Goal: Transaction & Acquisition: Purchase product/service

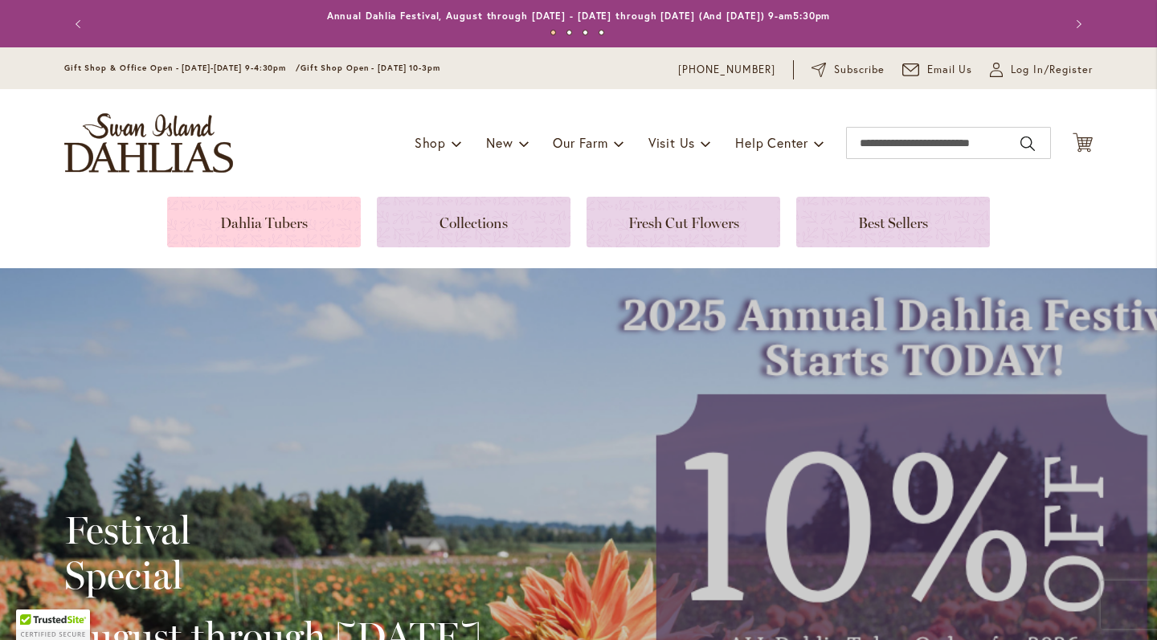
click at [300, 204] on link at bounding box center [264, 222] width 194 height 51
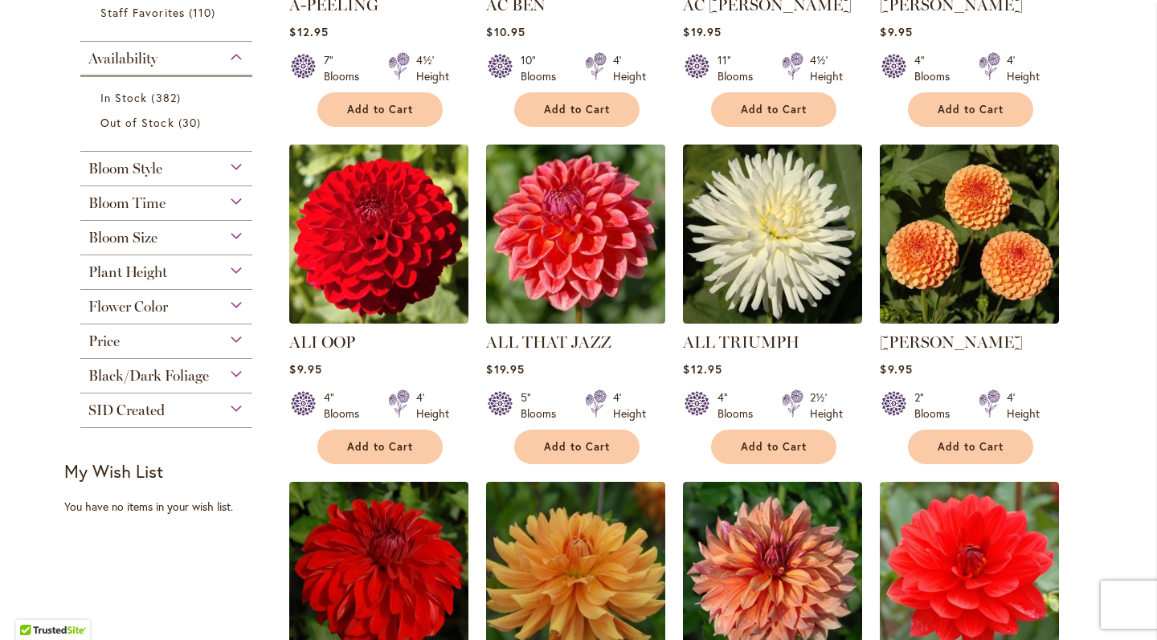
scroll to position [596, 0]
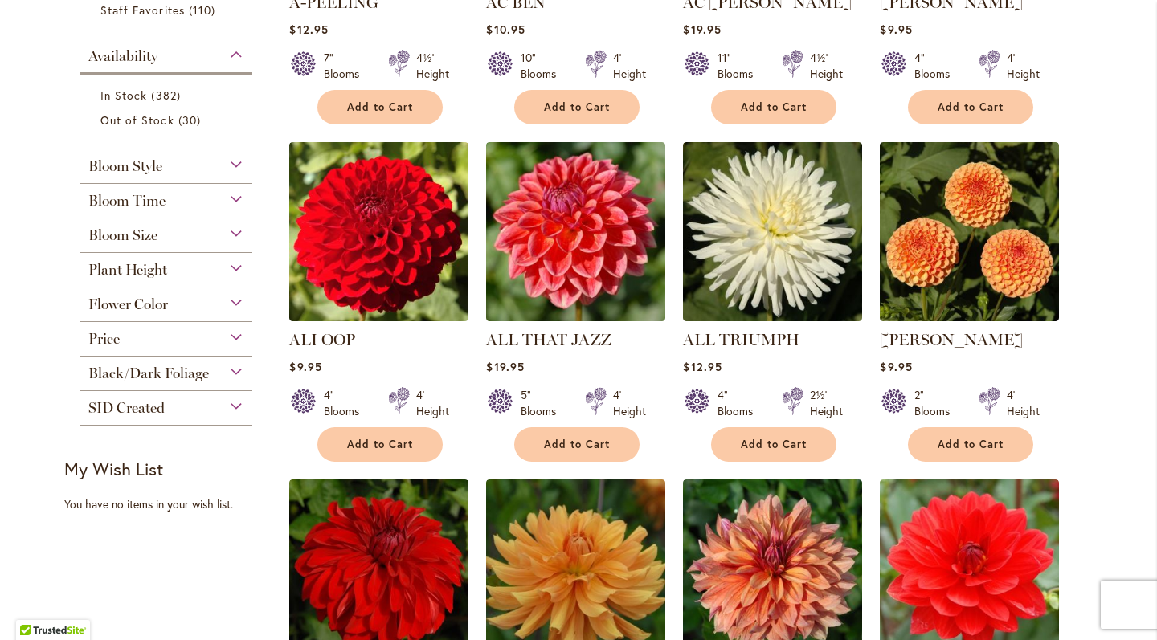
click at [235, 155] on div "Bloom Style" at bounding box center [166, 162] width 172 height 26
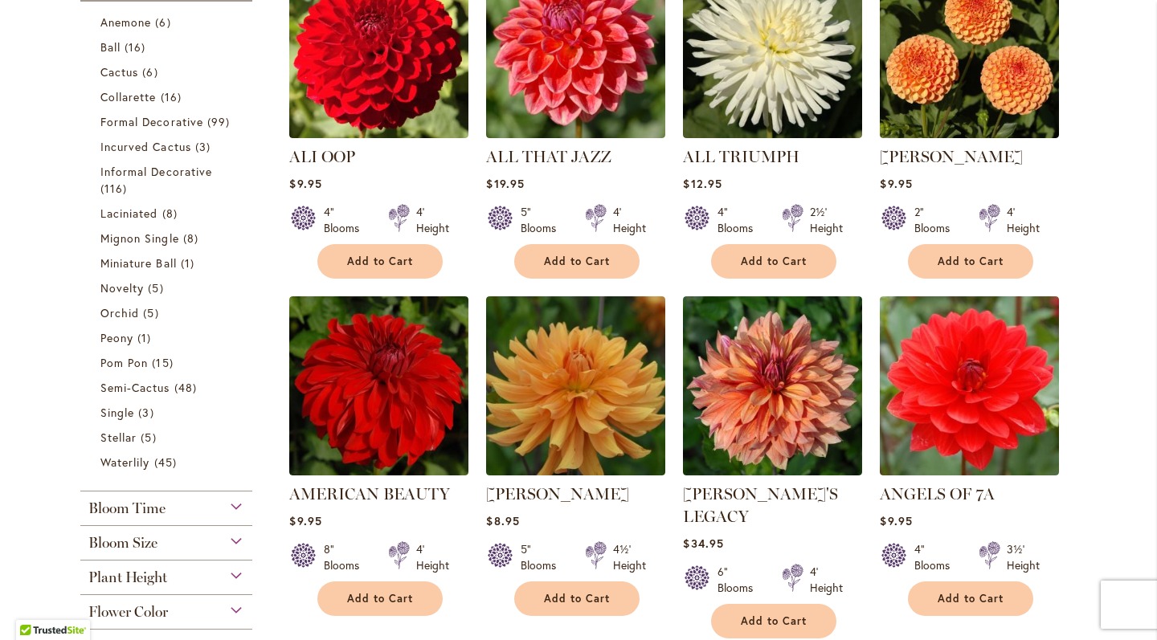
scroll to position [793, 0]
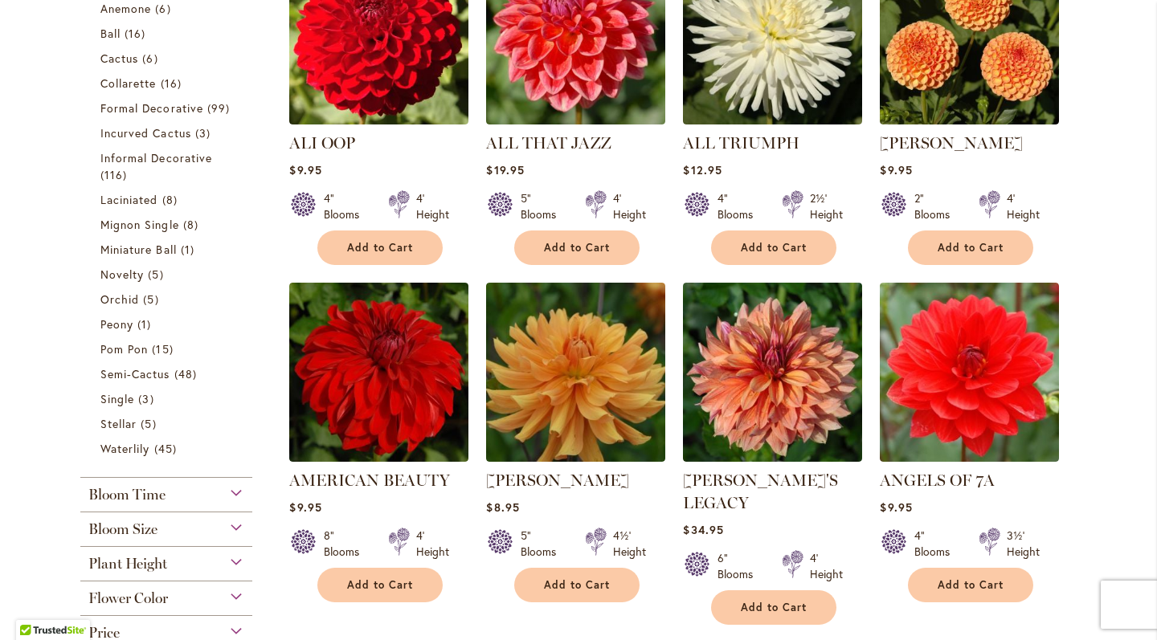
click at [228, 526] on div "Bloom Size" at bounding box center [166, 525] width 172 height 26
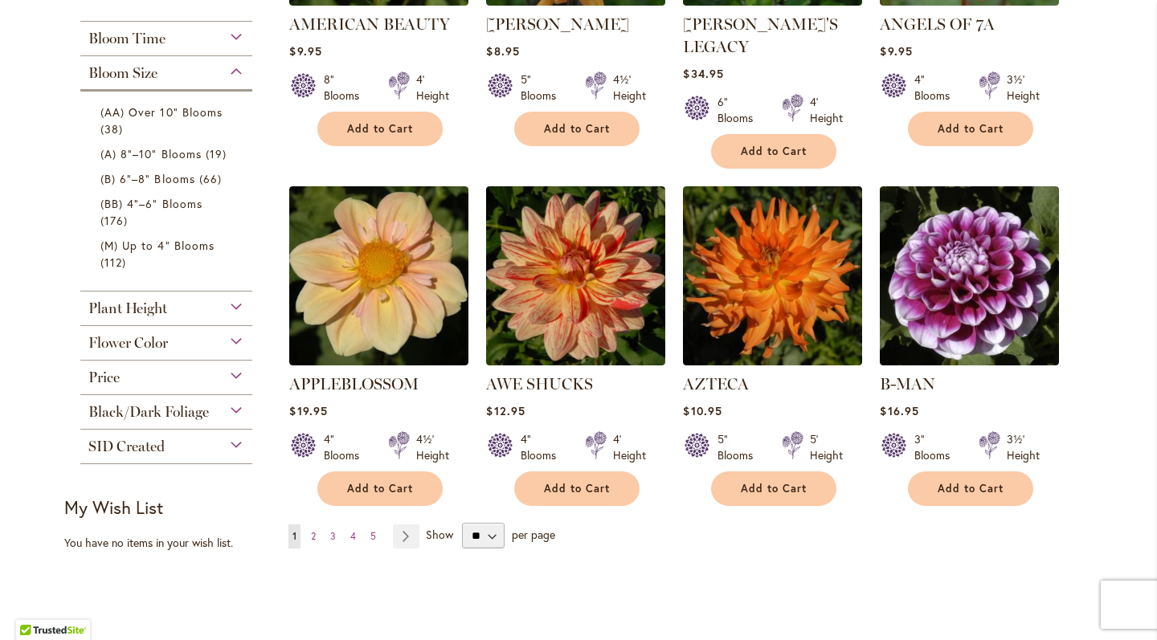
scroll to position [1246, 0]
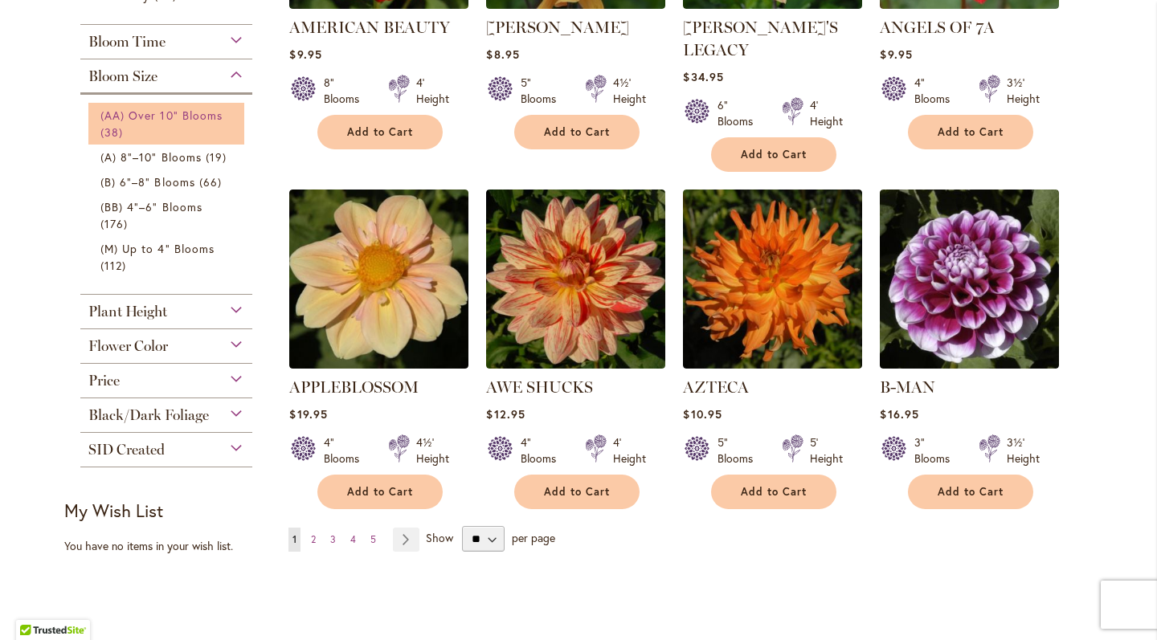
click at [161, 133] on link "(AA) Over 10" Blooms 38 items" at bounding box center [168, 124] width 136 height 34
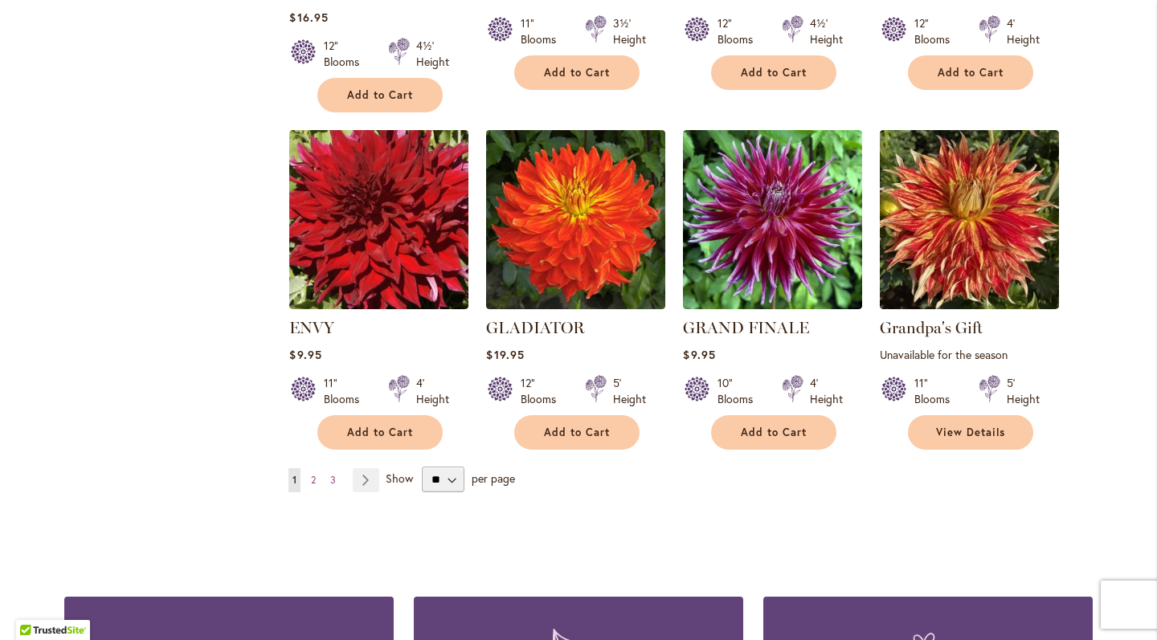
scroll to position [1272, 0]
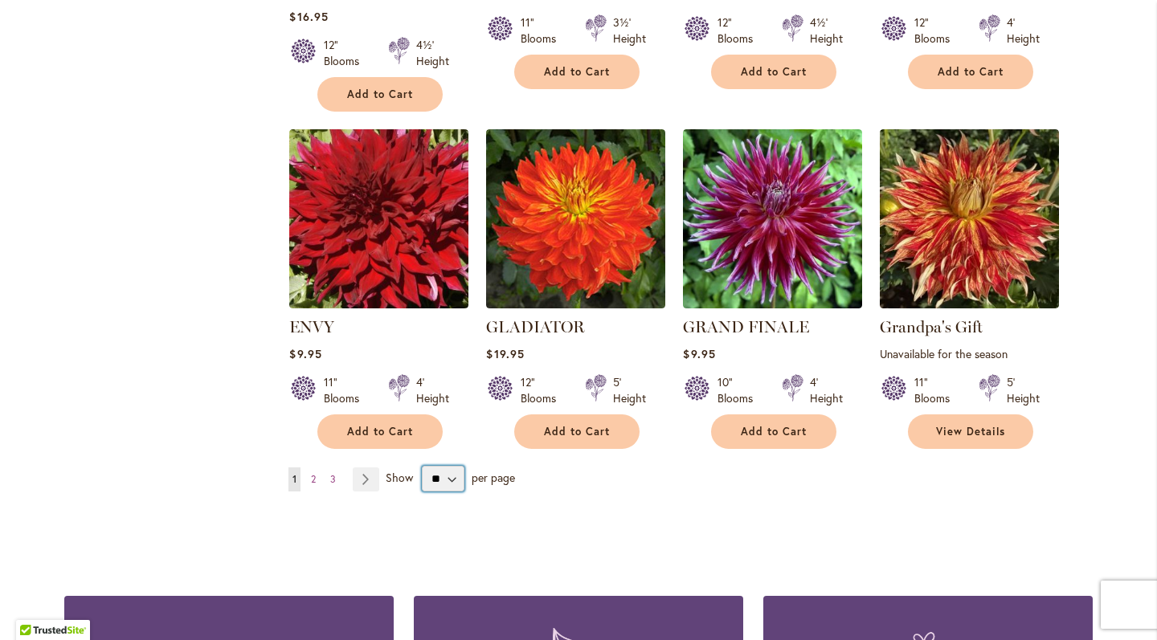
select select "**"
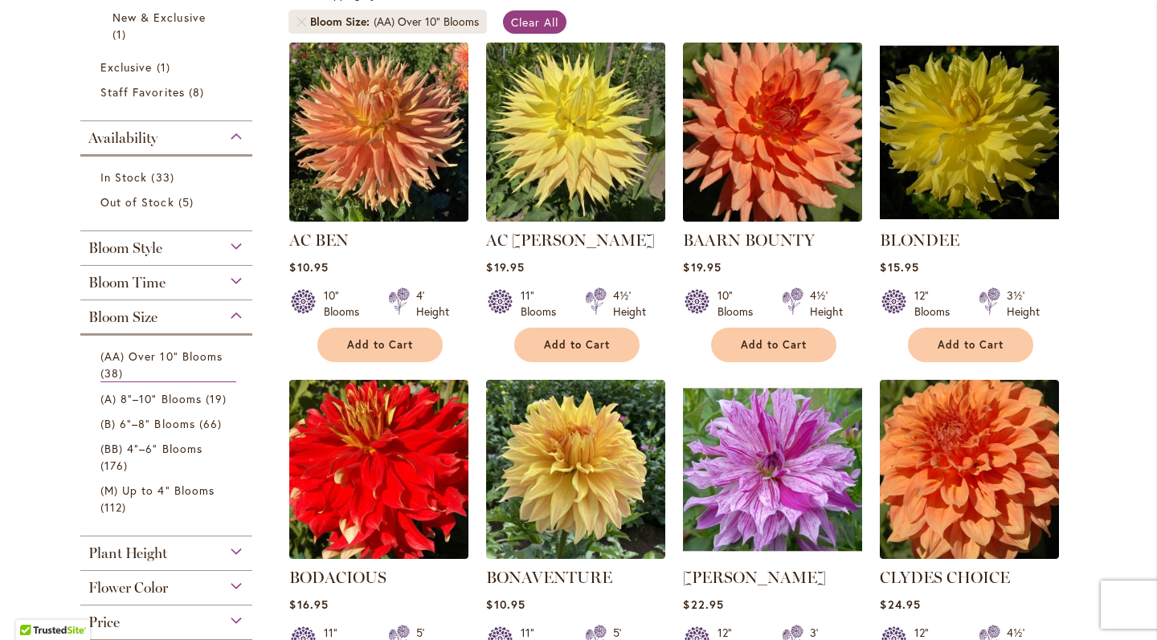
scroll to position [320, 0]
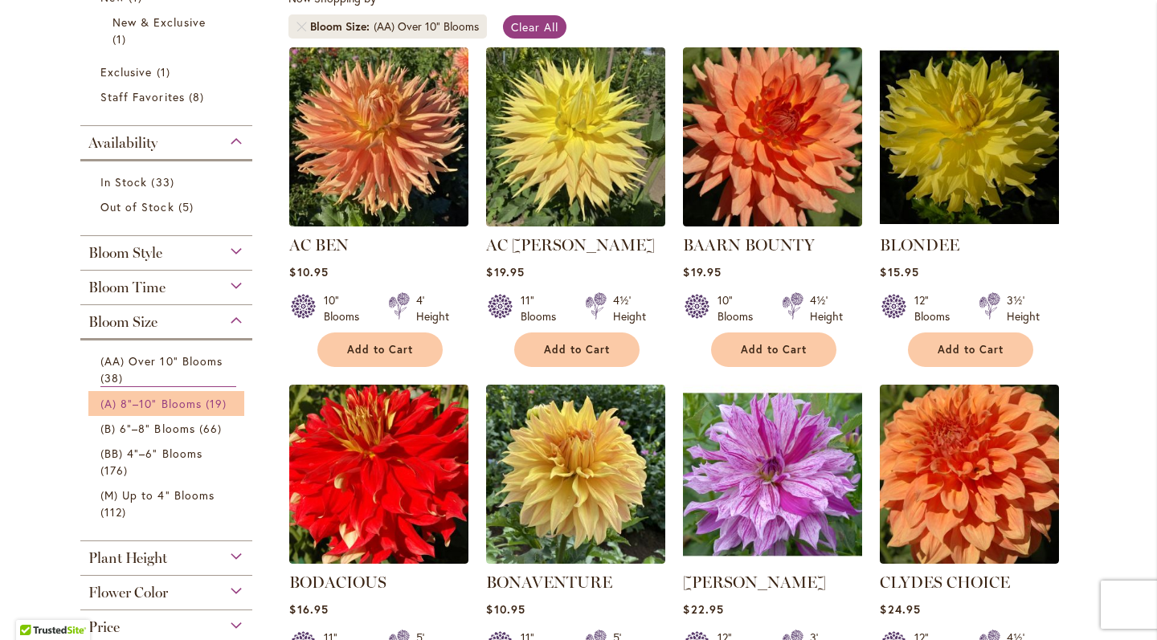
click at [193, 403] on span "(A) 8"–10" Blooms" at bounding box center [150, 403] width 101 height 15
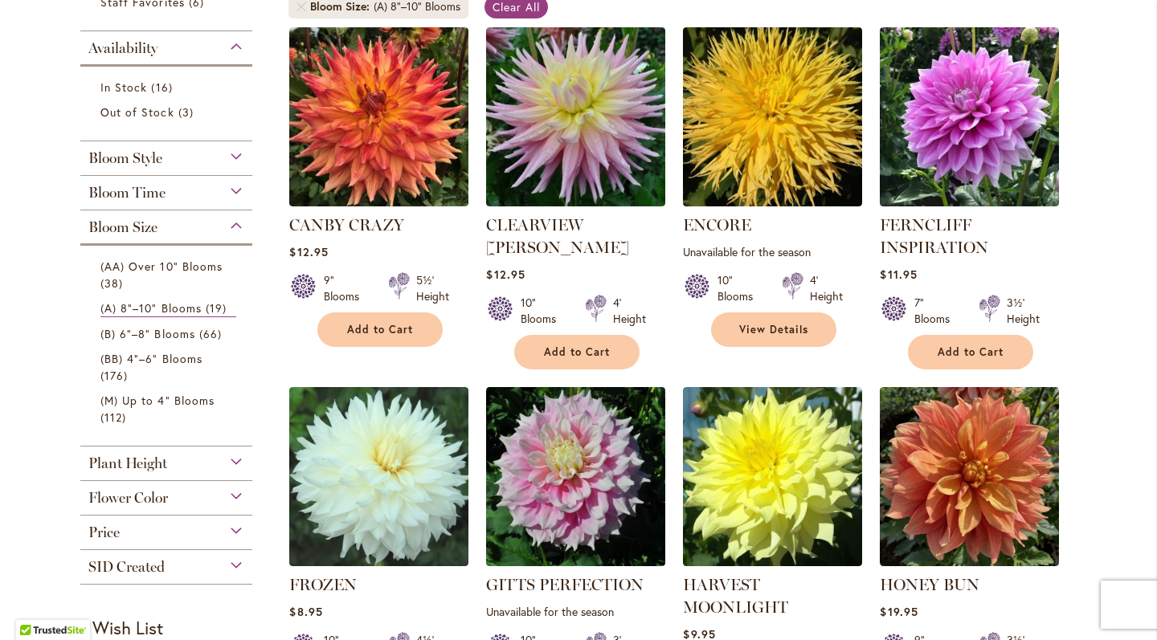
scroll to position [353, 0]
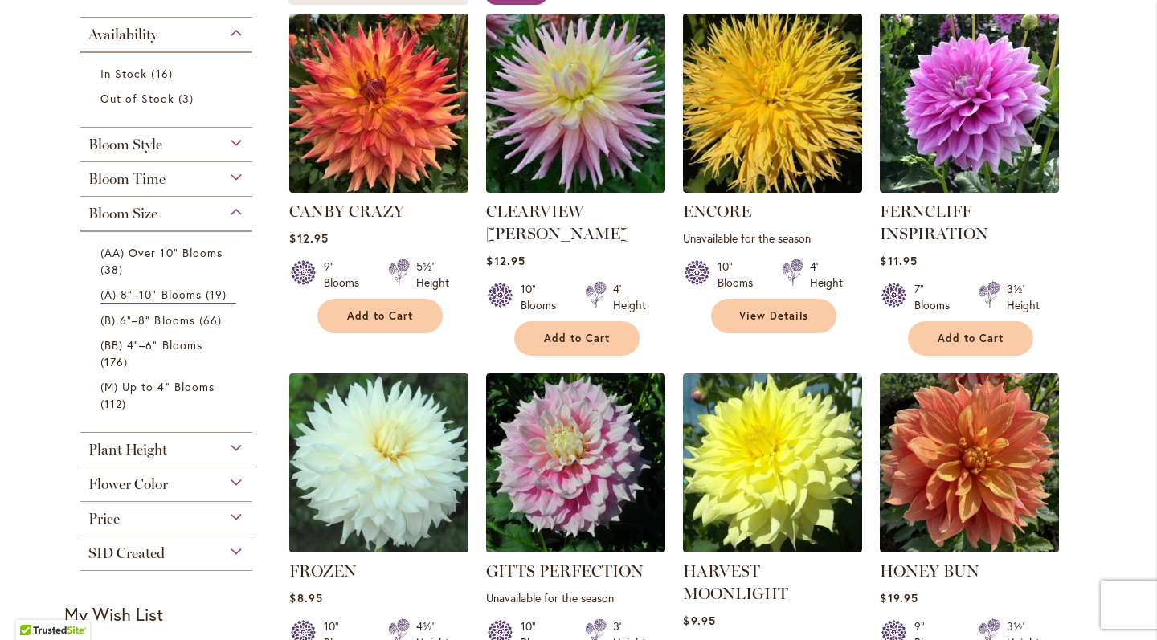
click at [165, 180] on div "Bloom Time" at bounding box center [166, 175] width 172 height 26
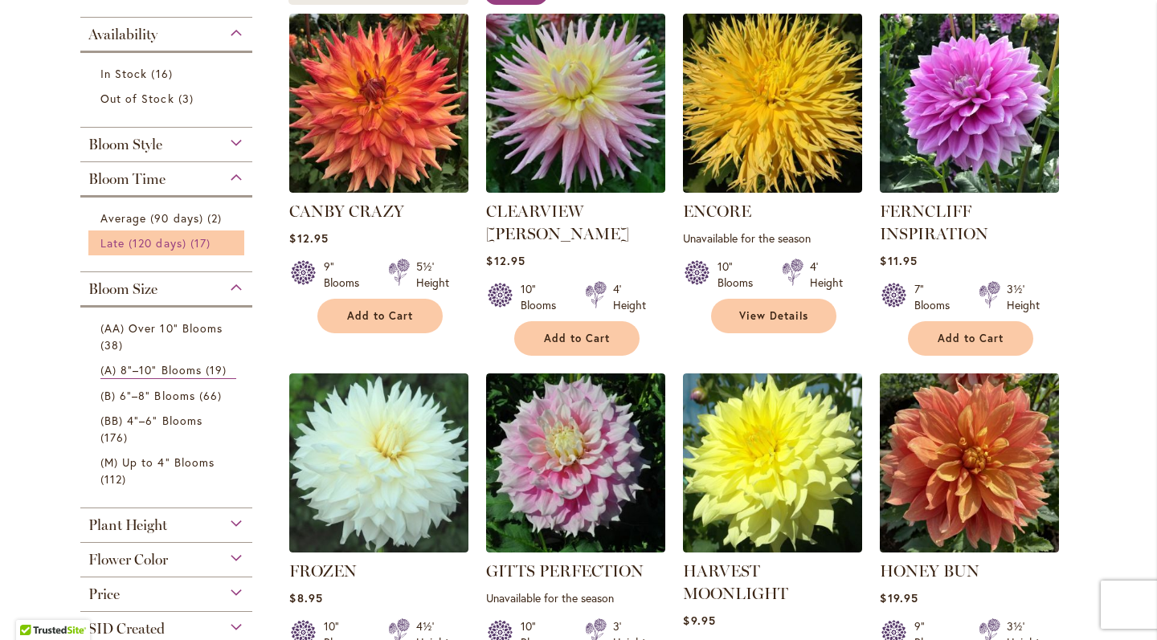
click at [146, 241] on span "Late (120 days)" at bounding box center [143, 242] width 86 height 15
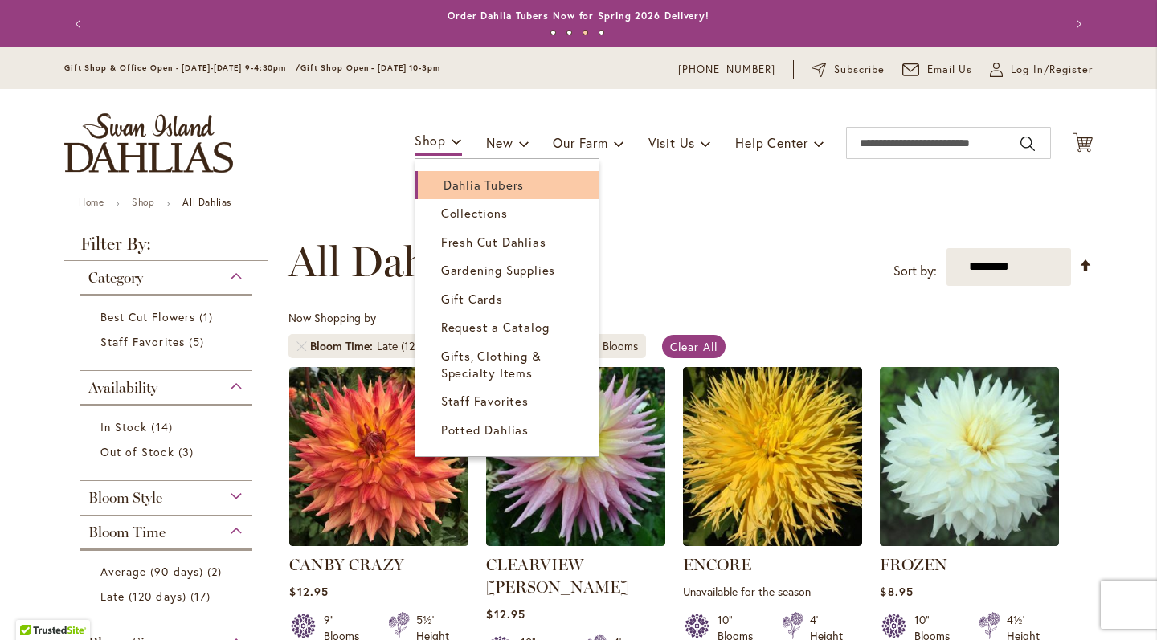
click at [460, 186] on span "Dahlia Tubers" at bounding box center [483, 185] width 80 height 16
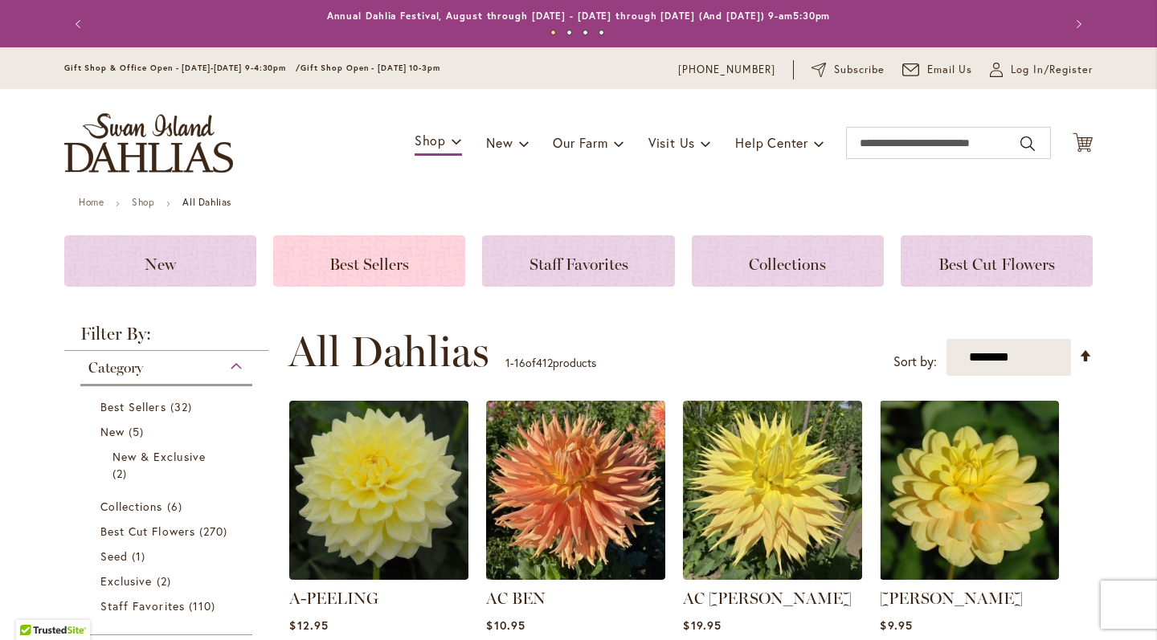
click at [397, 250] on div "Best Sellers" at bounding box center [369, 260] width 192 height 51
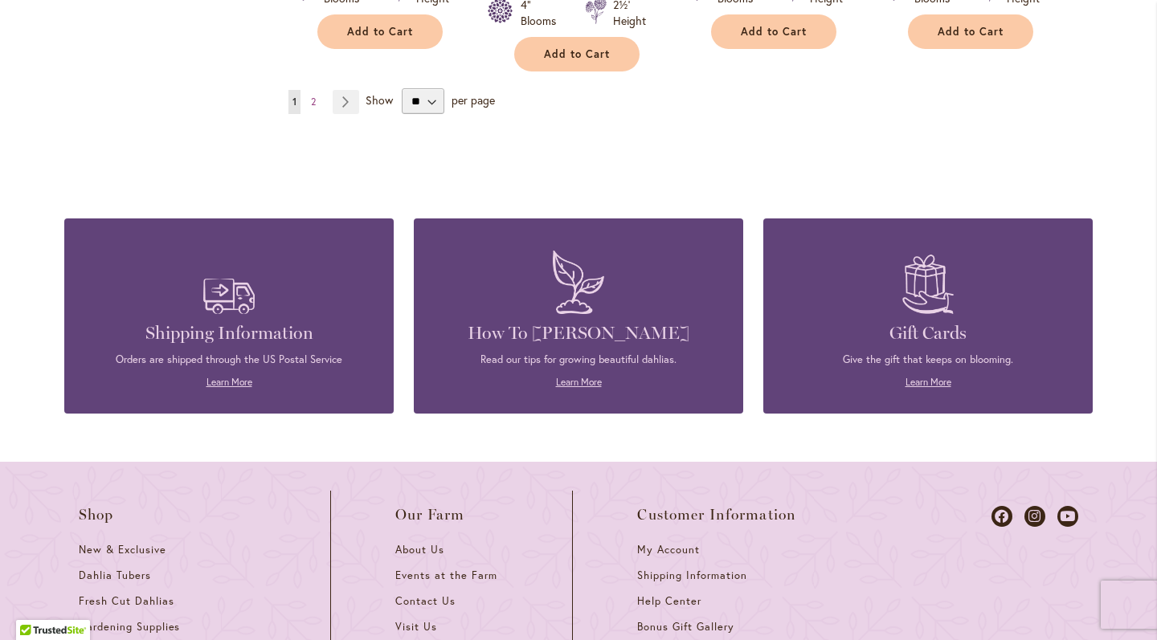
scroll to position [1617, 0]
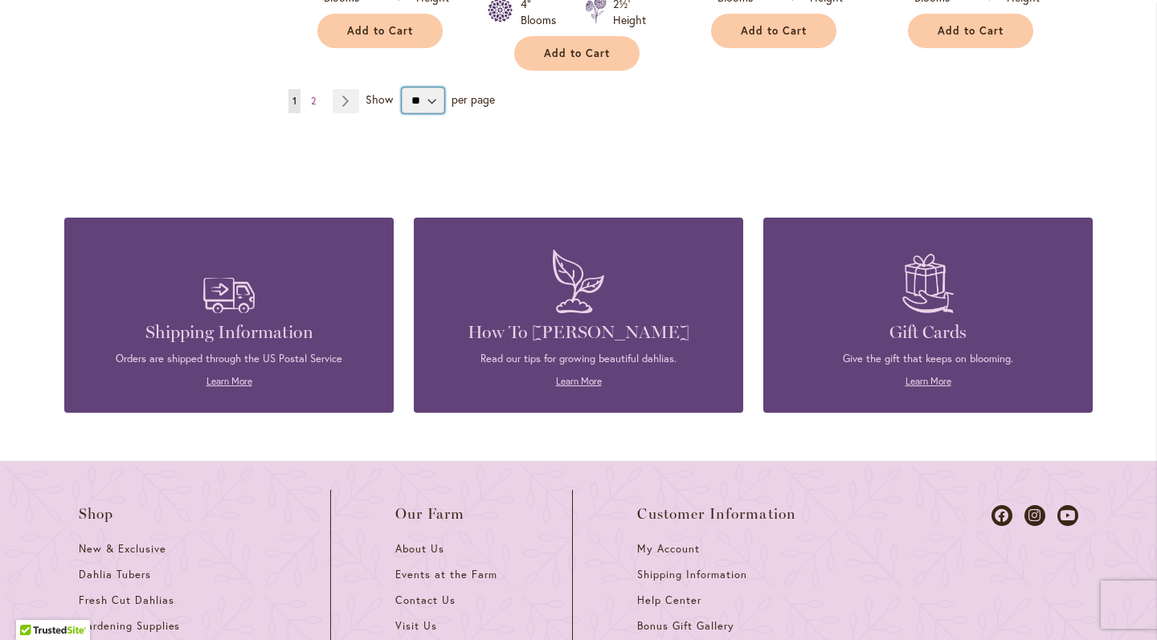
select select "**"
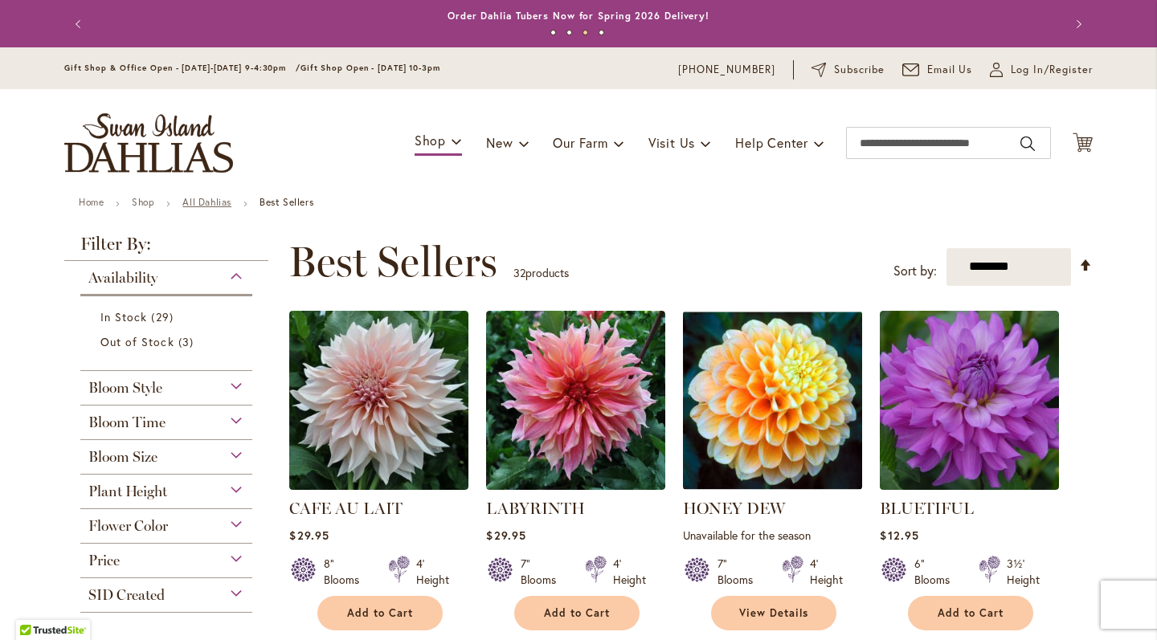
click at [219, 199] on link "All Dahlias" at bounding box center [206, 202] width 49 height 12
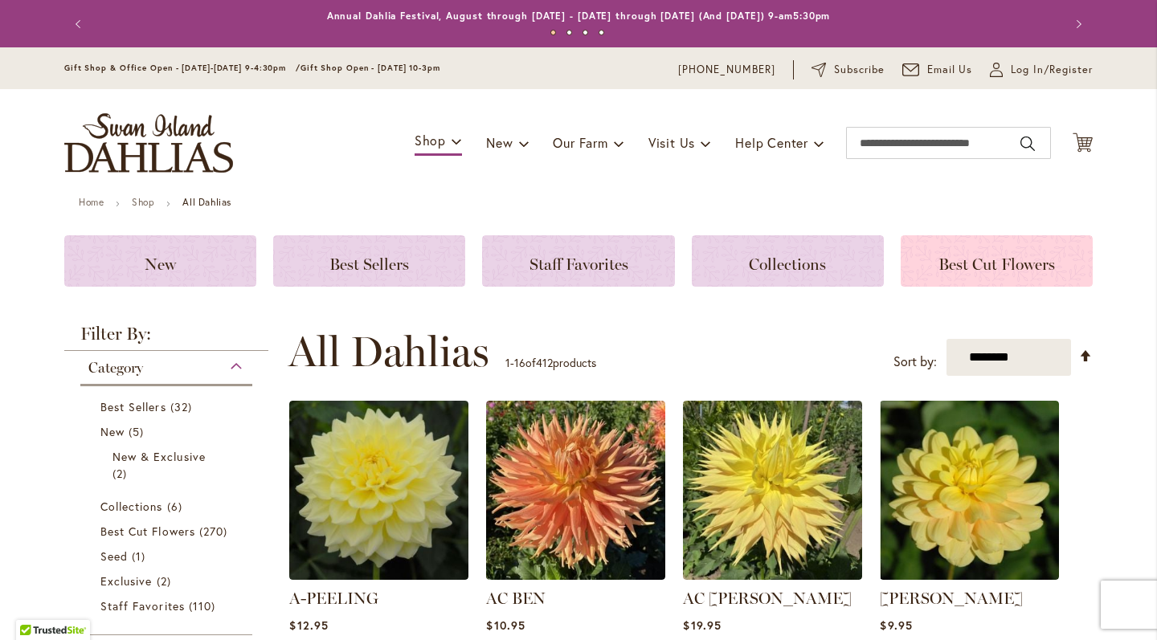
click at [949, 267] on span "Best Cut Flowers" at bounding box center [996, 264] width 116 height 19
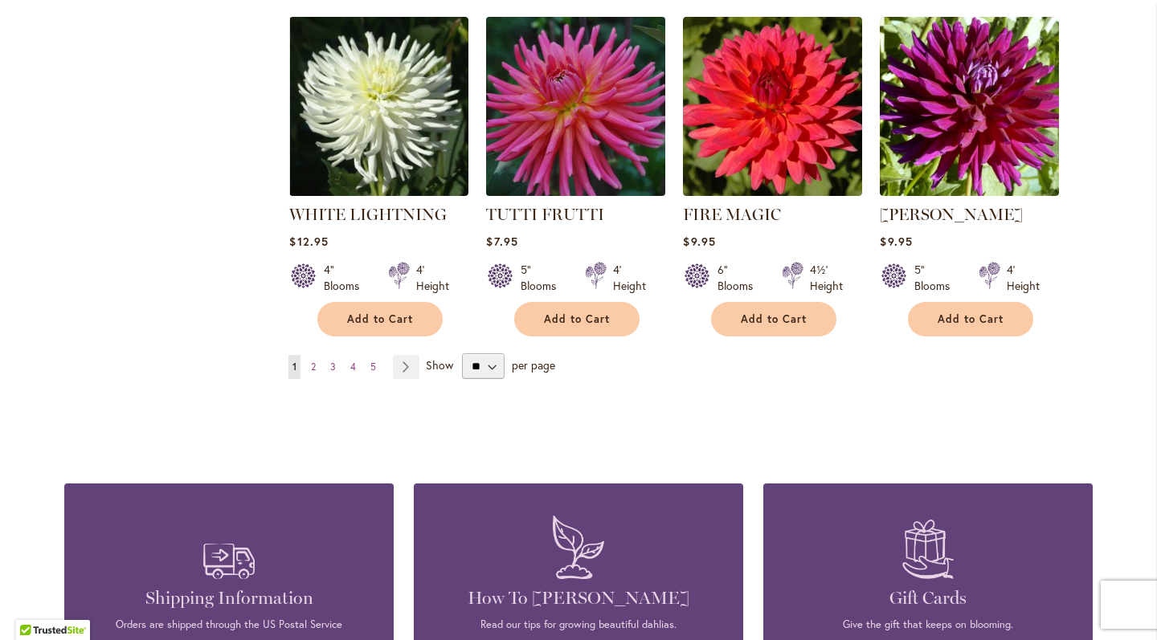
scroll to position [1308, 0]
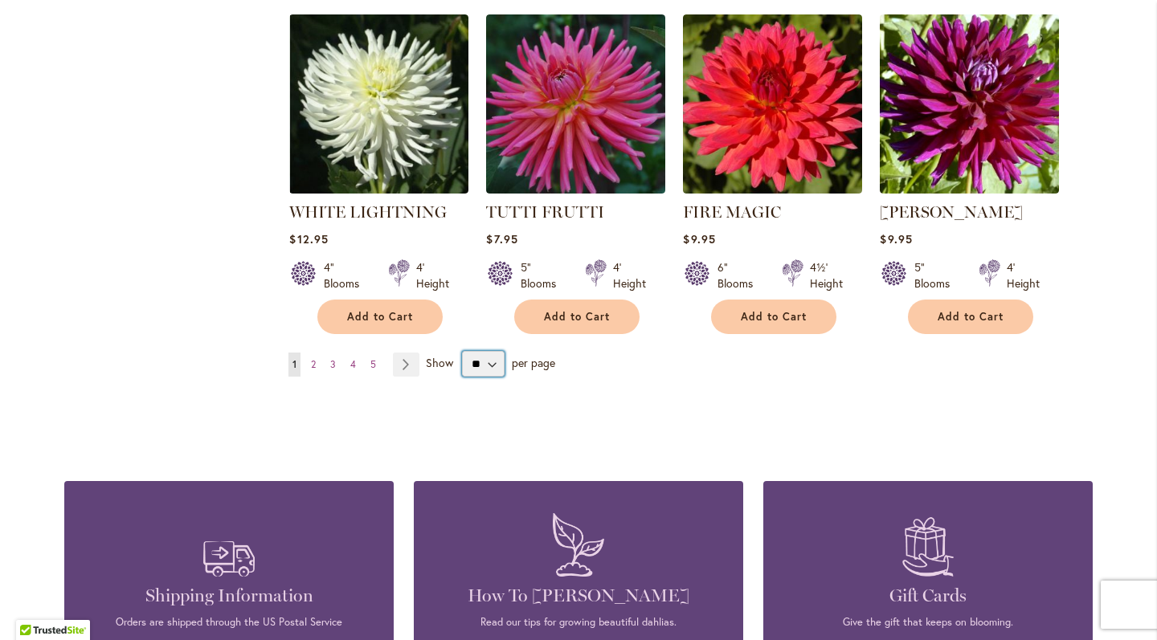
select select "**"
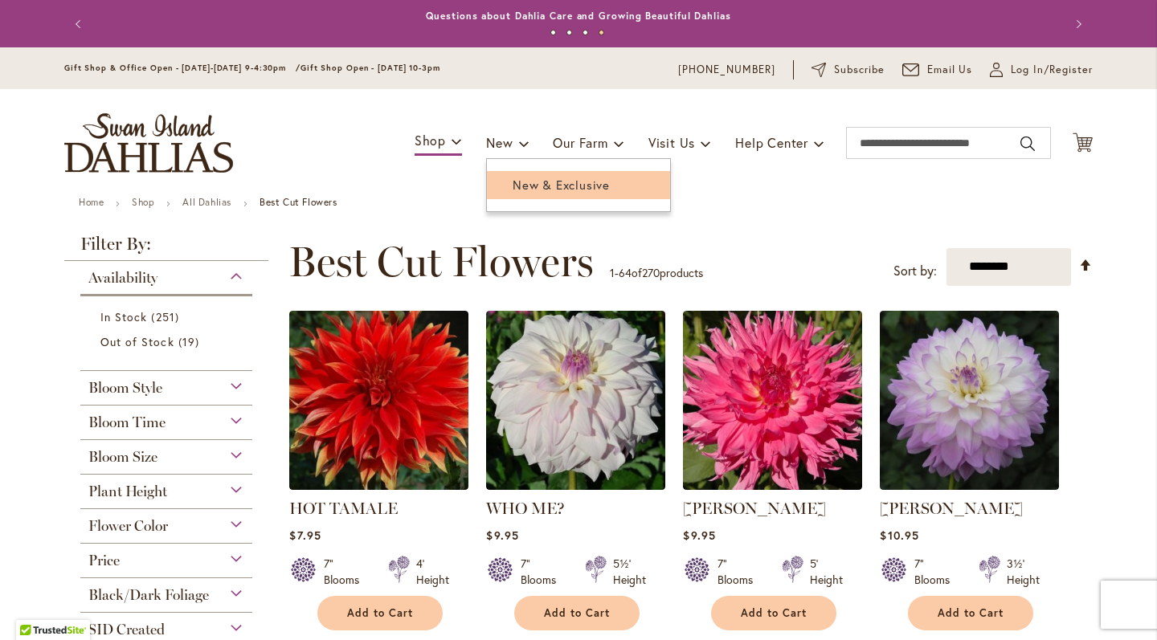
click at [517, 190] on span "New & Exclusive" at bounding box center [560, 185] width 97 height 16
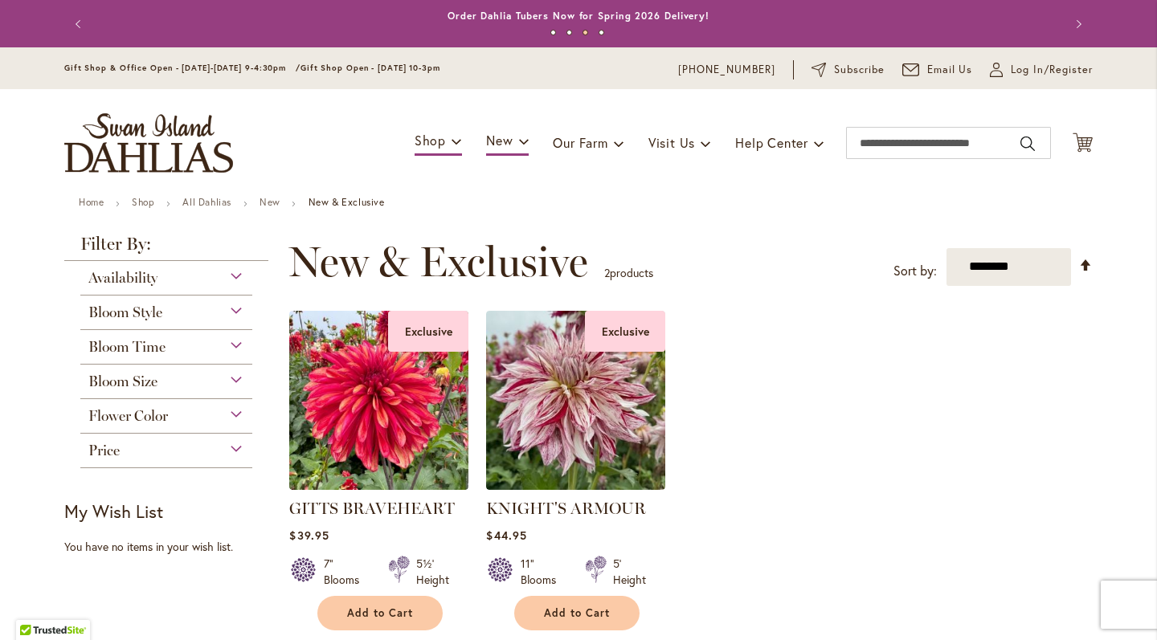
click at [148, 314] on span "Bloom Style" at bounding box center [125, 313] width 74 height 18
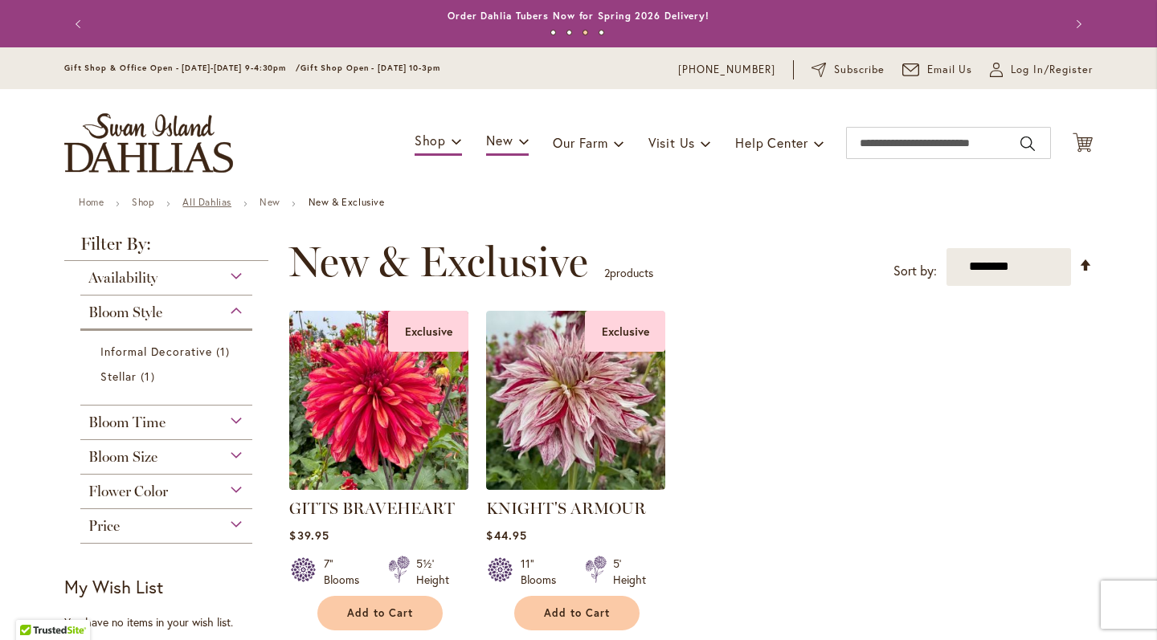
click at [192, 204] on link "All Dahlias" at bounding box center [206, 202] width 49 height 12
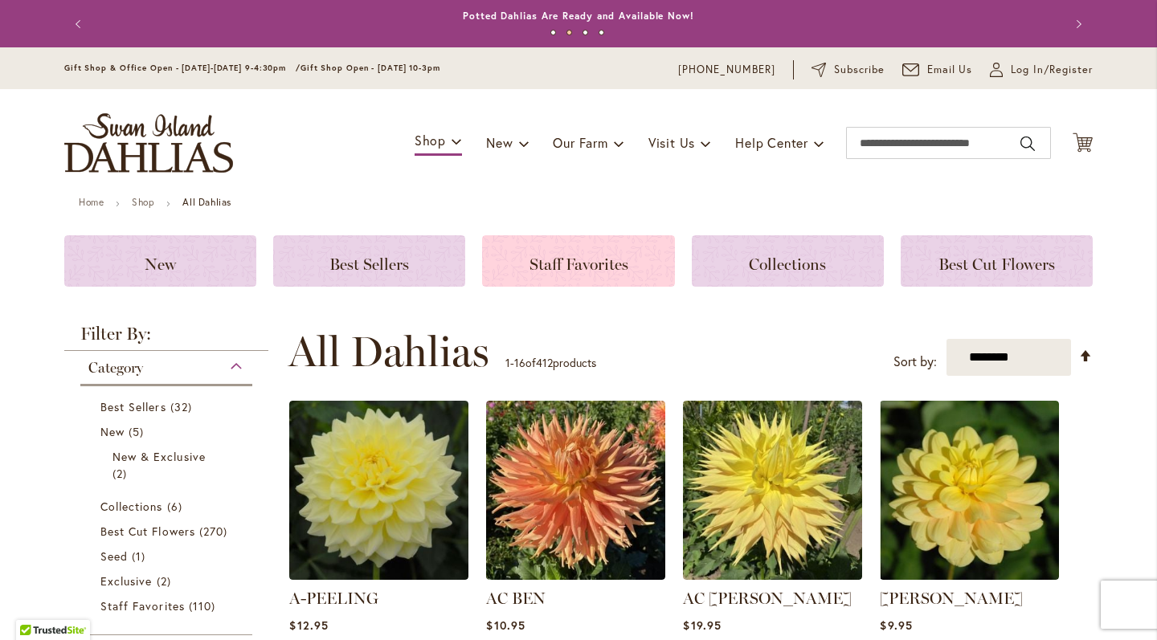
click at [530, 267] on span "Staff Favorites" at bounding box center [578, 264] width 99 height 19
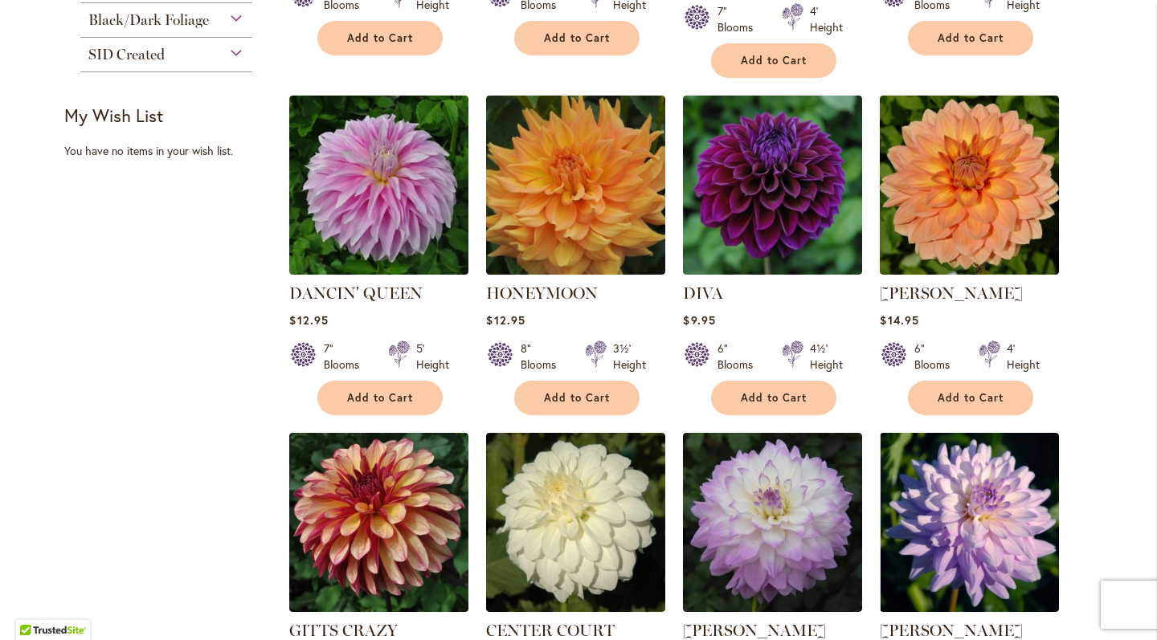
scroll to position [578, 0]
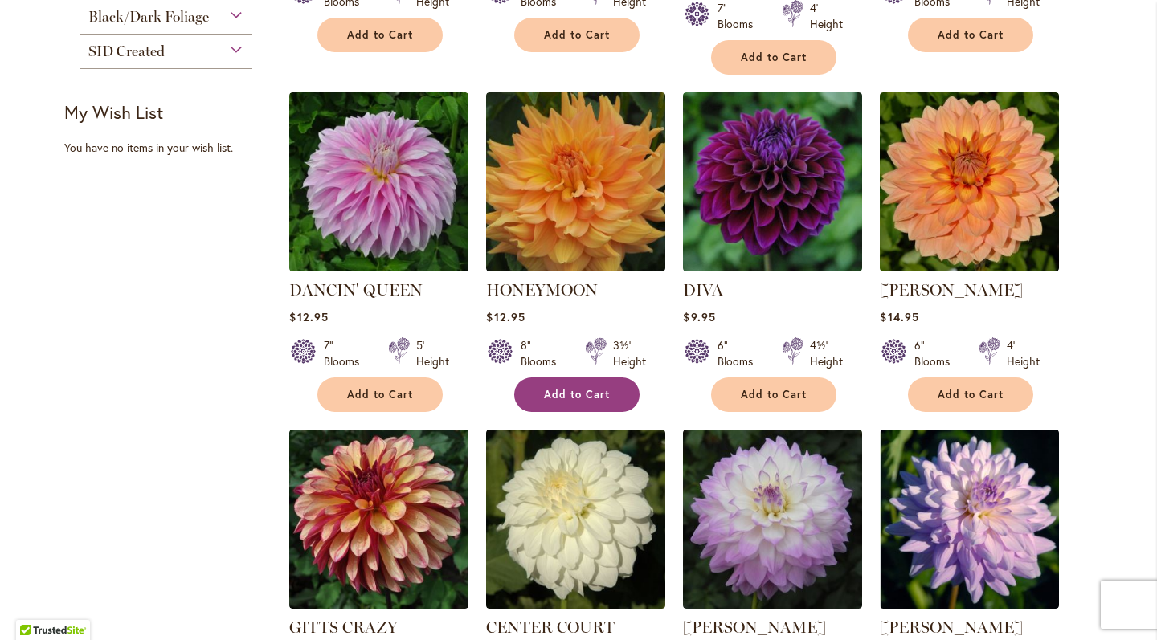
click at [602, 397] on span "Add to Cart" at bounding box center [577, 395] width 66 height 14
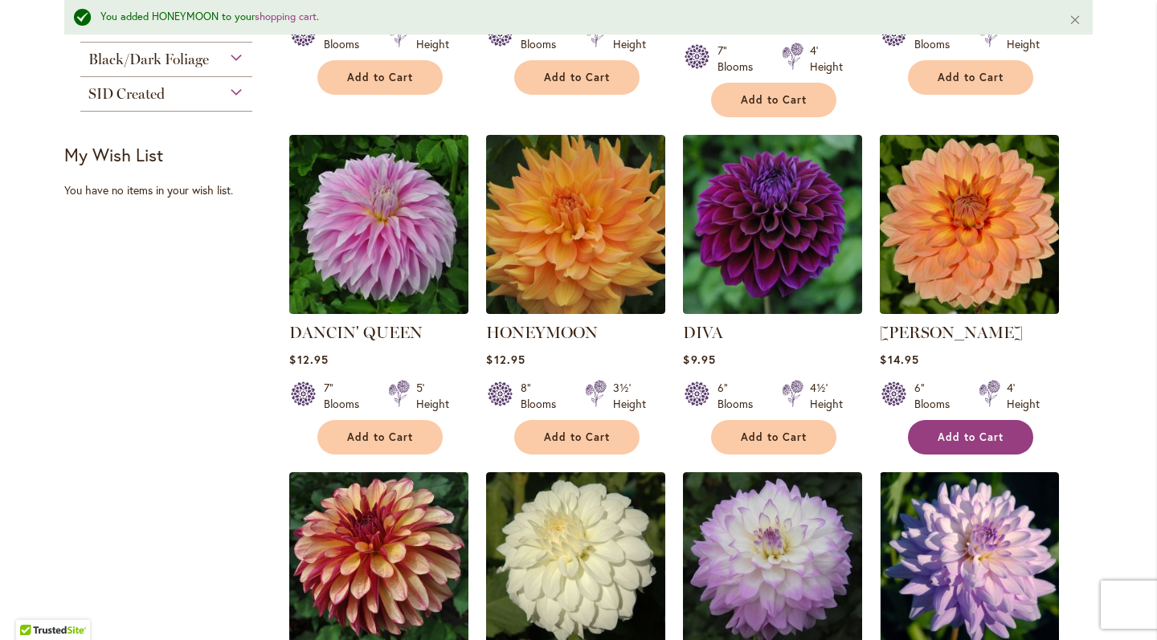
click at [953, 438] on span "Add to Cart" at bounding box center [970, 437] width 66 height 14
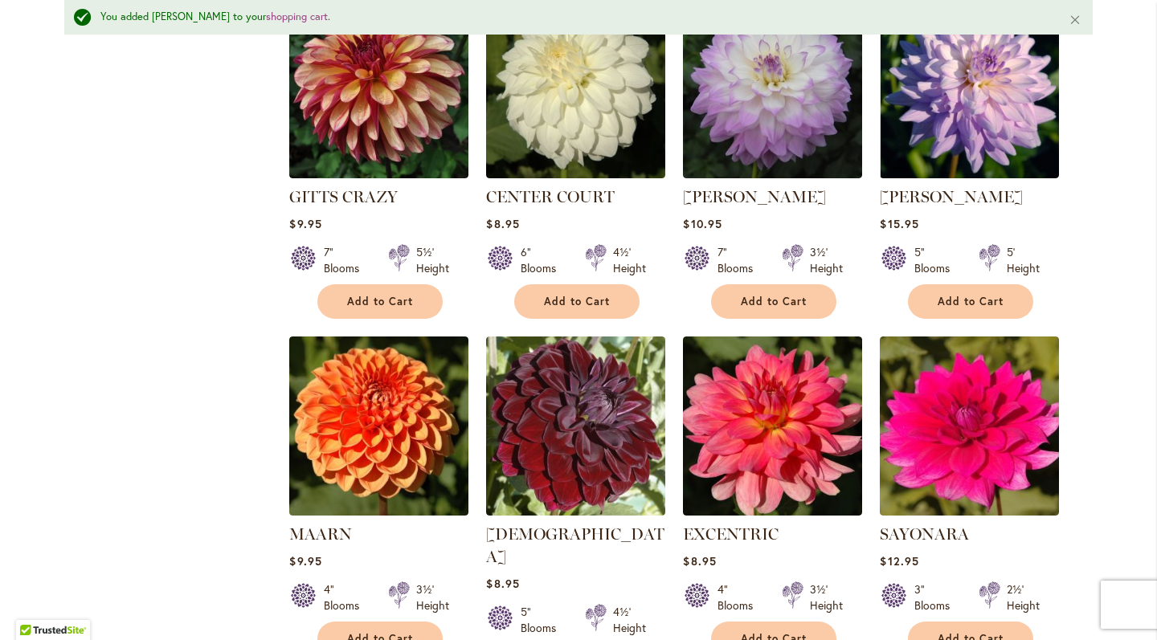
scroll to position [1041, 0]
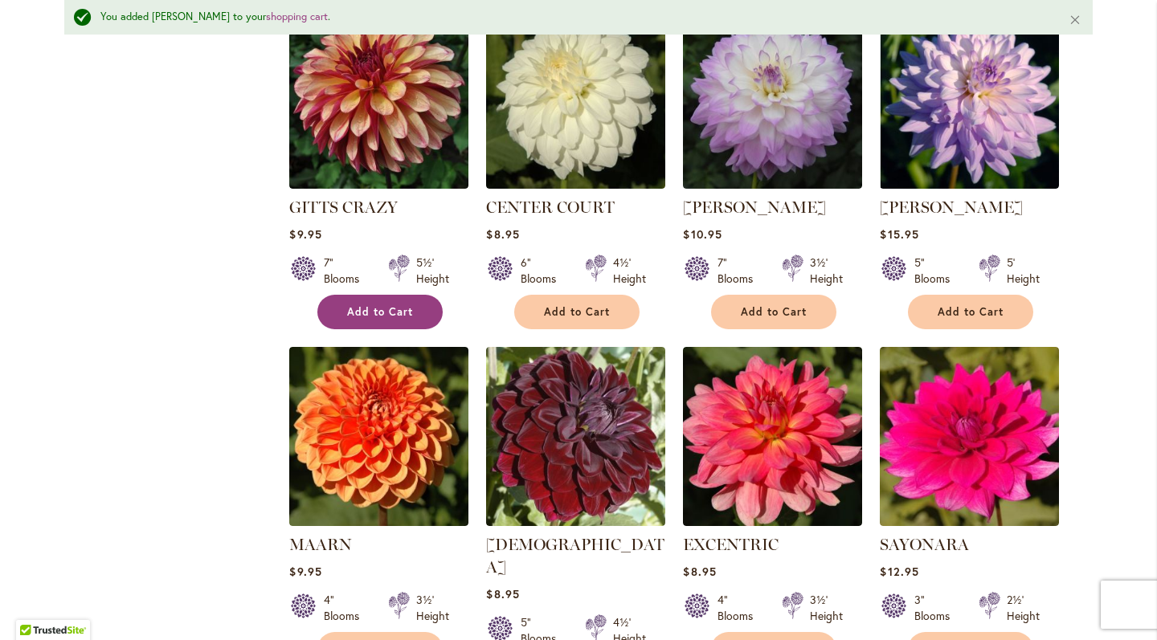
click at [385, 305] on span "Add to Cart" at bounding box center [380, 312] width 66 height 14
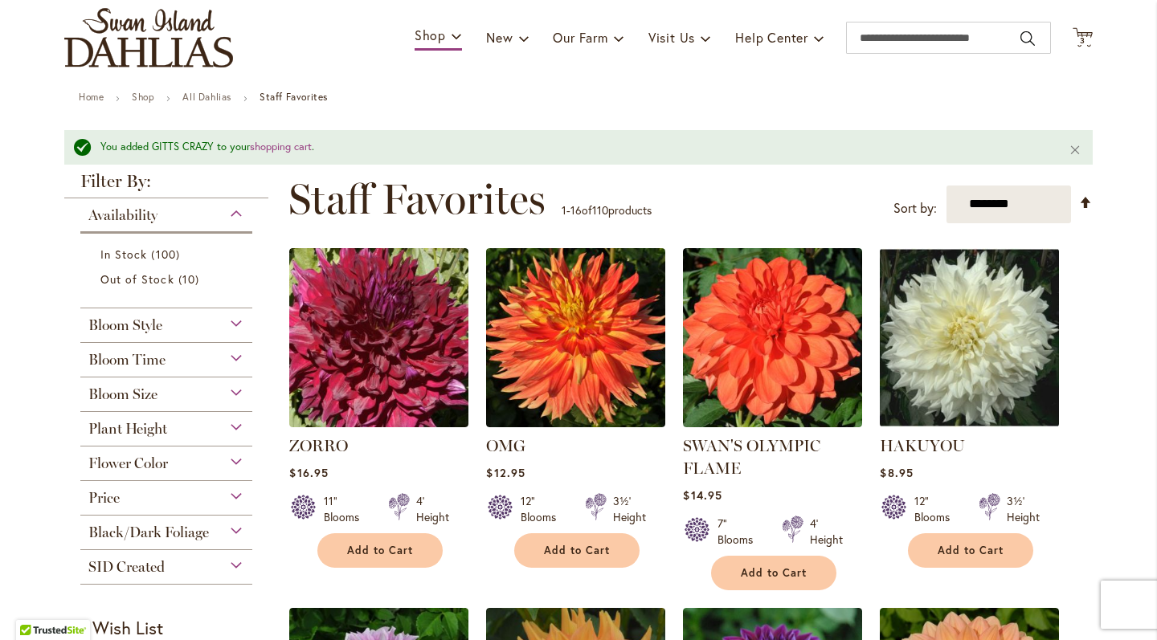
scroll to position [112, 0]
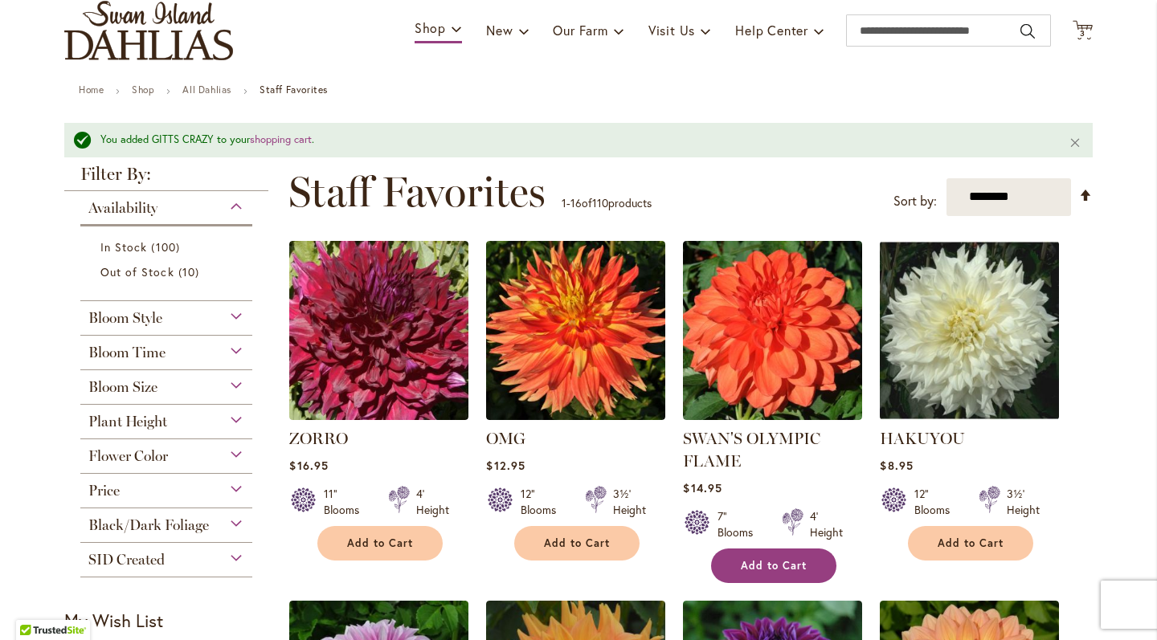
click at [753, 560] on span "Add to Cart" at bounding box center [774, 566] width 66 height 14
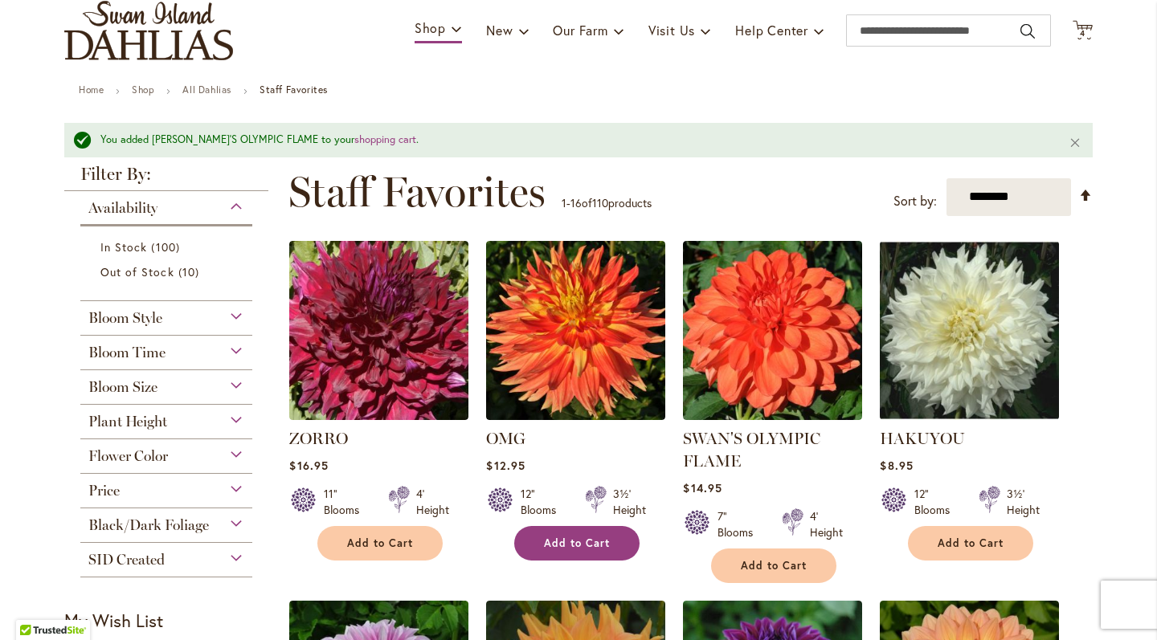
click at [560, 533] on button "Add to Cart" at bounding box center [576, 543] width 125 height 35
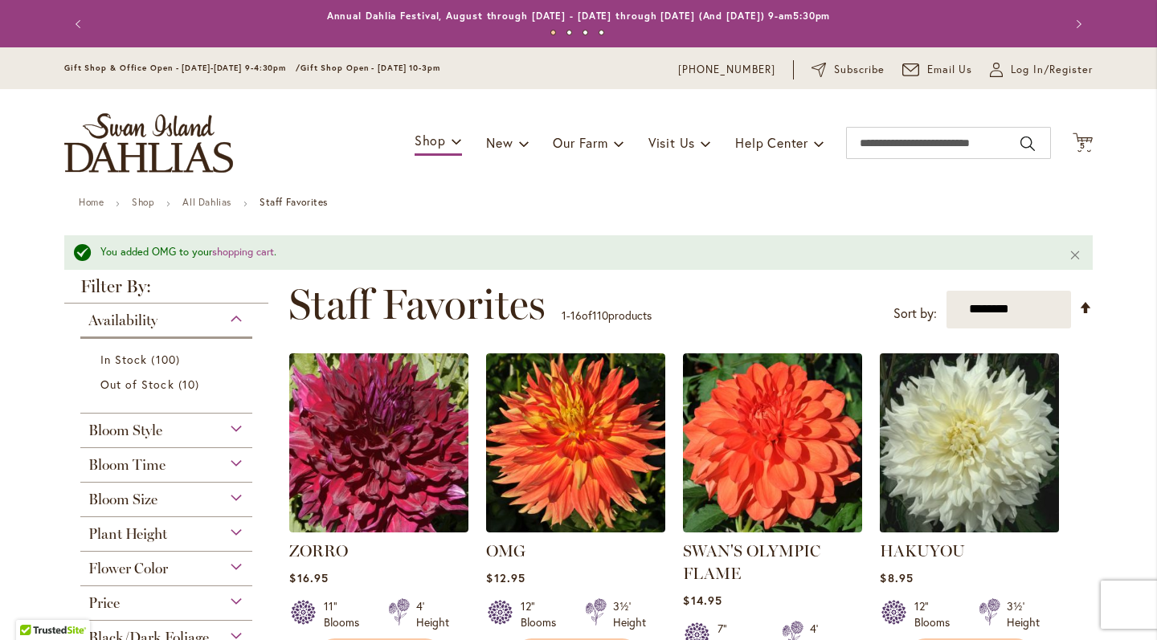
scroll to position [0, 0]
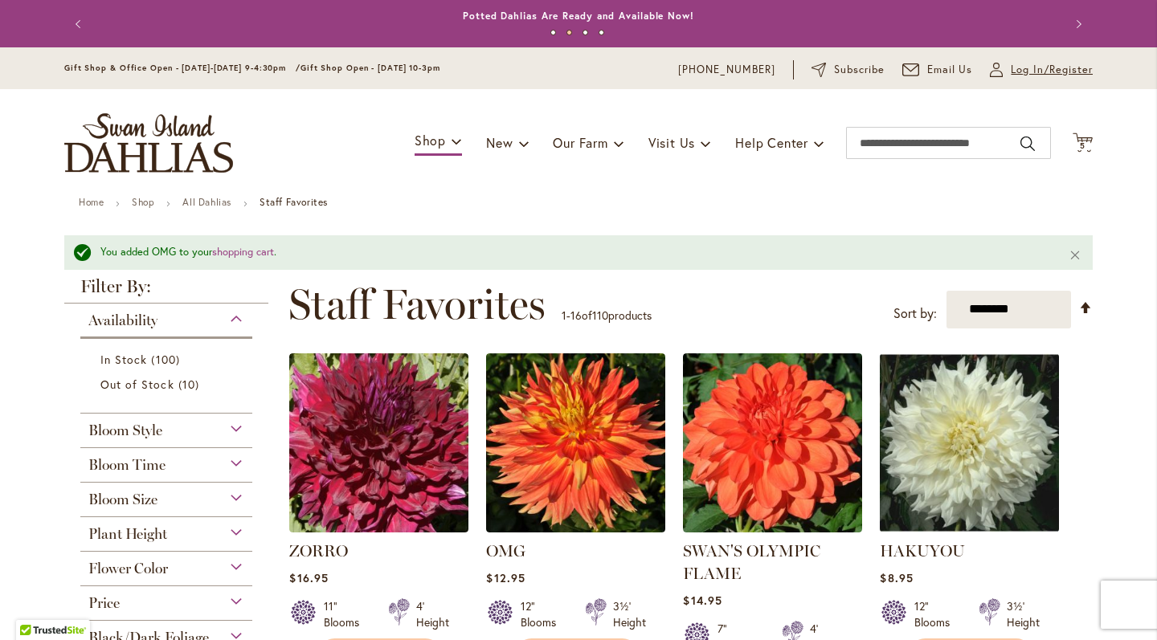
click at [1033, 74] on span "Log In/Register" at bounding box center [1051, 70] width 82 height 16
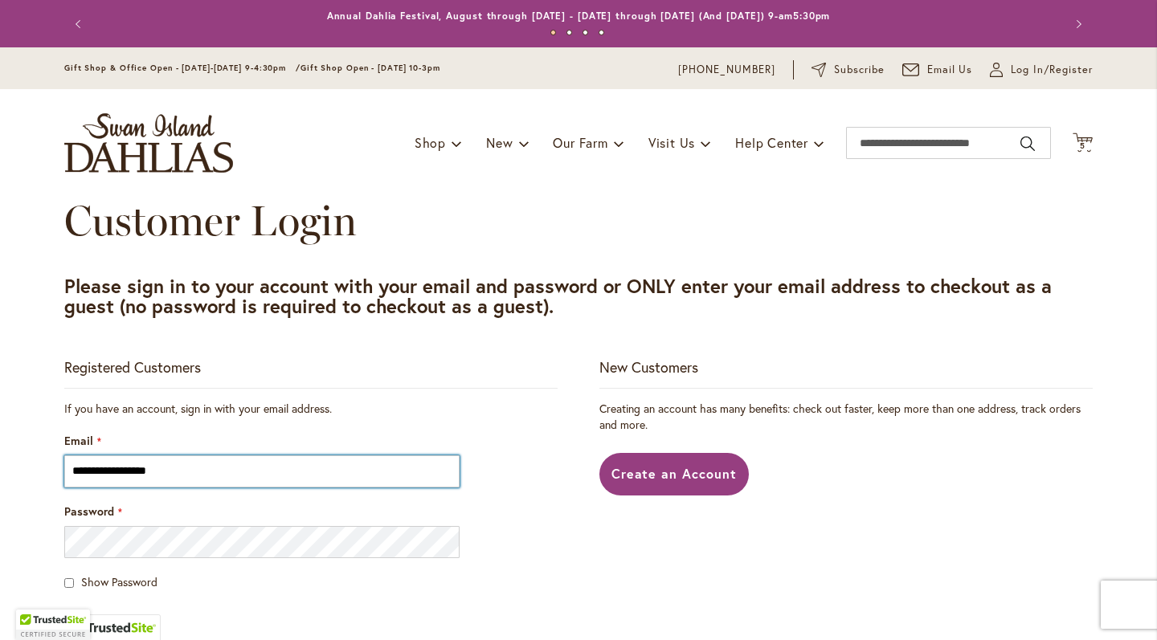
type input "**********"
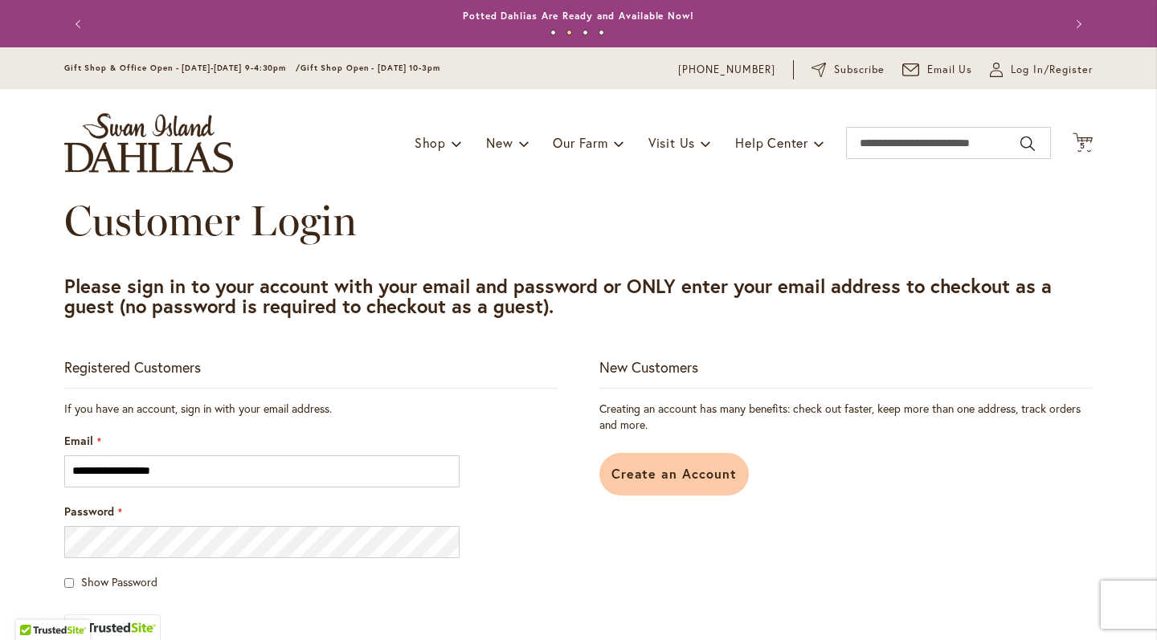
click at [681, 474] on span "Create an Account" at bounding box center [674, 473] width 126 height 17
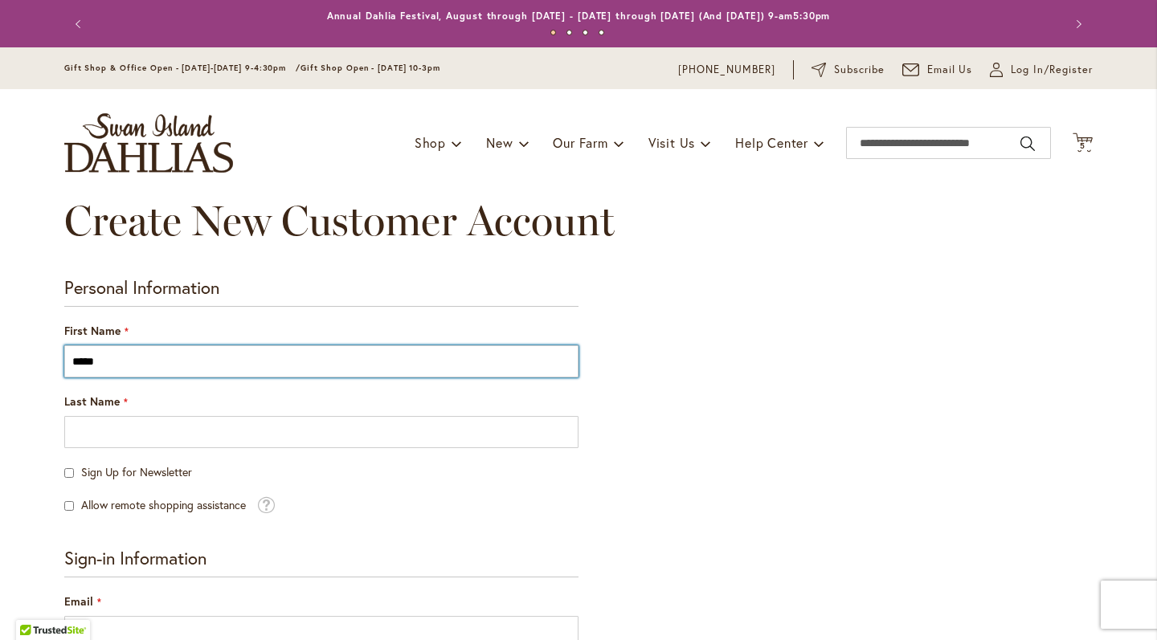
type input "*****"
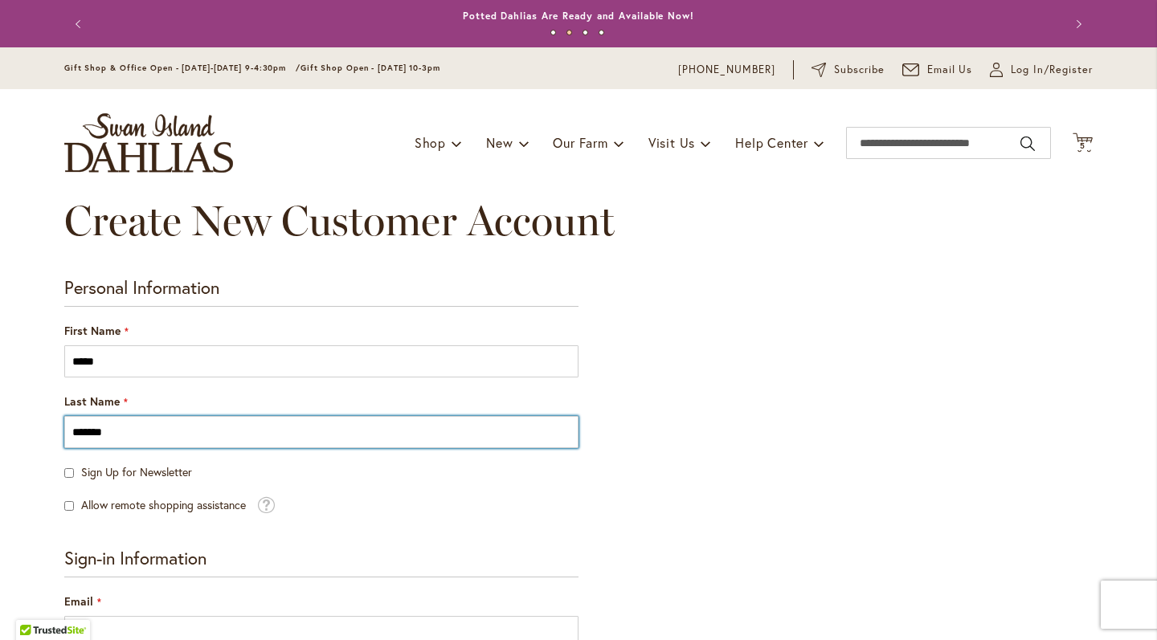
type input "*******"
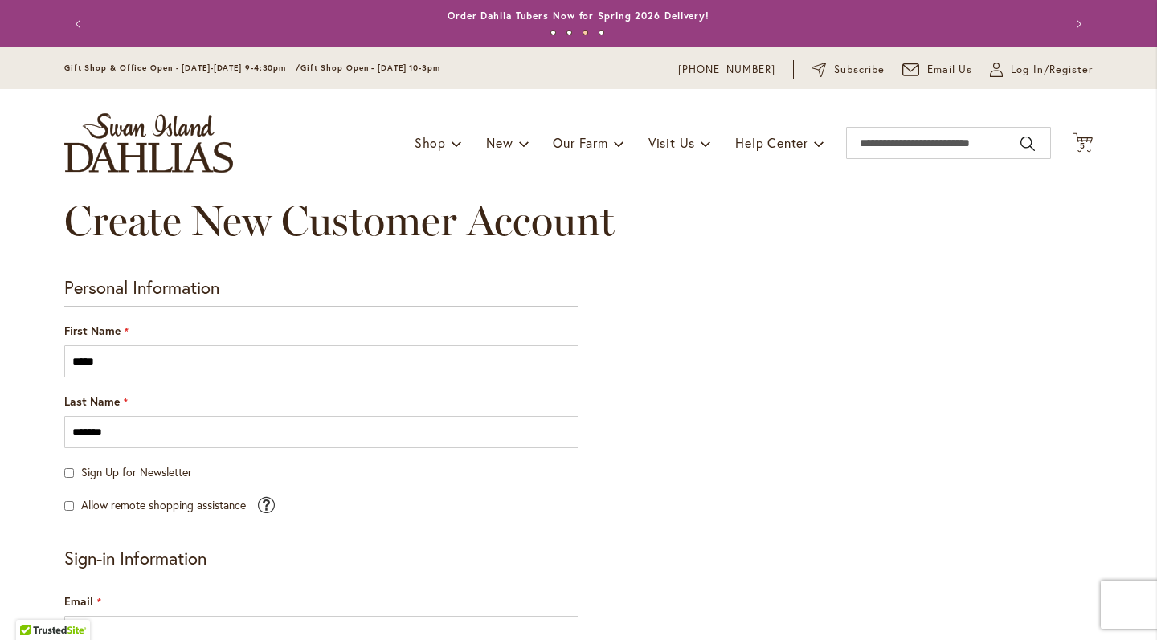
click at [262, 501] on span at bounding box center [266, 503] width 18 height 18
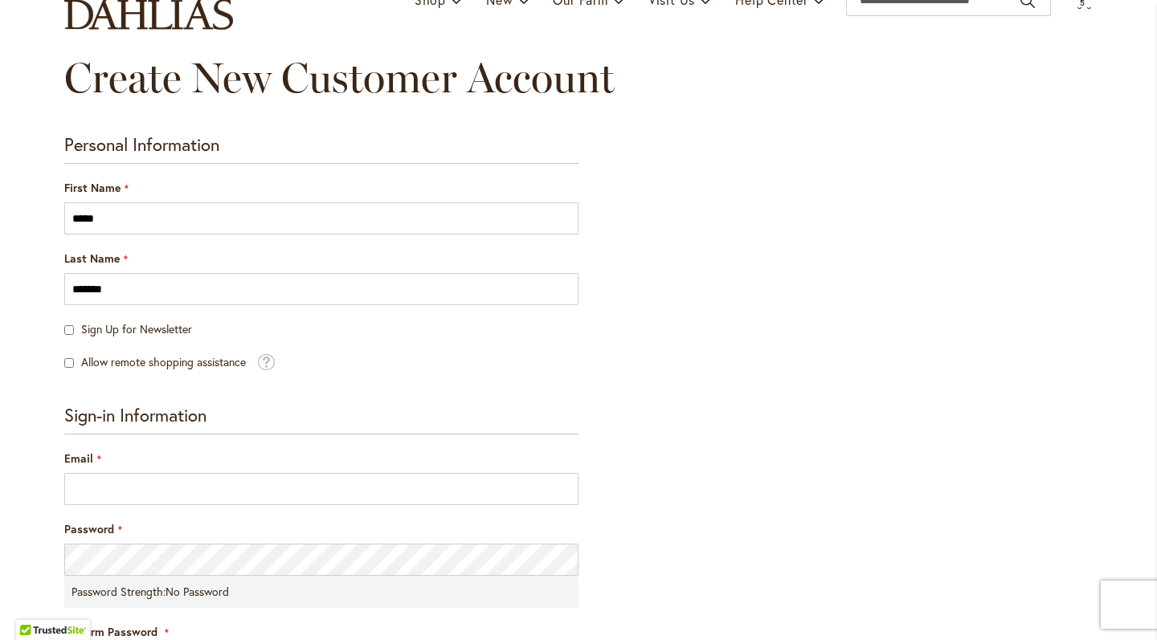
scroll to position [182, 0]
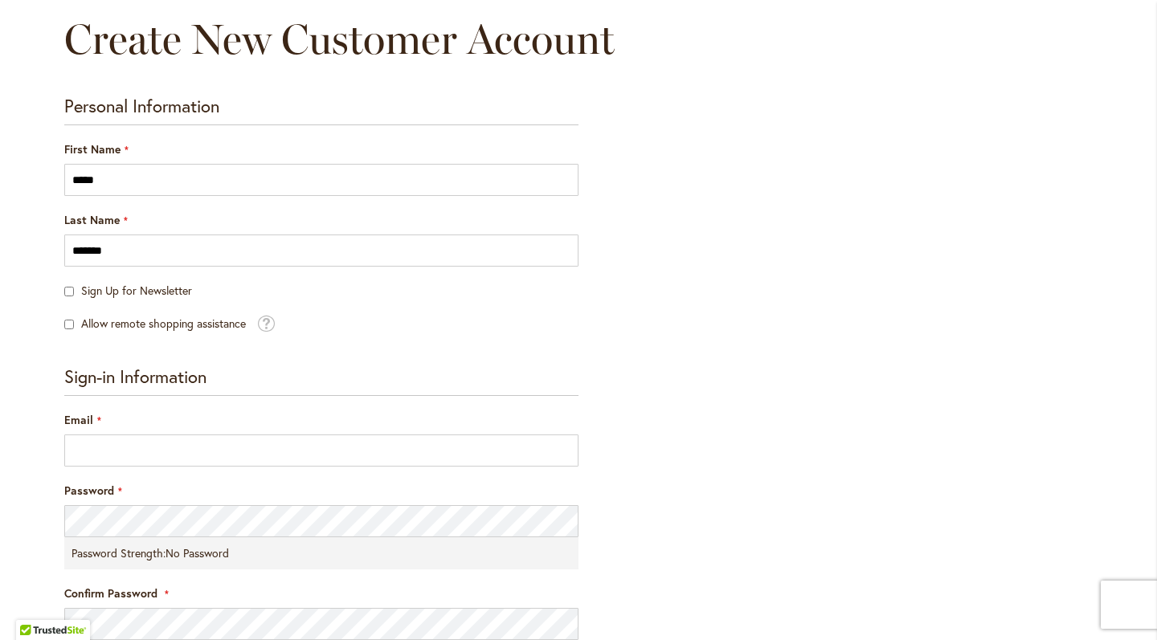
click at [104, 430] on div "Email" at bounding box center [321, 439] width 514 height 55
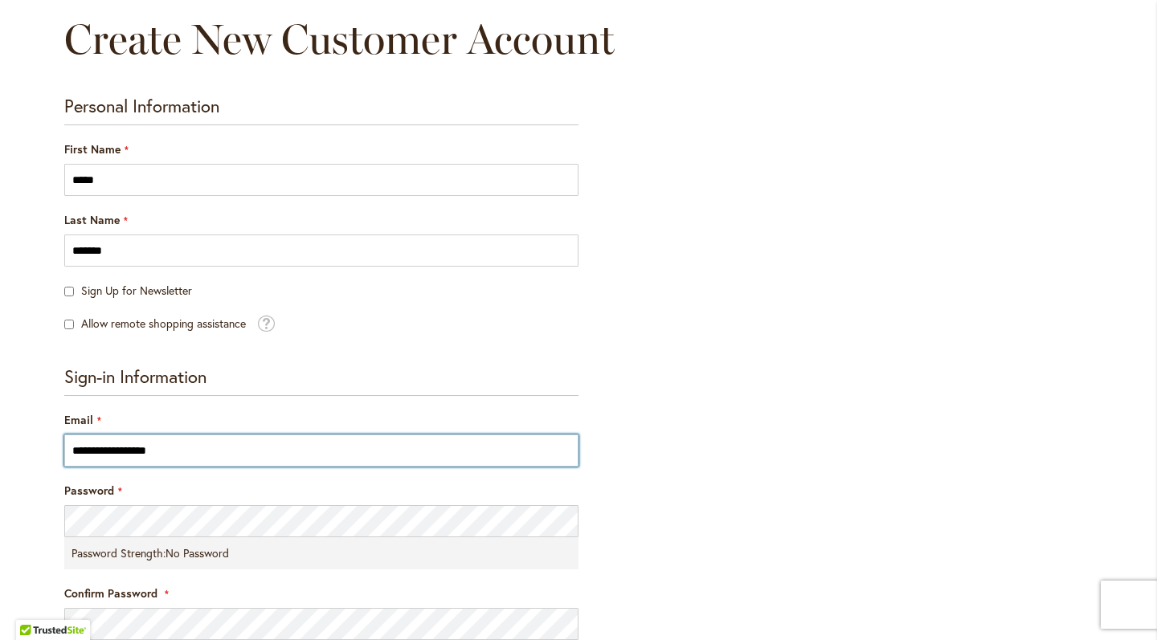
type input "**********"
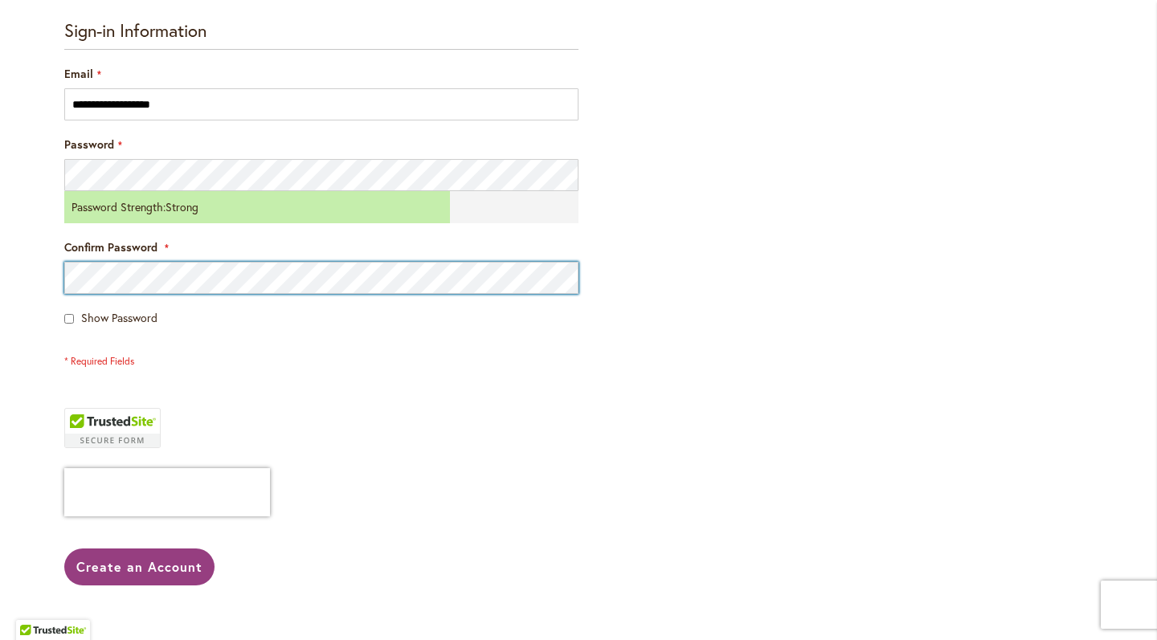
scroll to position [529, 0]
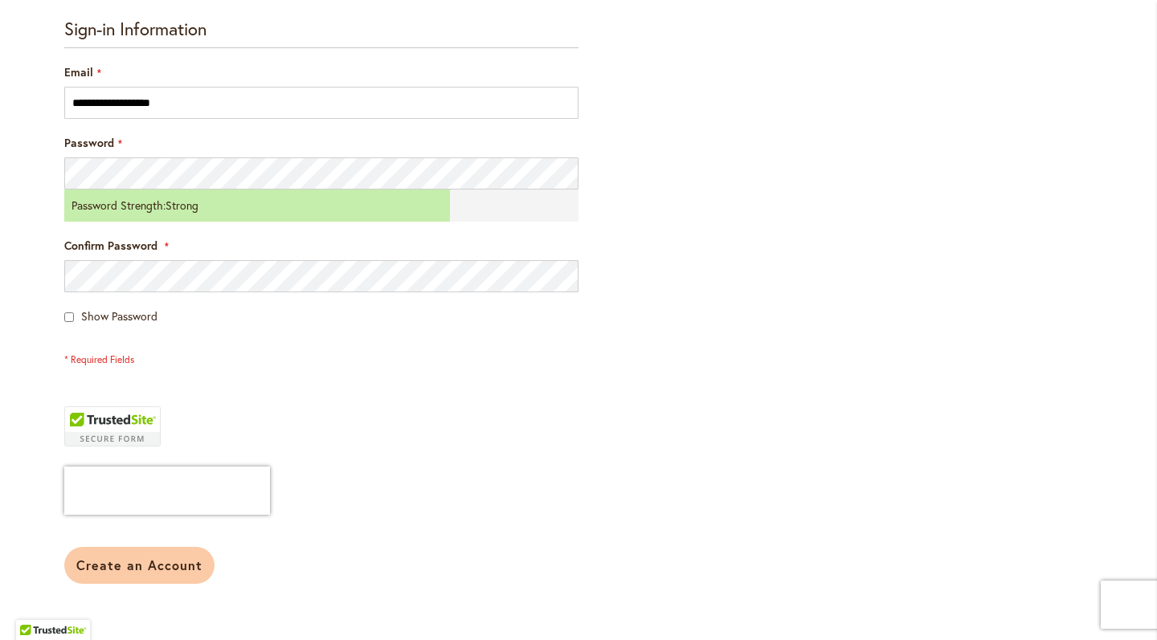
click at [133, 565] on span "Create an Account" at bounding box center [139, 565] width 126 height 17
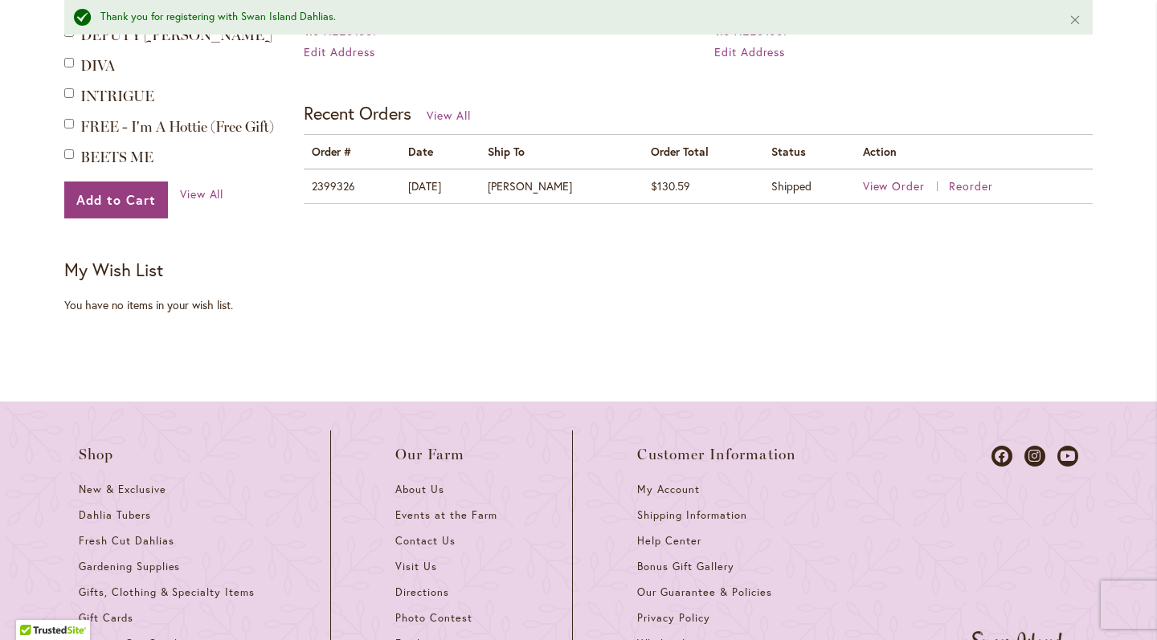
scroll to position [644, 0]
click at [892, 183] on span "View Order" at bounding box center [894, 185] width 63 height 15
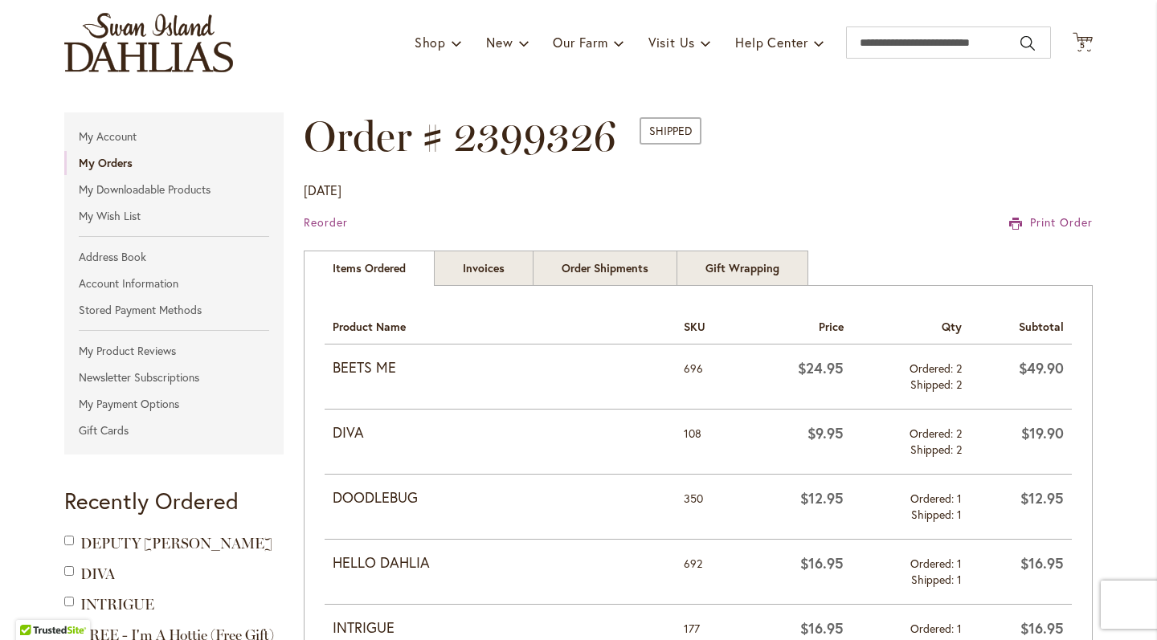
scroll to position [101, 0]
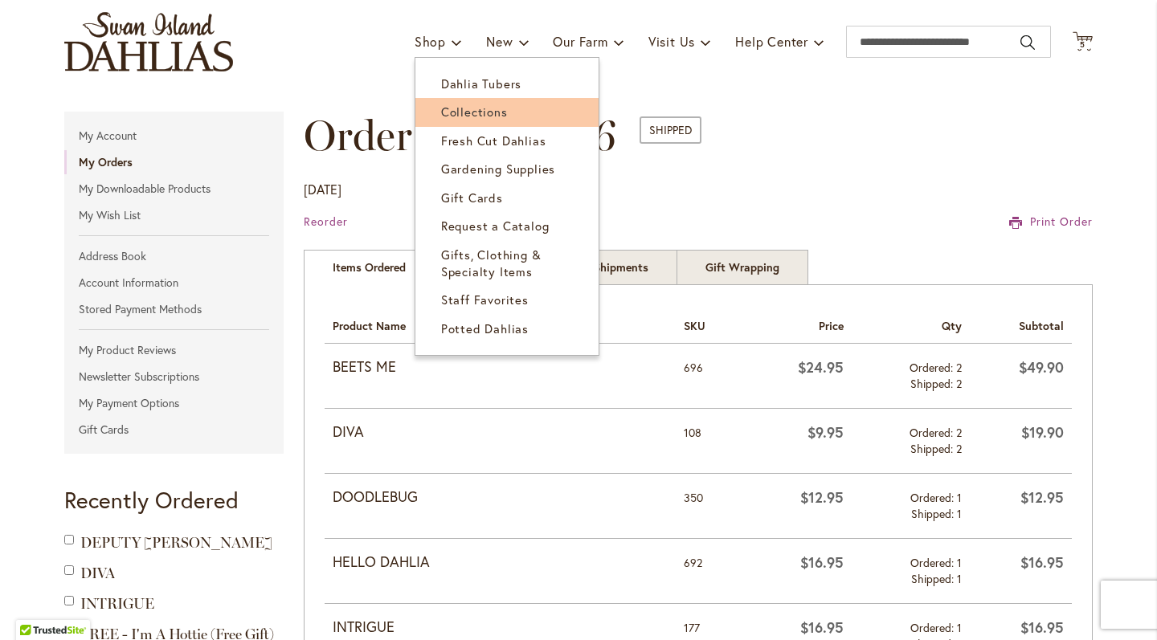
click at [457, 101] on link "Collections" at bounding box center [506, 112] width 183 height 28
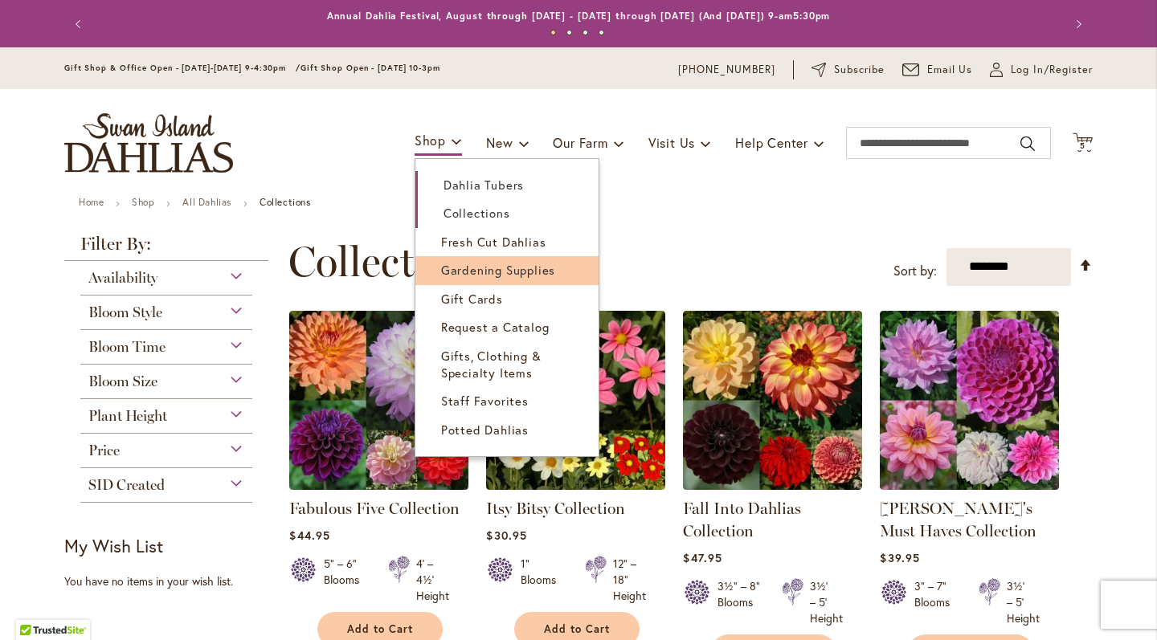
click at [503, 273] on span "Gardening Supplies" at bounding box center [498, 270] width 114 height 16
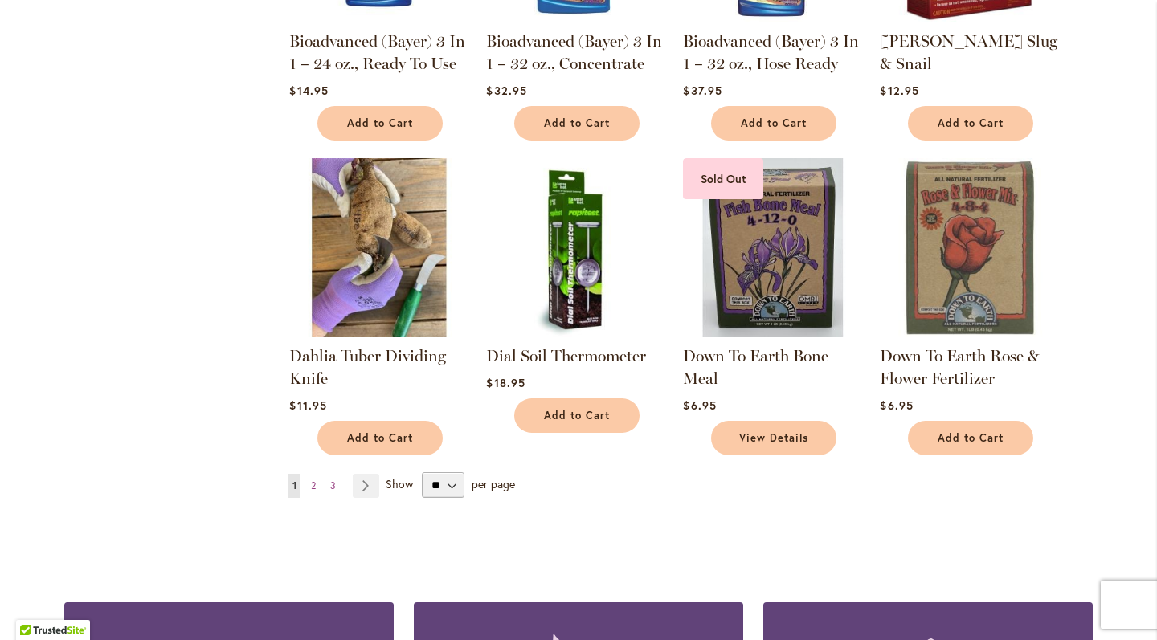
scroll to position [1108, 0]
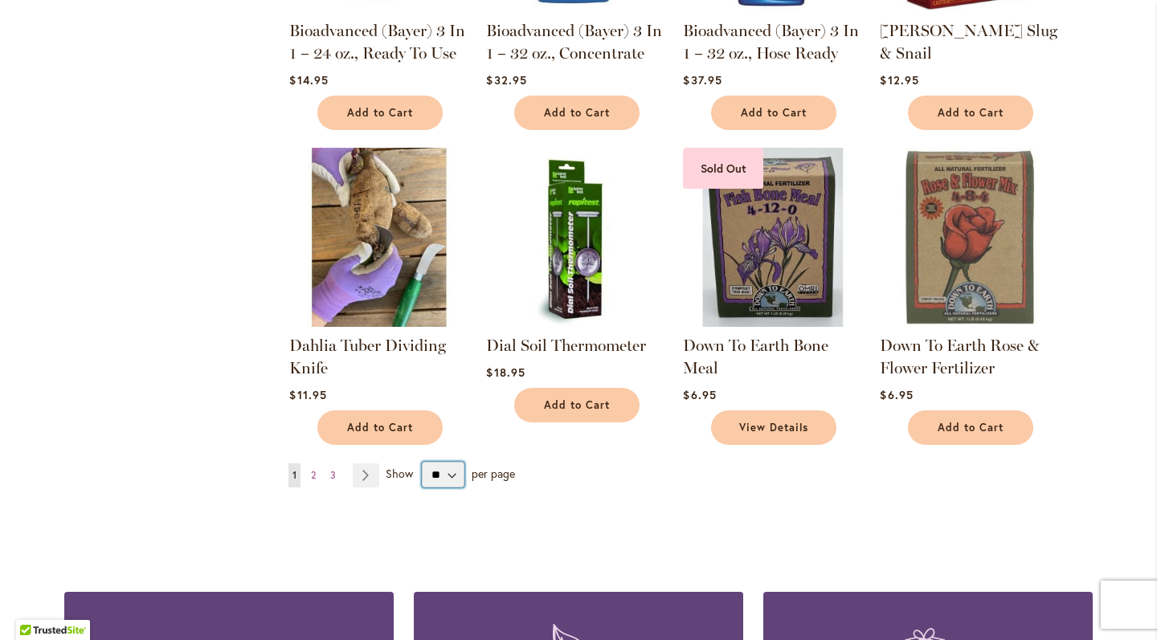
select select "**"
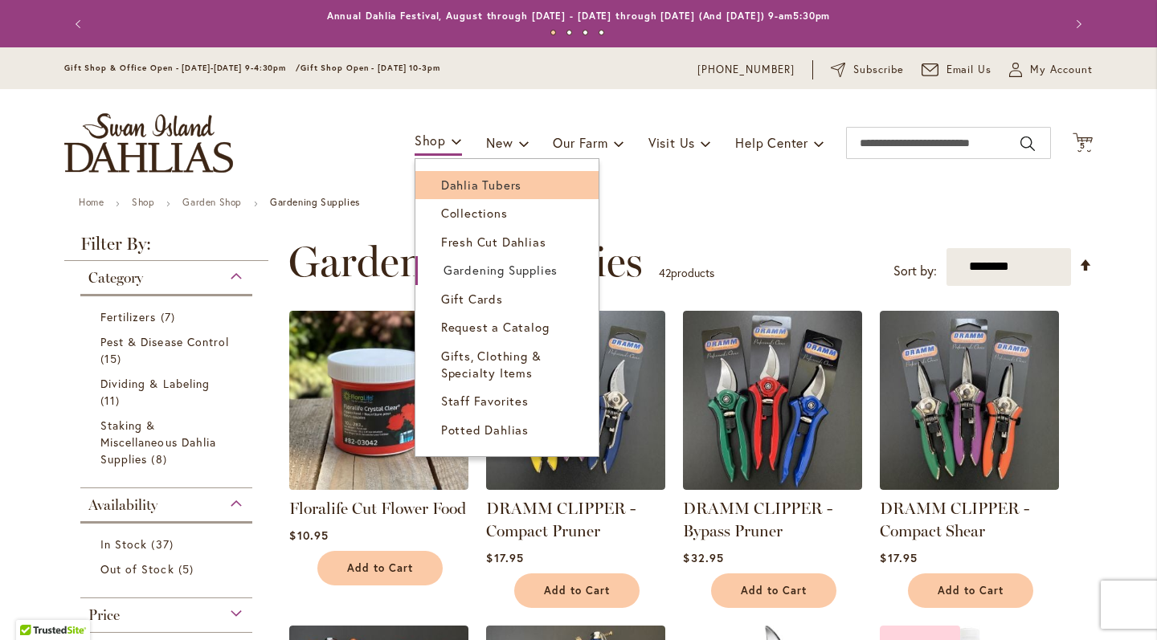
click at [511, 182] on link "Dahlia Tubers" at bounding box center [506, 185] width 183 height 28
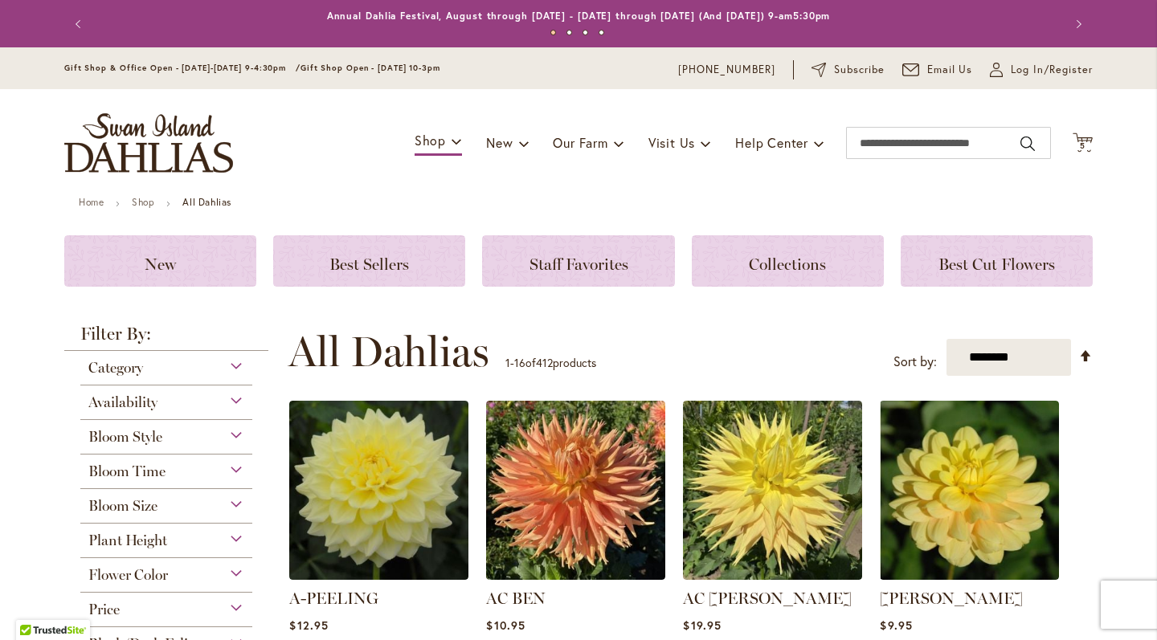
click at [235, 363] on div "Category" at bounding box center [166, 364] width 172 height 26
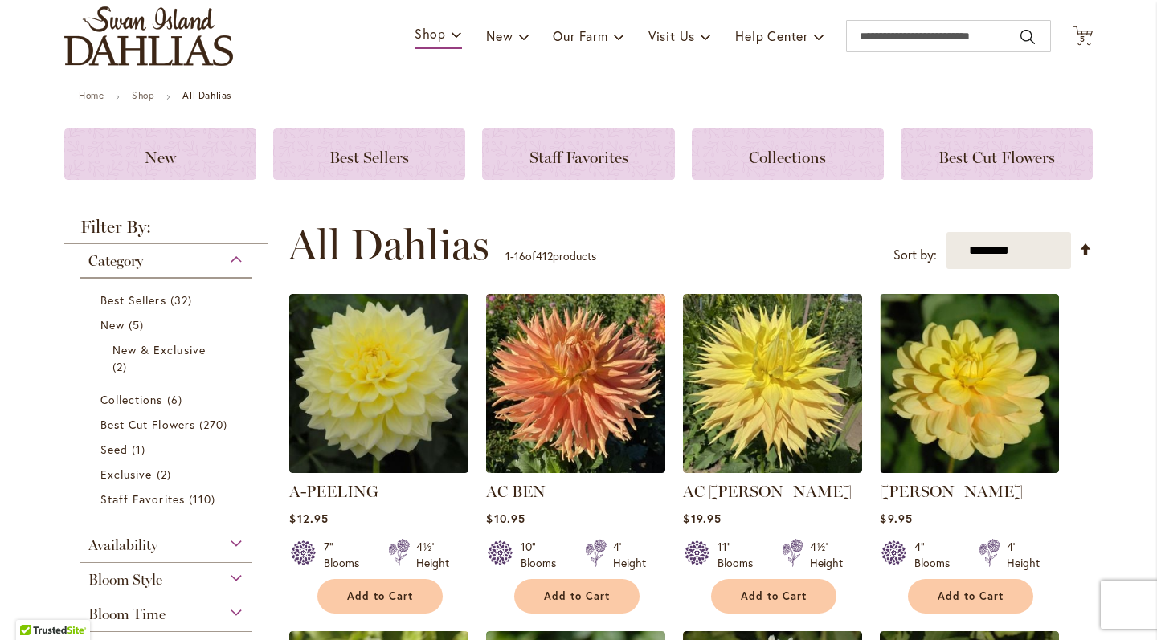
scroll to position [116, 0]
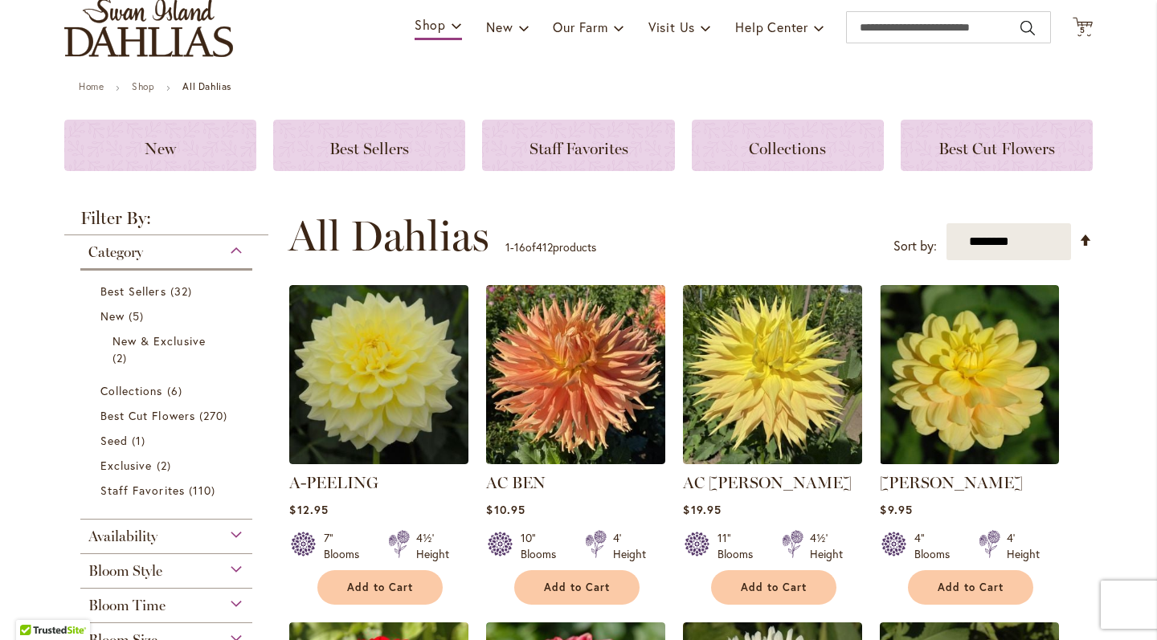
click at [228, 533] on div "Availability" at bounding box center [166, 533] width 172 height 26
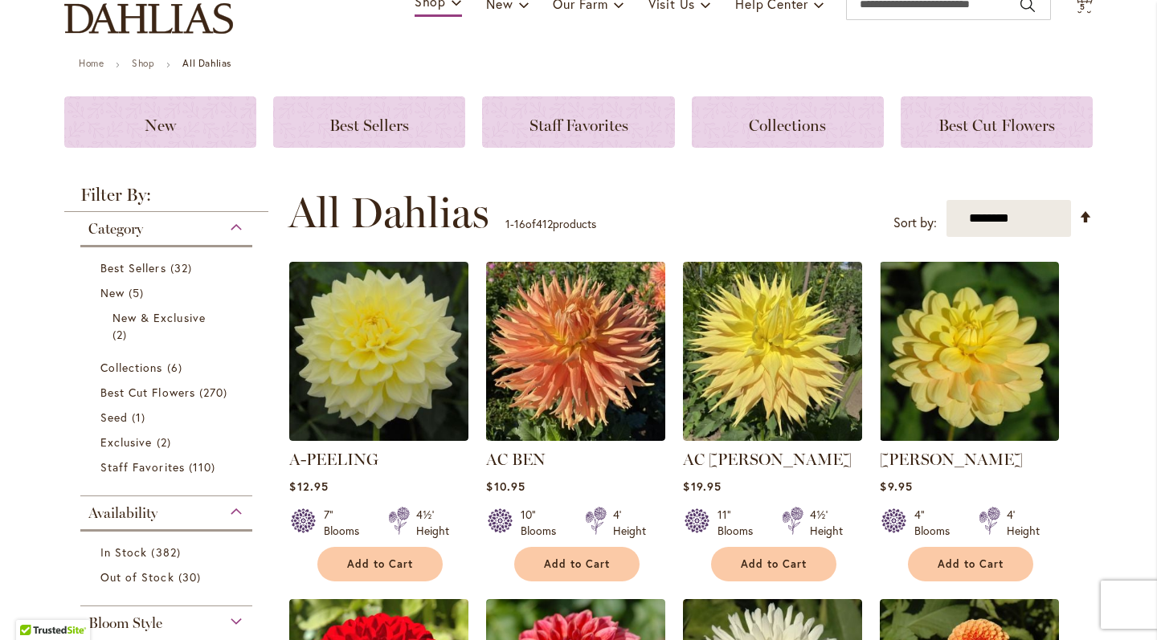
scroll to position [178, 0]
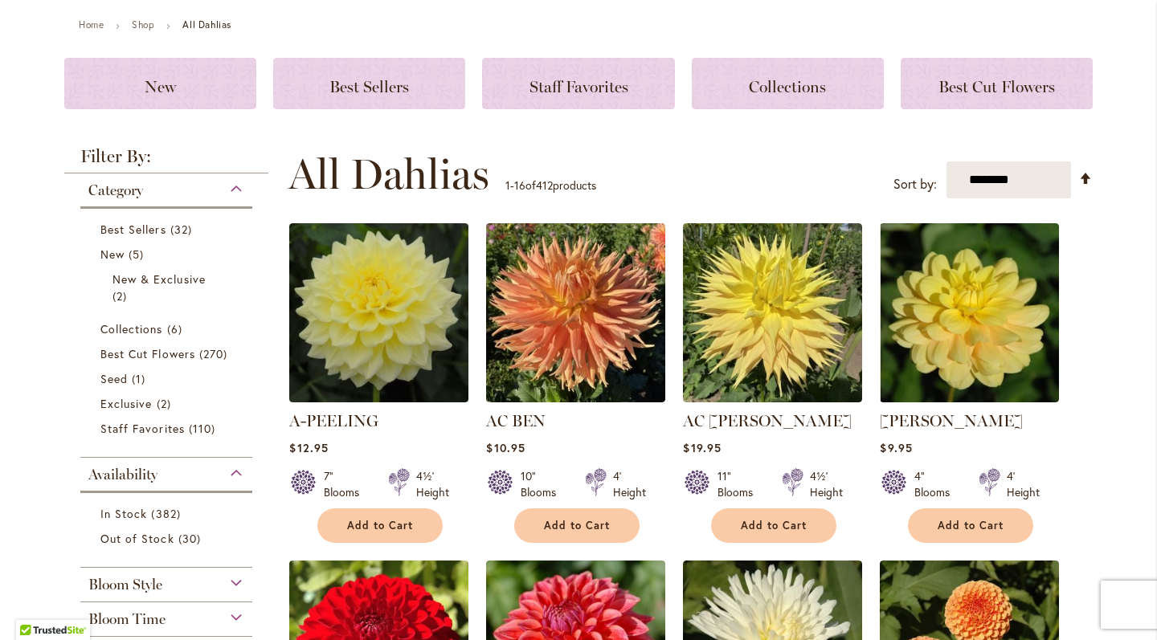
click at [231, 588] on div "Bloom Style" at bounding box center [166, 581] width 172 height 26
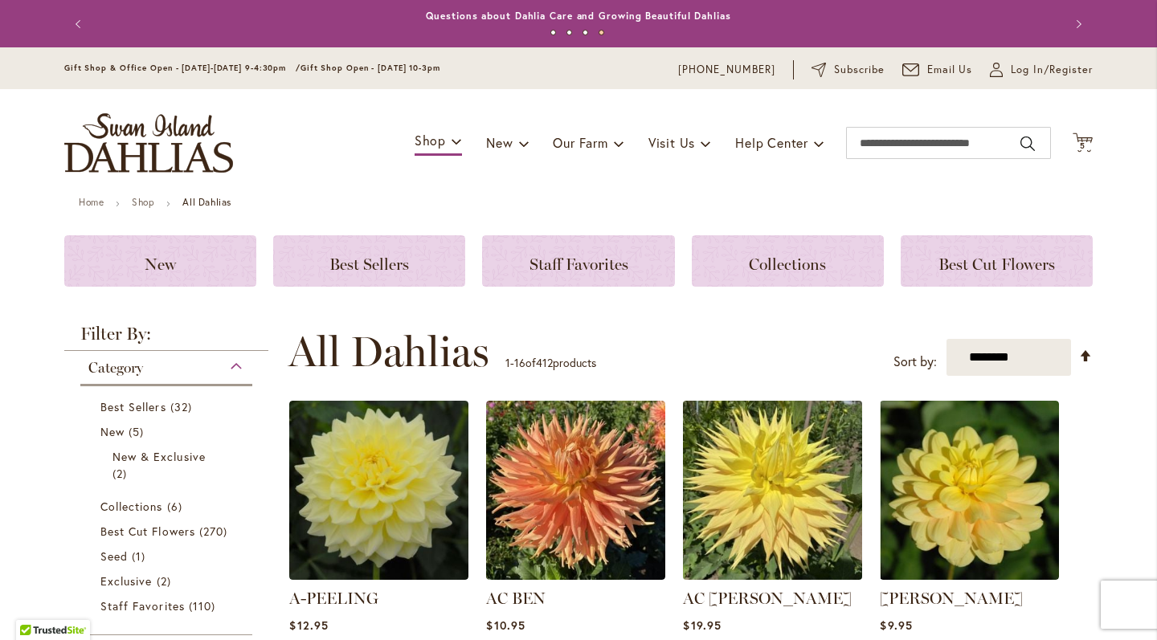
scroll to position [0, 0]
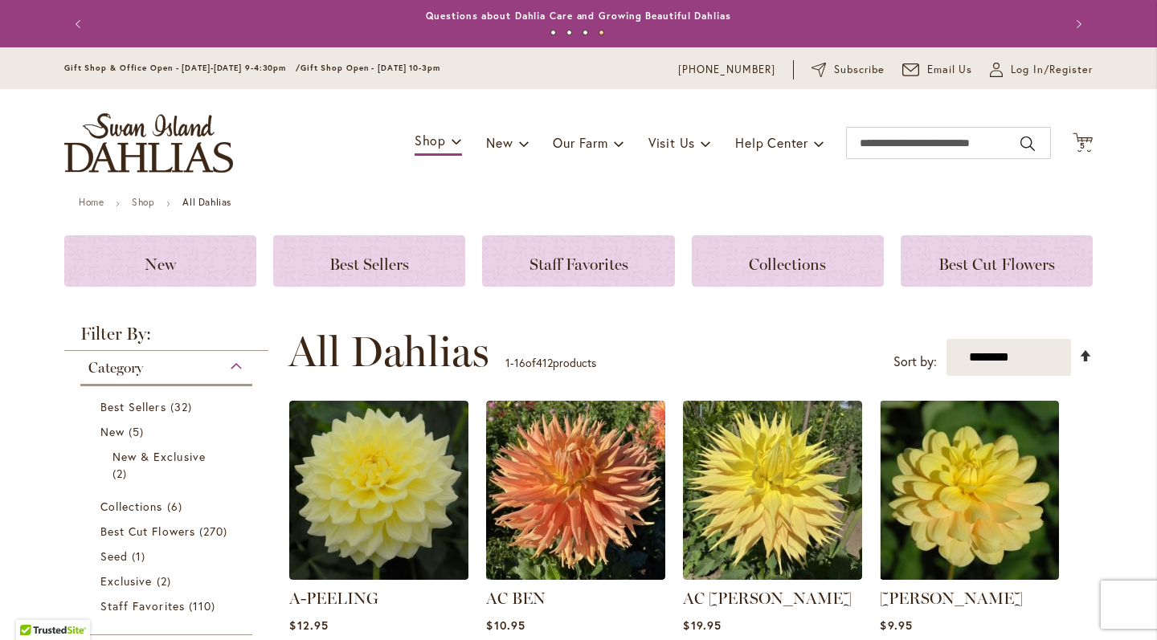
click at [1083, 361] on link "Set Descending Direction" at bounding box center [1086, 355] width 14 height 18
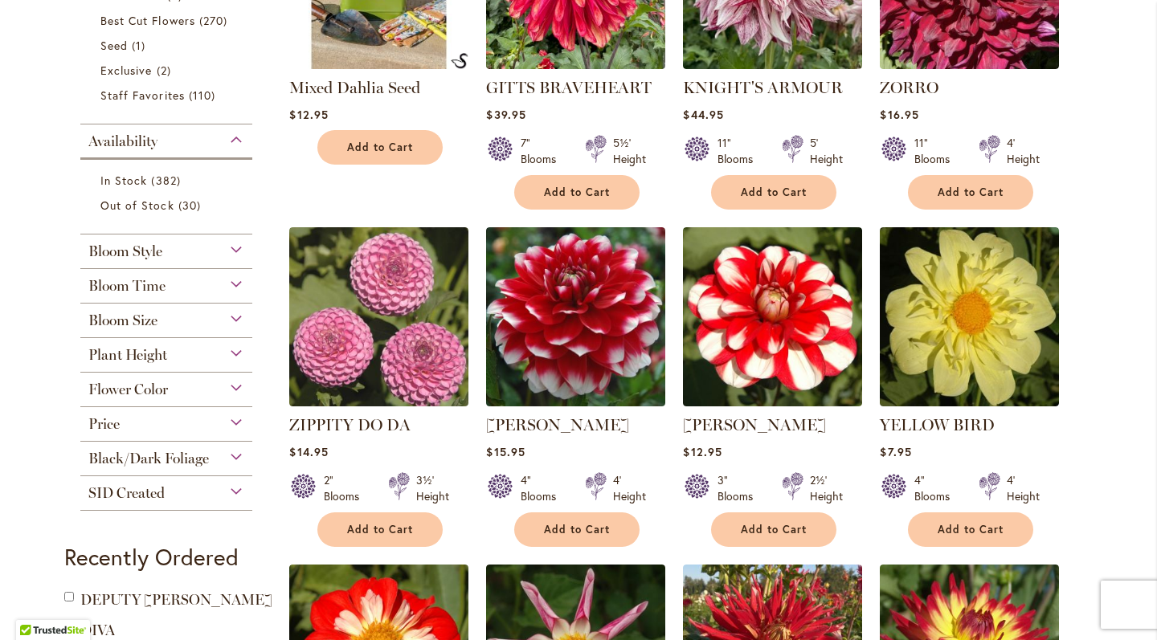
scroll to position [512, 0]
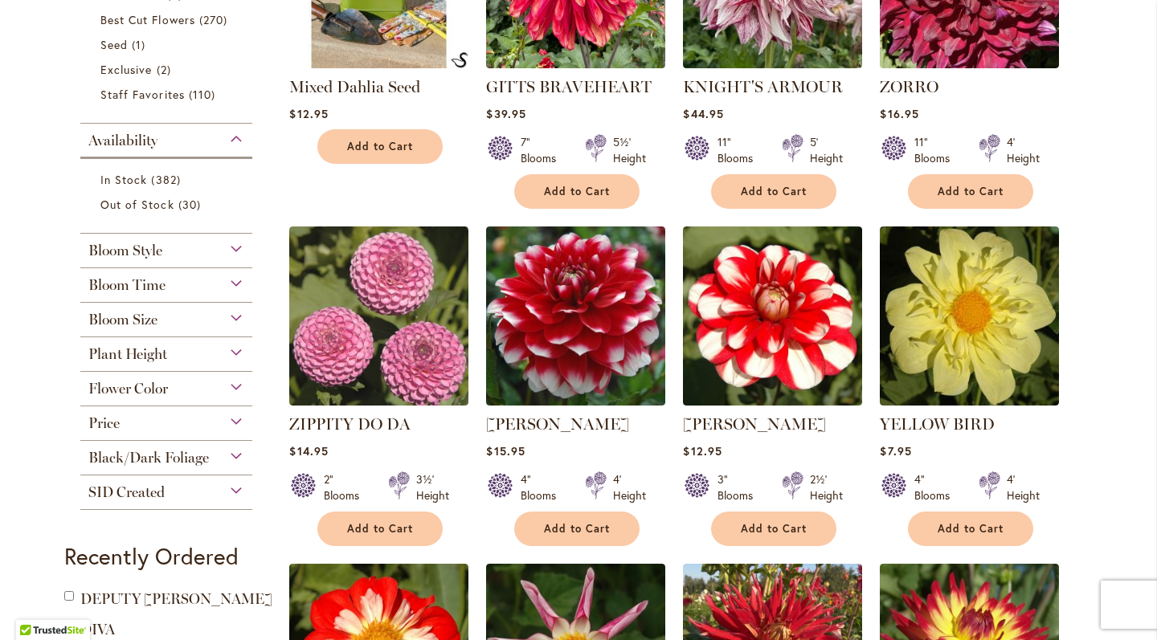
click at [229, 285] on div "Bloom Time" at bounding box center [166, 281] width 172 height 26
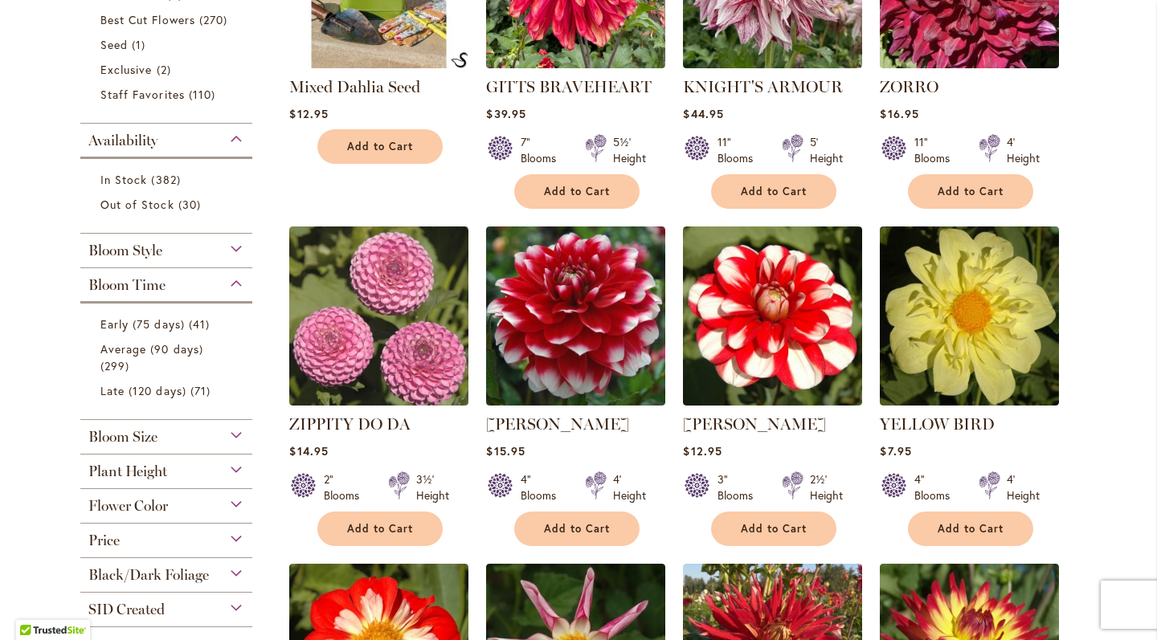
click at [229, 282] on div "Bloom Time" at bounding box center [166, 281] width 172 height 26
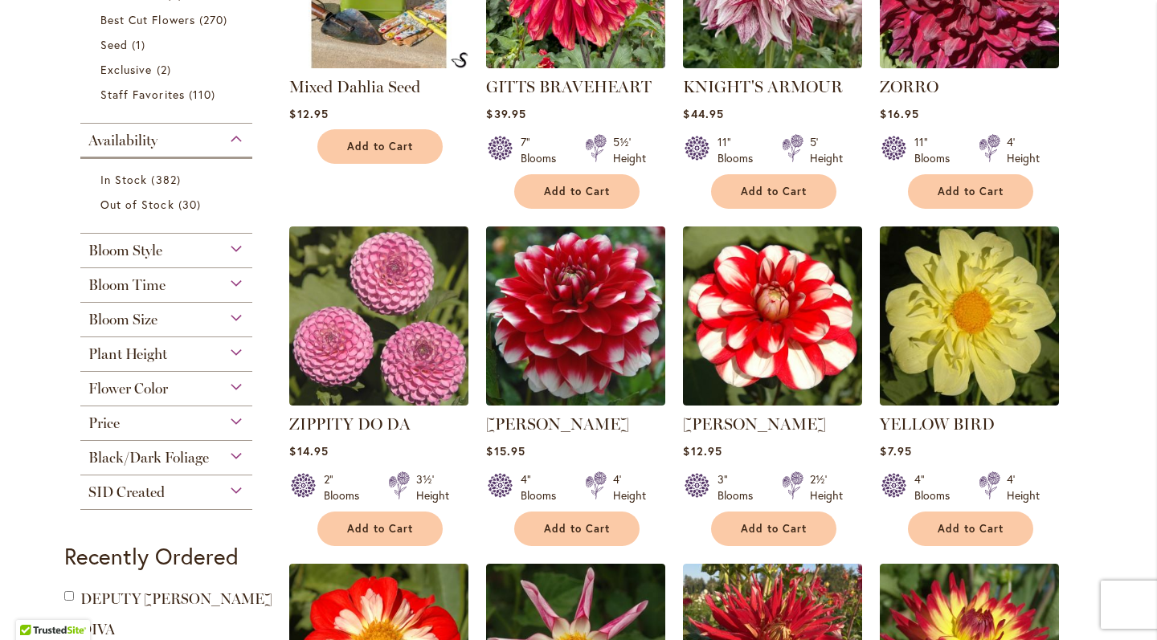
click at [231, 320] on div "Bloom Size" at bounding box center [166, 316] width 172 height 26
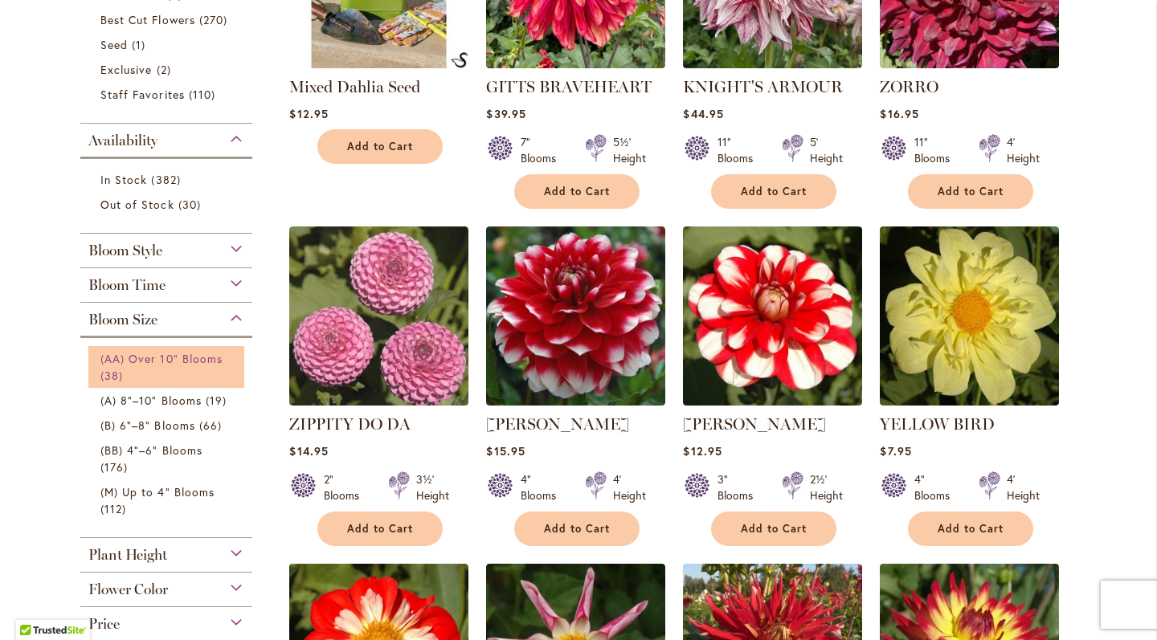
click at [204, 368] on link "(AA) Over 10" Blooms 38 items" at bounding box center [168, 367] width 136 height 34
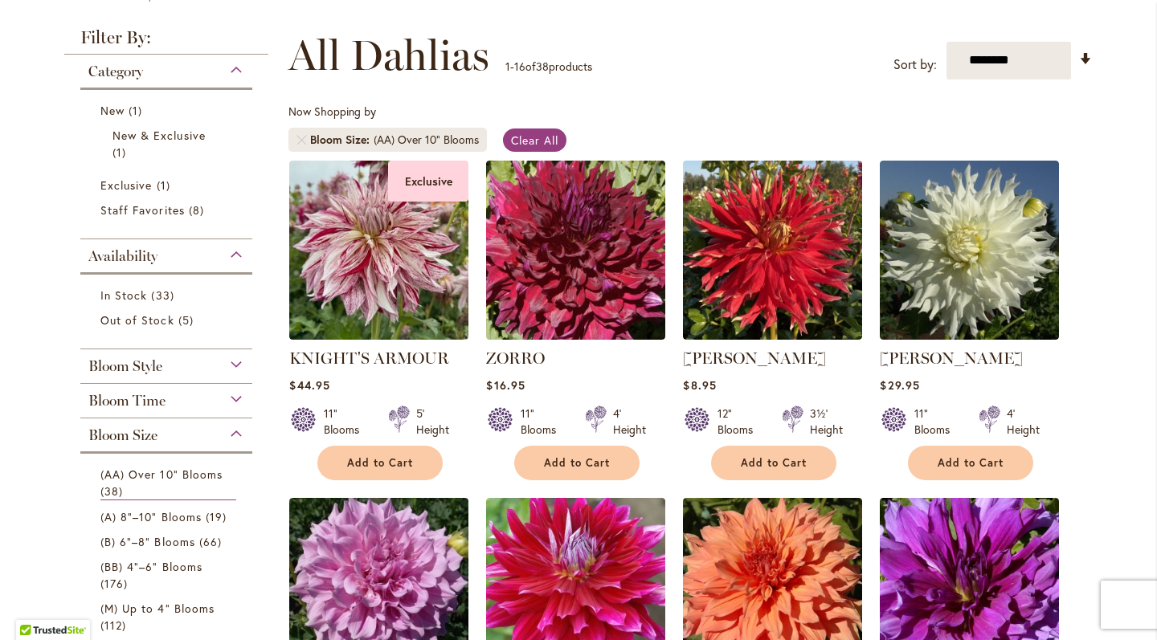
scroll to position [198, 0]
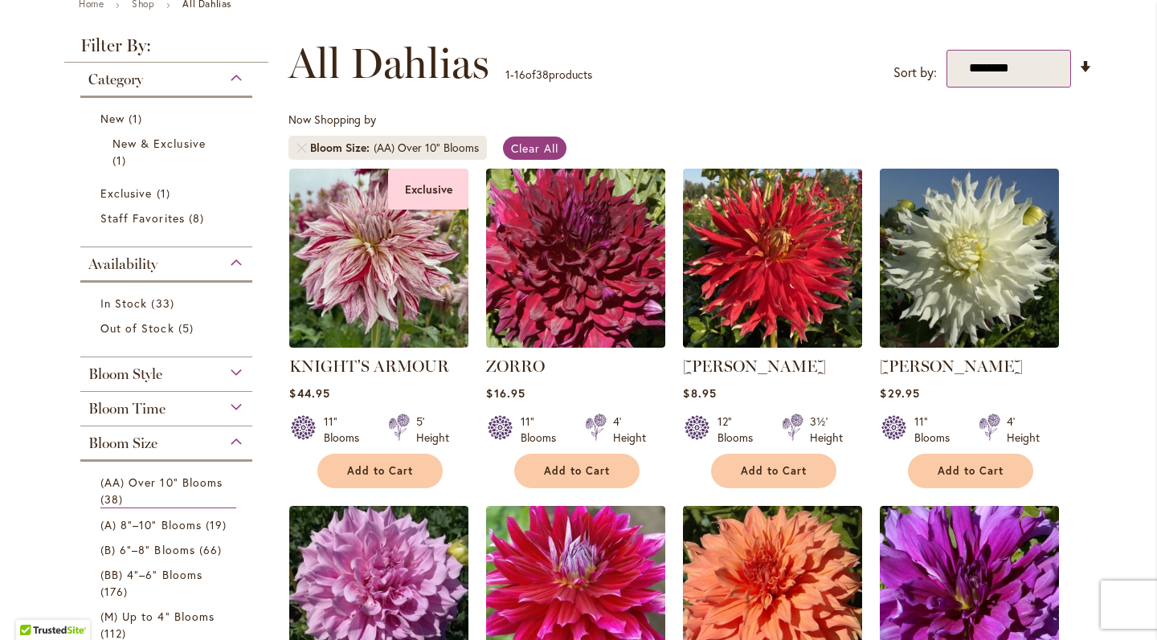
select select "*****"
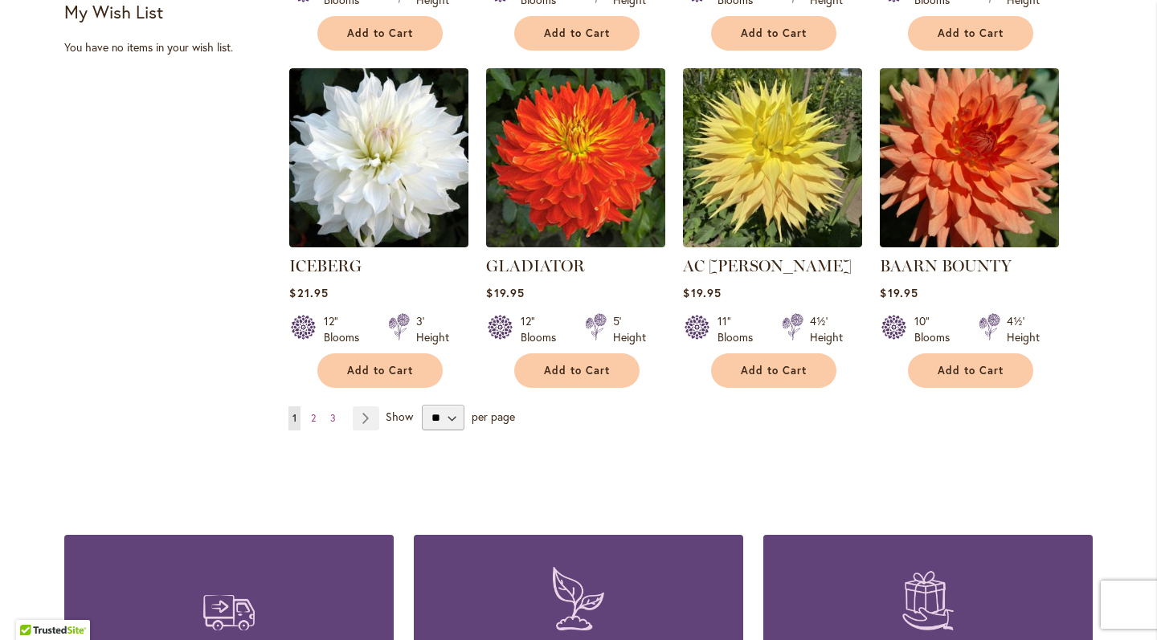
scroll to position [1312, 0]
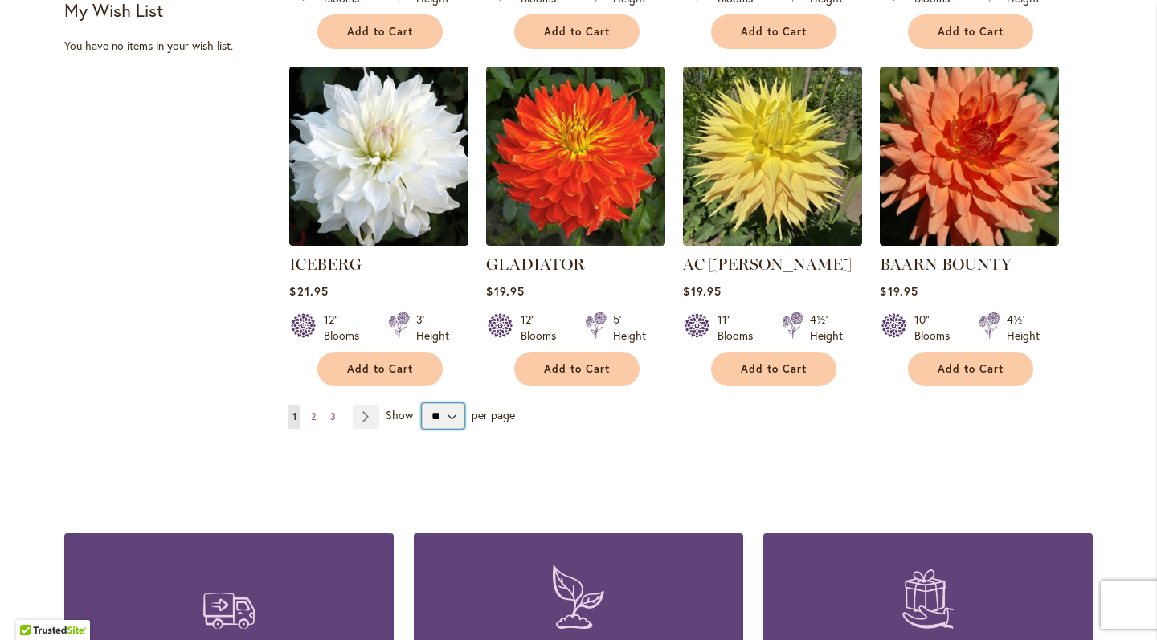
select select "**"
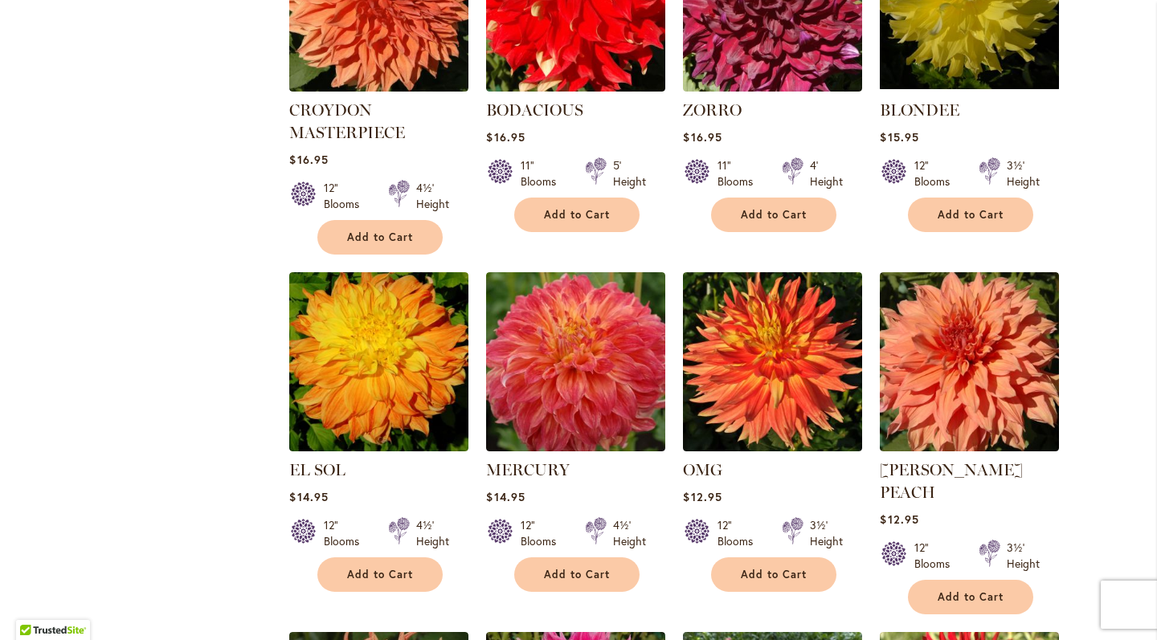
scroll to position [1812, 0]
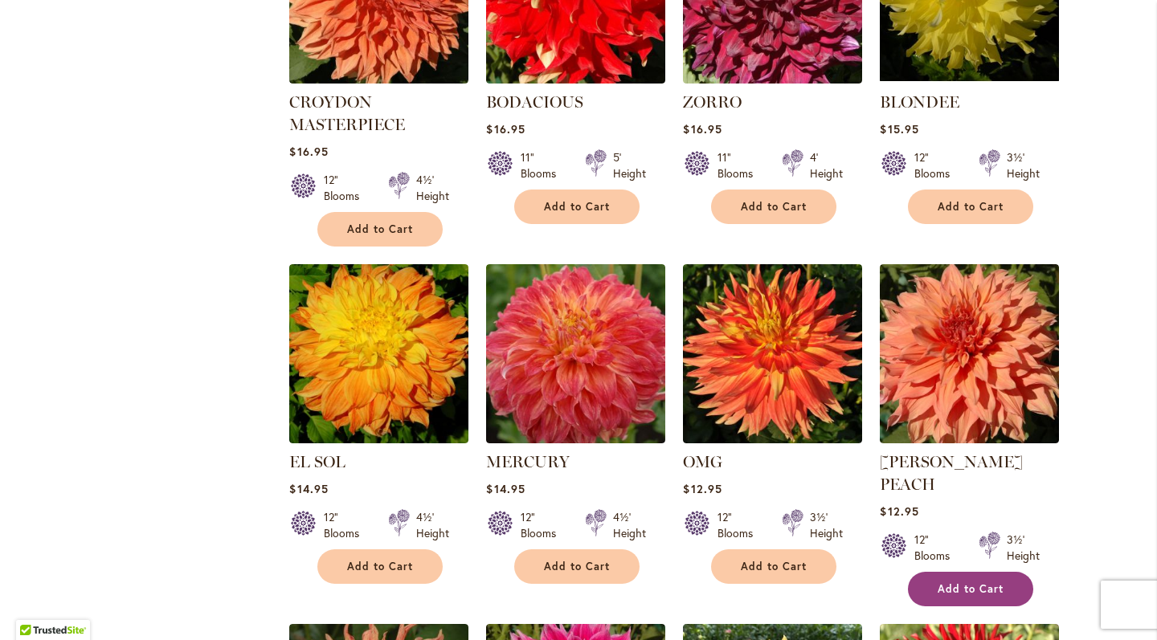
click at [961, 572] on button "Add to Cart" at bounding box center [970, 589] width 125 height 35
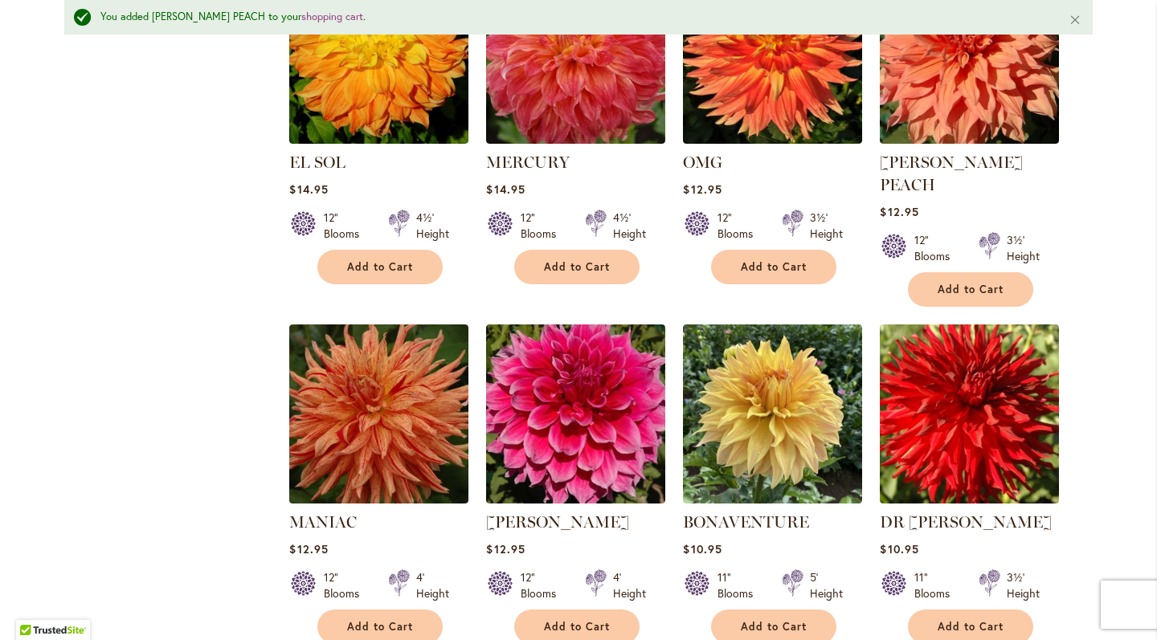
scroll to position [2157, 0]
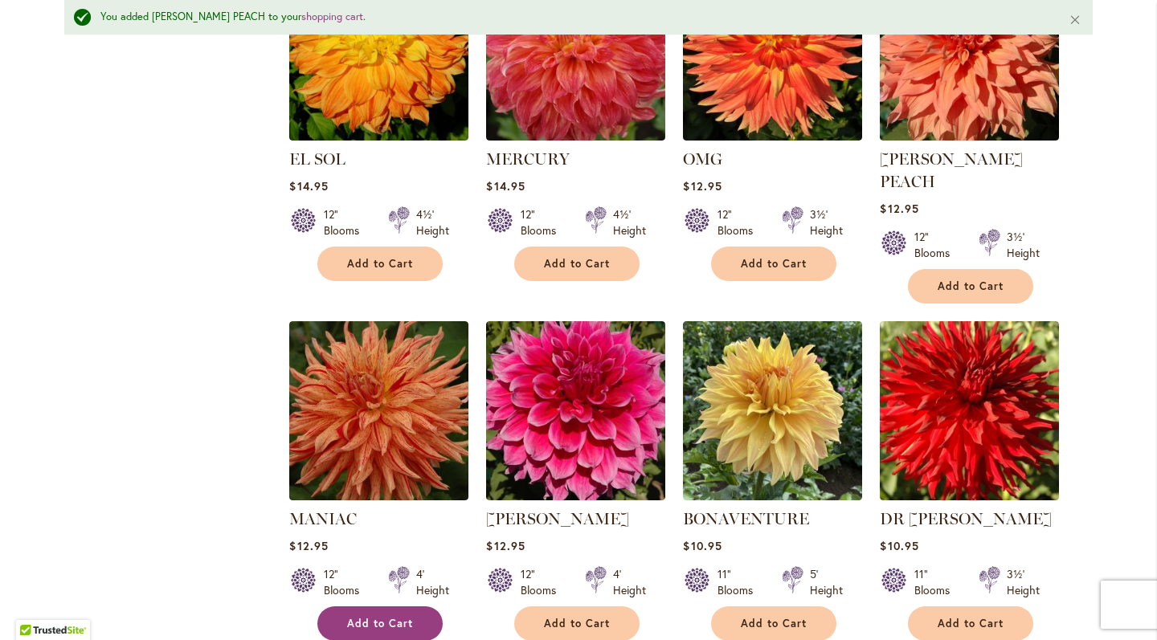
click at [338, 606] on button "Add to Cart" at bounding box center [379, 623] width 125 height 35
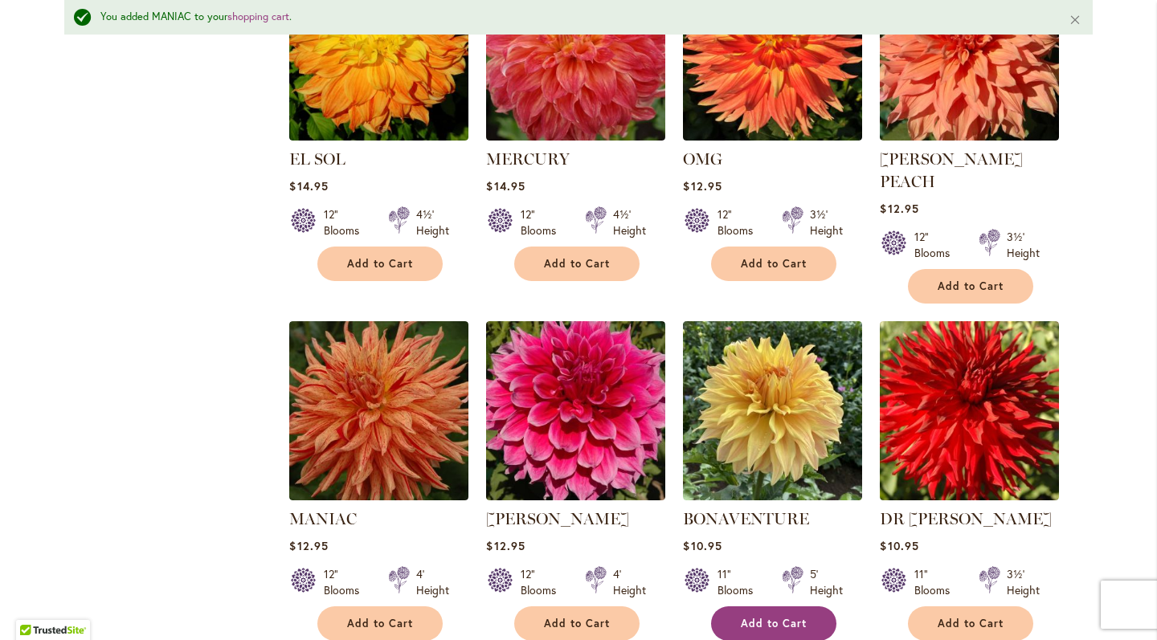
click at [773, 617] on span "Add to Cart" at bounding box center [774, 624] width 66 height 14
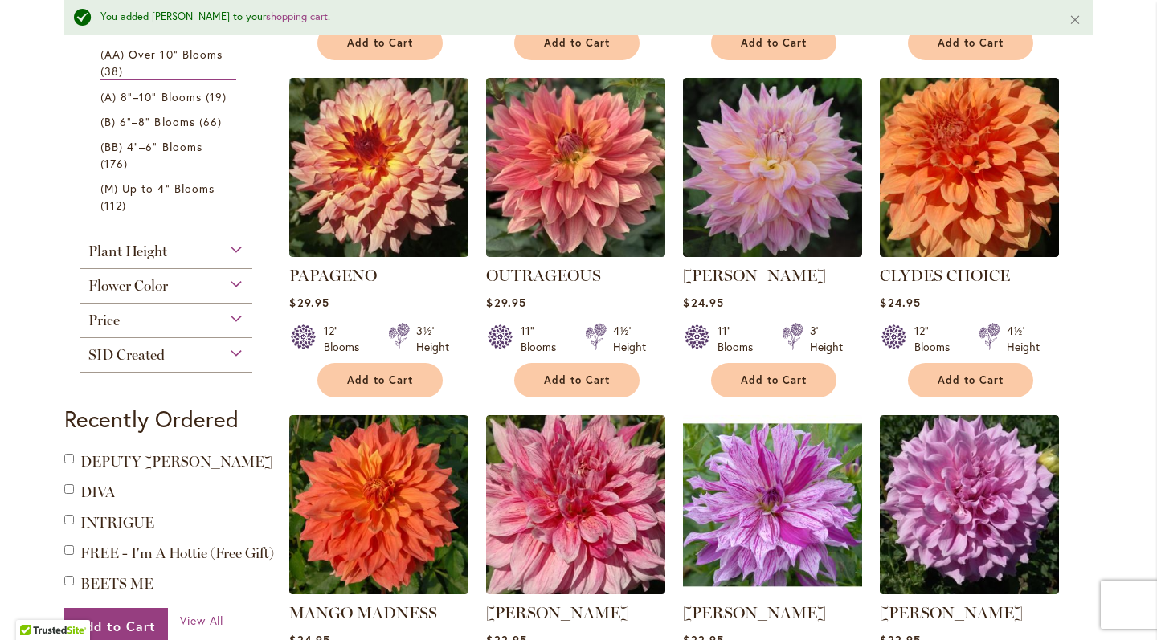
scroll to position [667, 0]
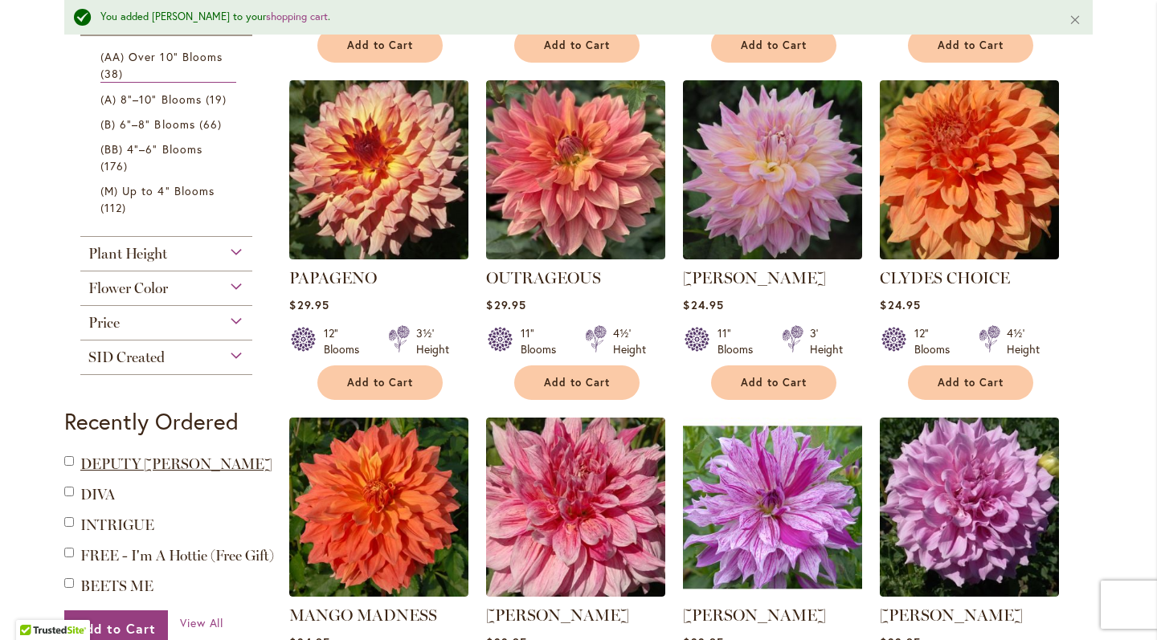
click at [112, 461] on span "DEPUTY BOB" at bounding box center [176, 464] width 192 height 18
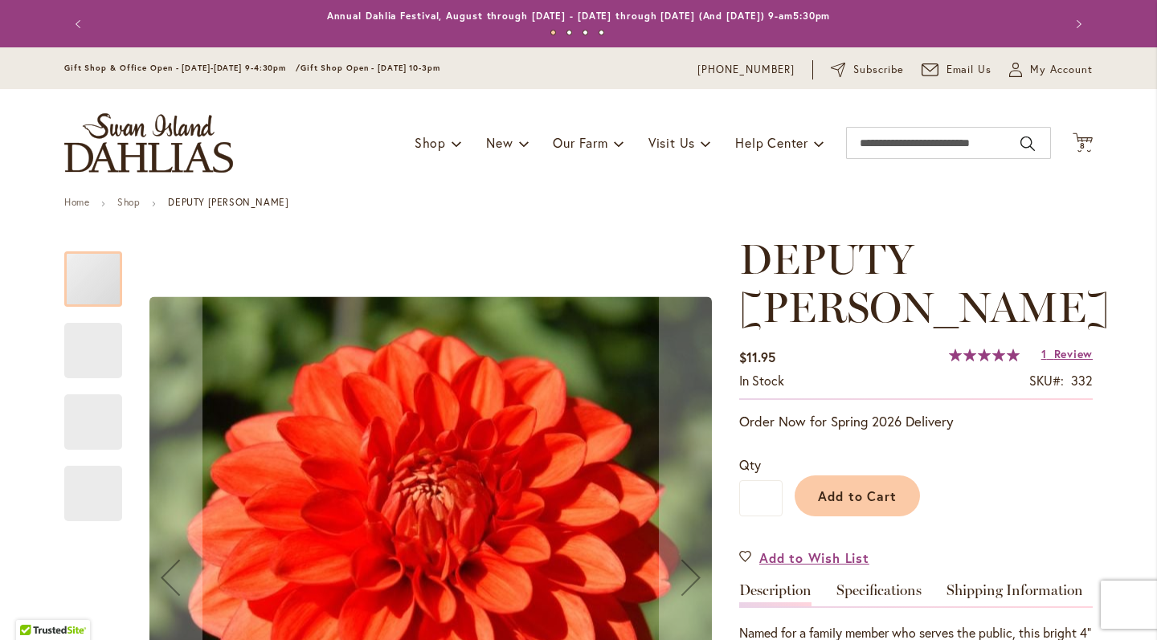
type input "*****"
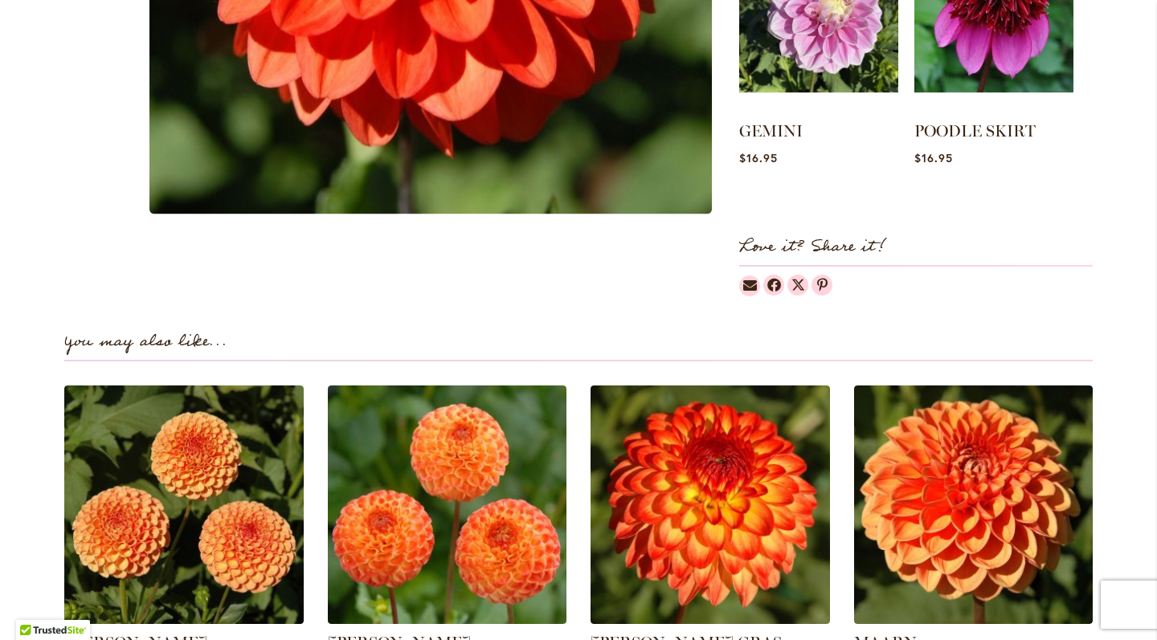
scroll to position [874, 0]
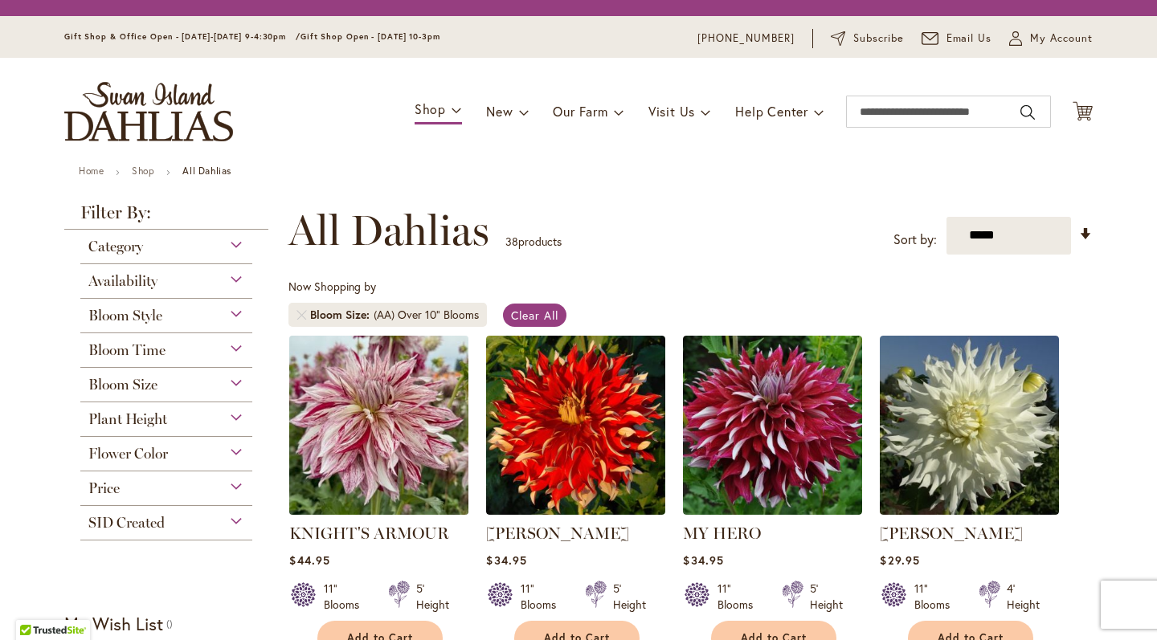
scroll to position [298, 0]
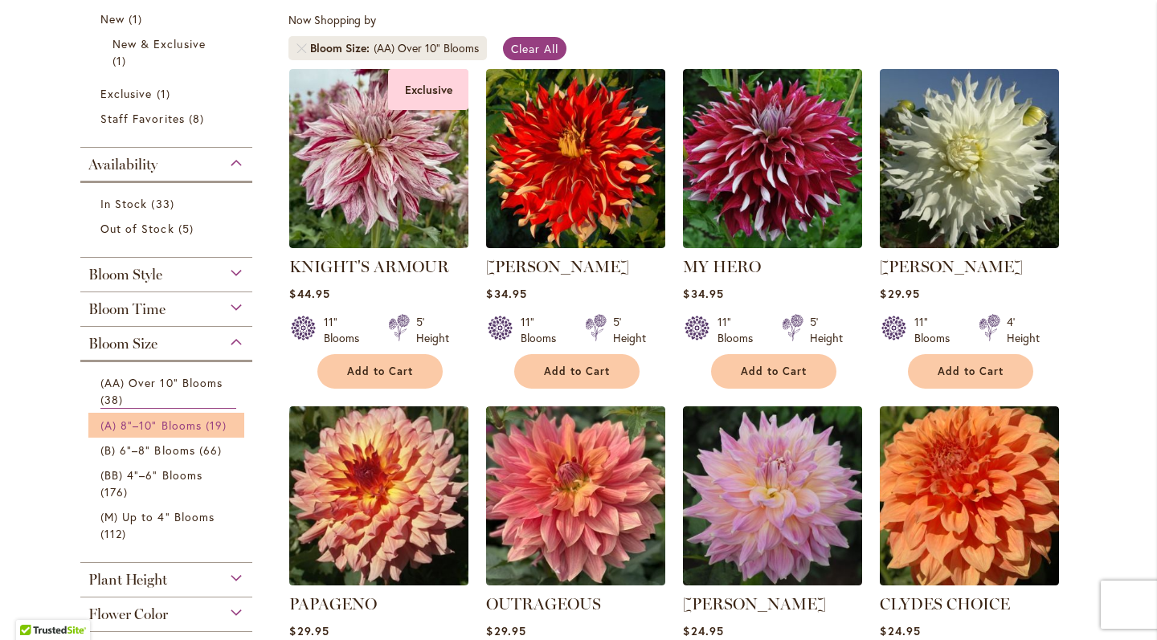
click at [169, 422] on span "(A) 8"–10" Blooms" at bounding box center [150, 425] width 101 height 15
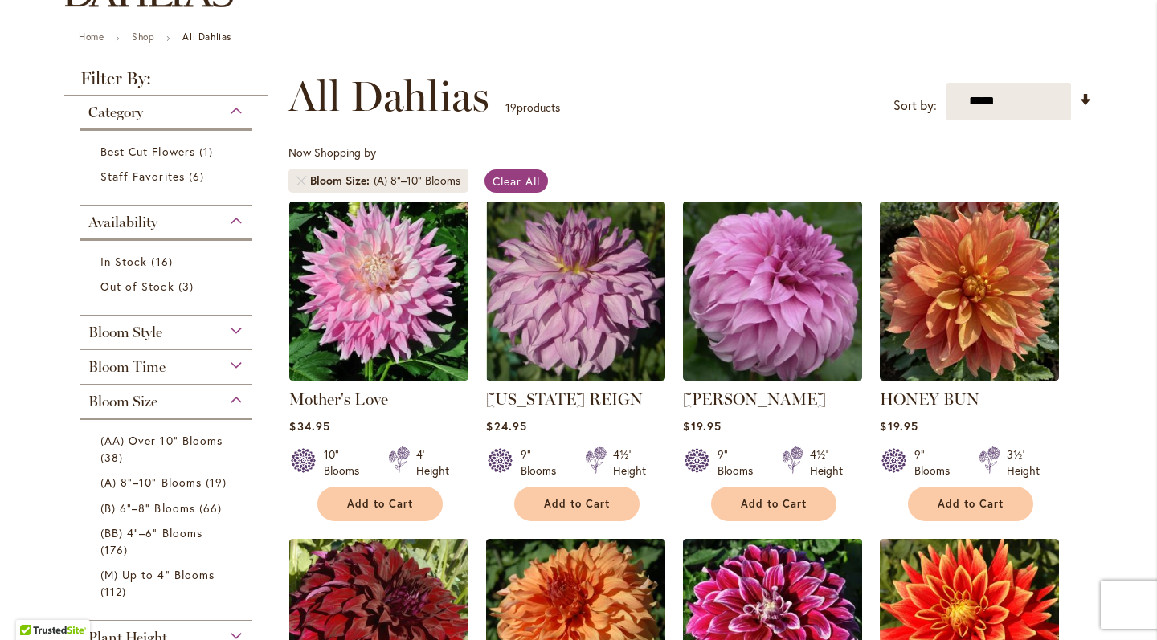
scroll to position [160, 0]
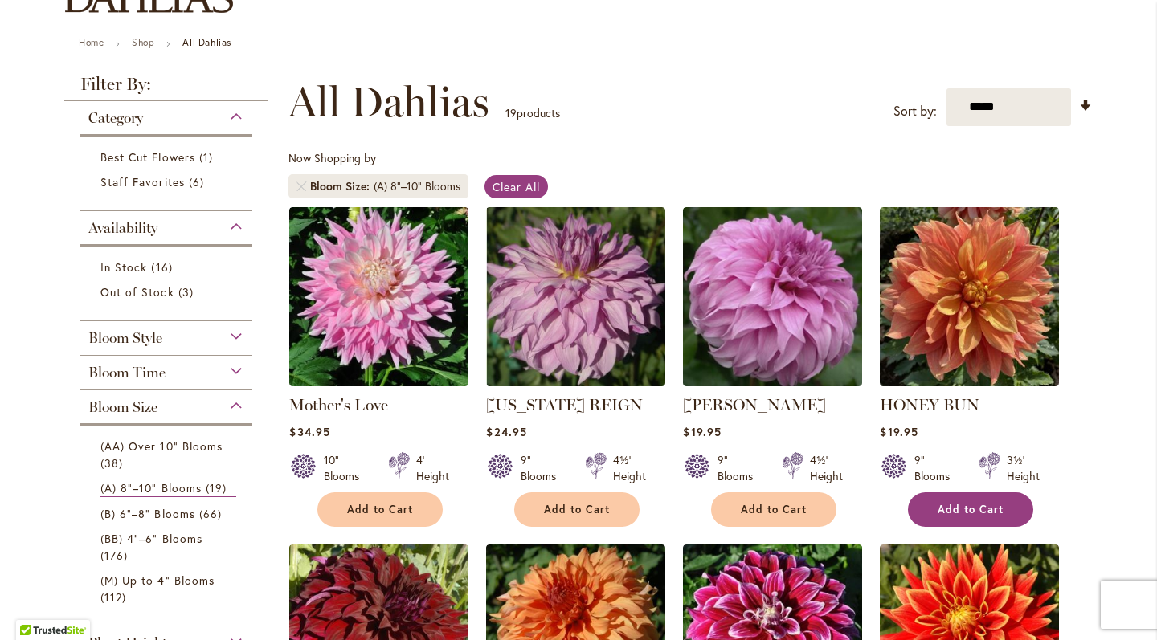
click at [996, 512] on span "Add to Cart" at bounding box center [970, 510] width 66 height 14
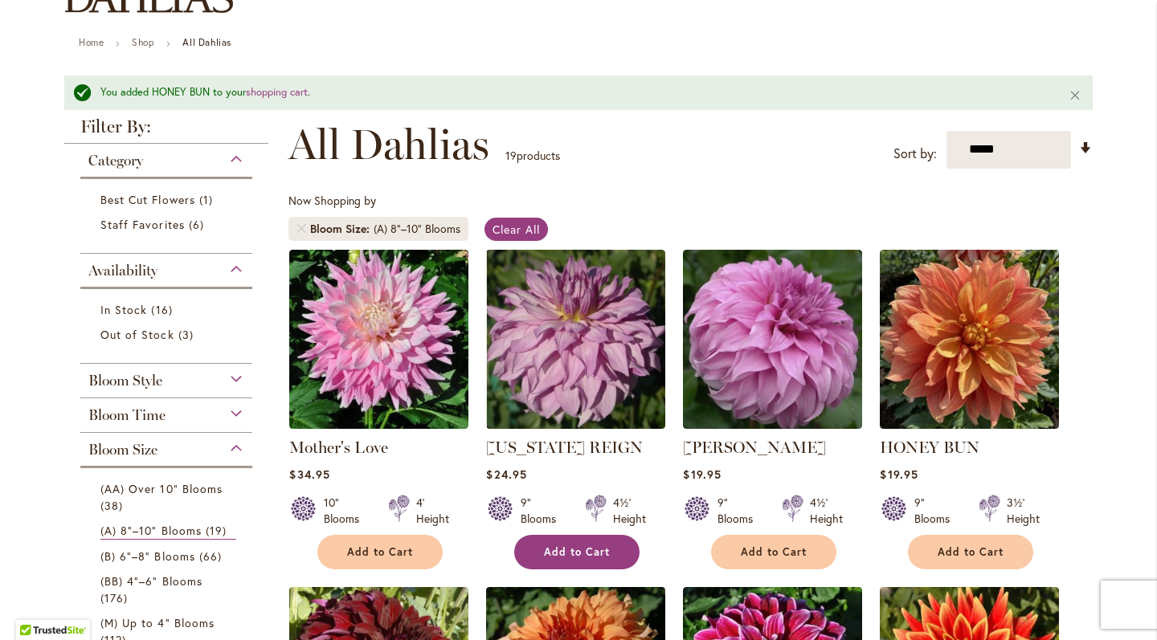
click at [588, 553] on span "Add to Cart" at bounding box center [577, 552] width 66 height 14
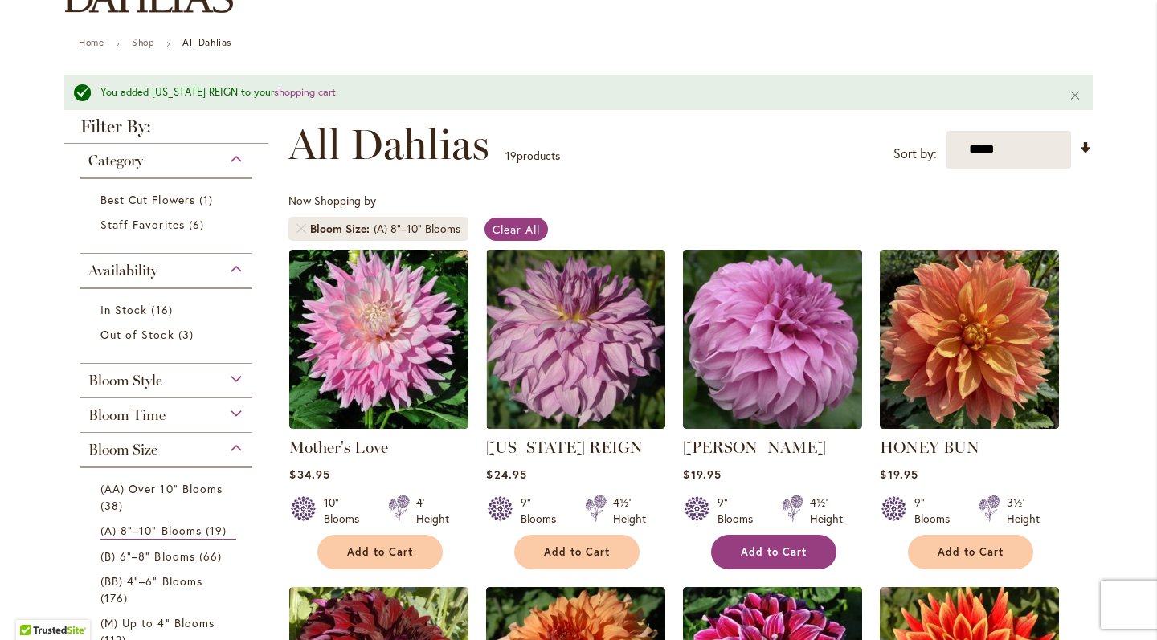
click at [741, 551] on span "Add to Cart" at bounding box center [774, 552] width 66 height 14
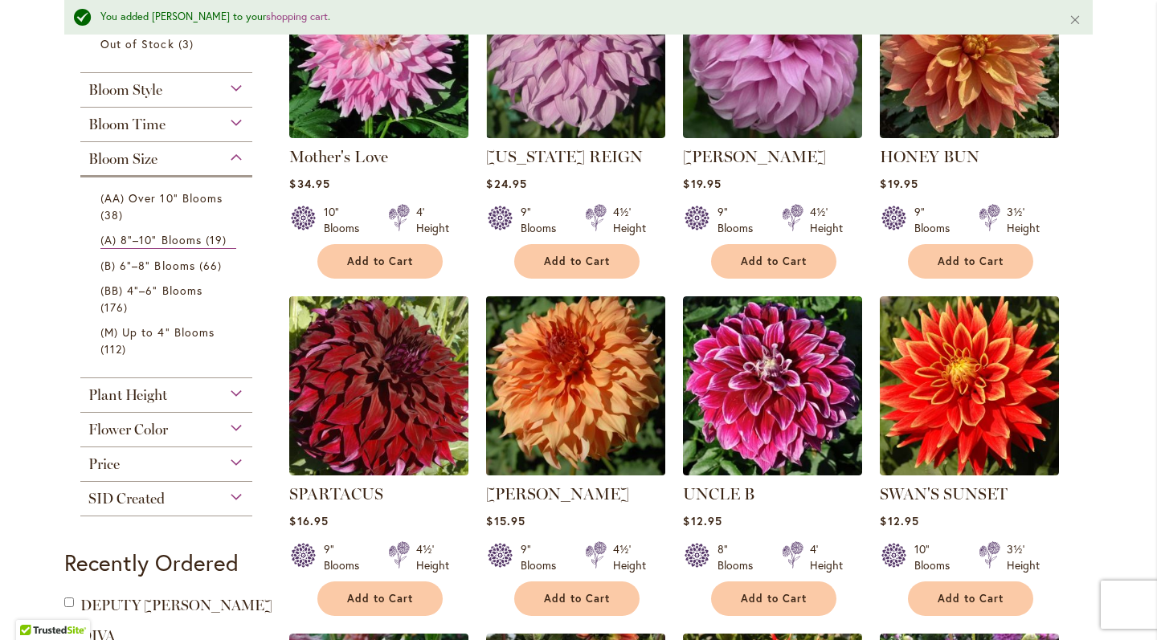
scroll to position [455, 0]
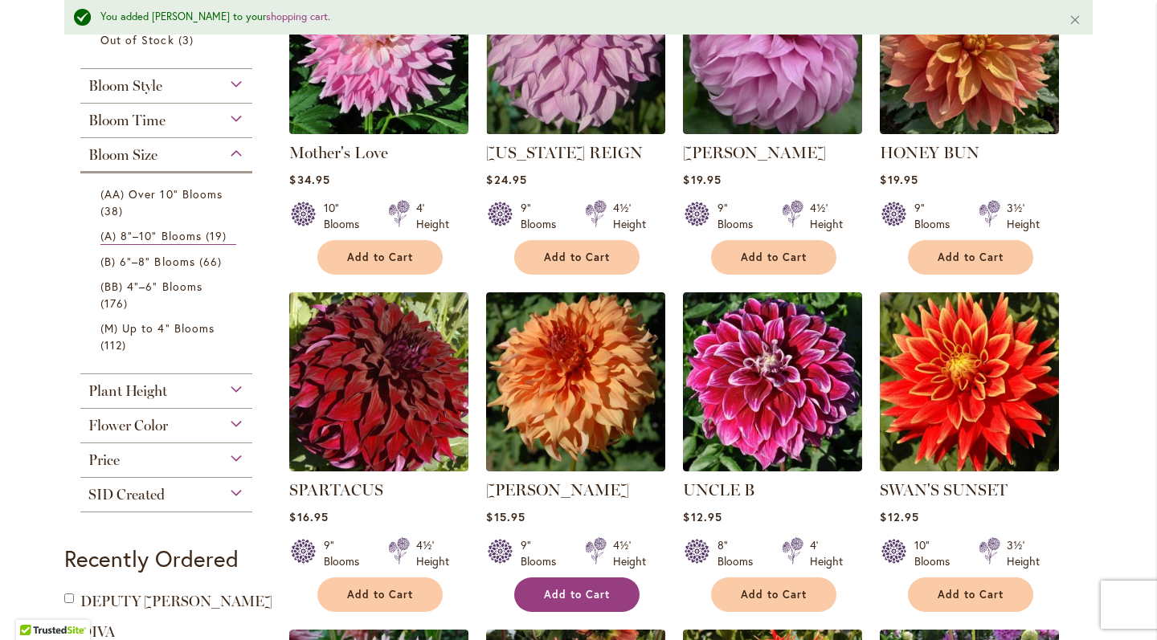
click at [561, 592] on span "Add to Cart" at bounding box center [577, 595] width 66 height 14
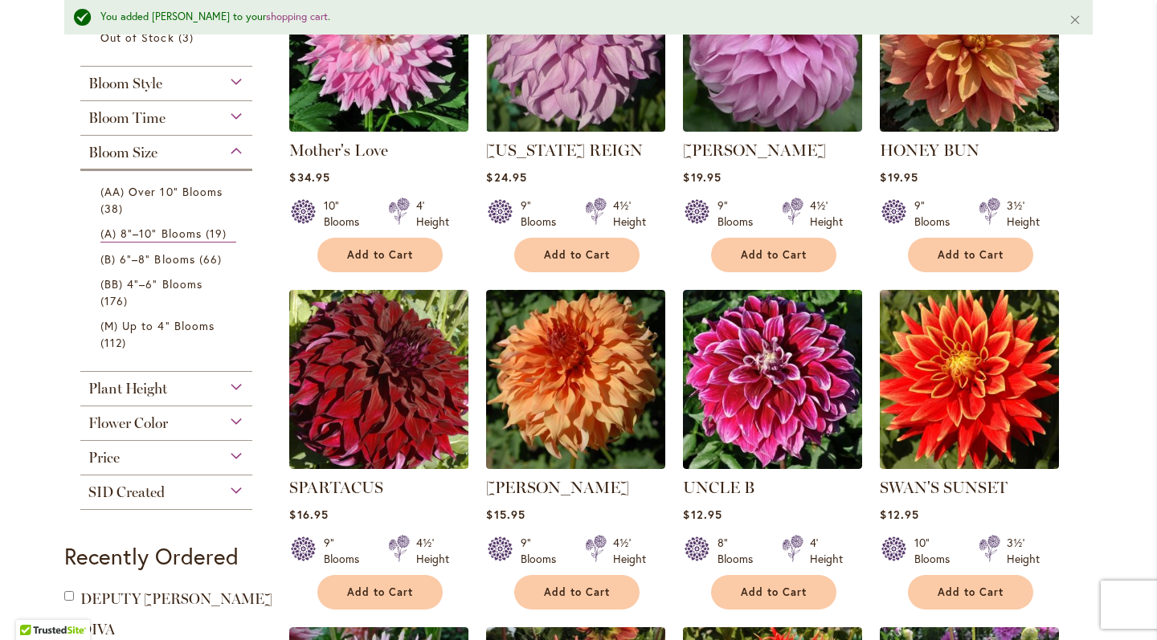
scroll to position [443, 0]
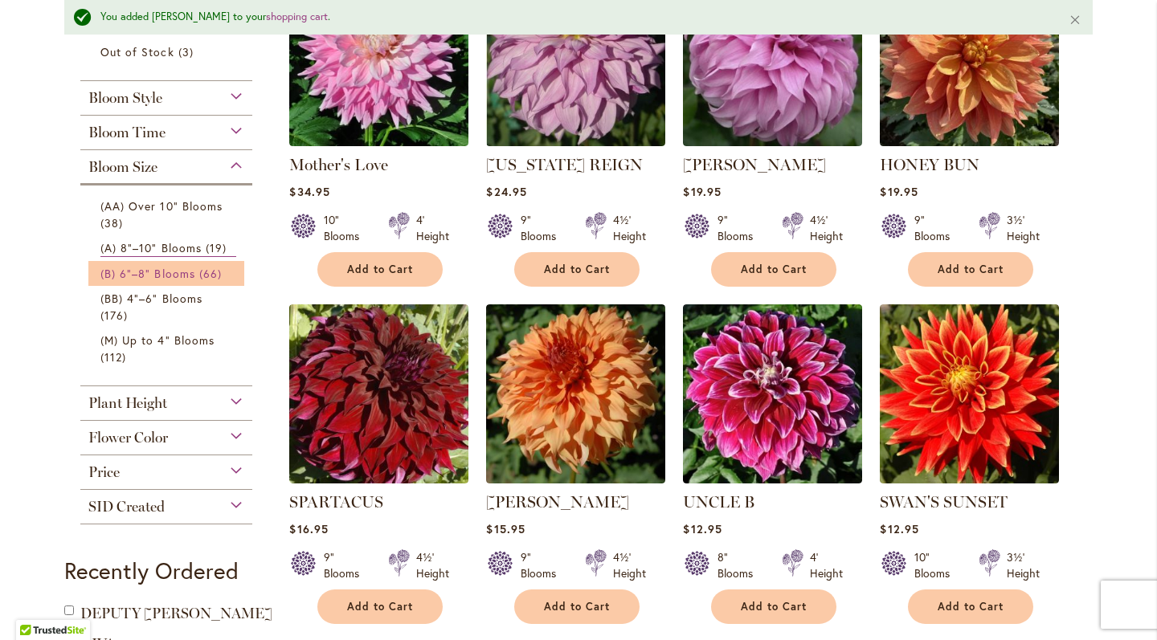
click at [182, 269] on span "(B) 6"–8" Blooms" at bounding box center [147, 273] width 95 height 15
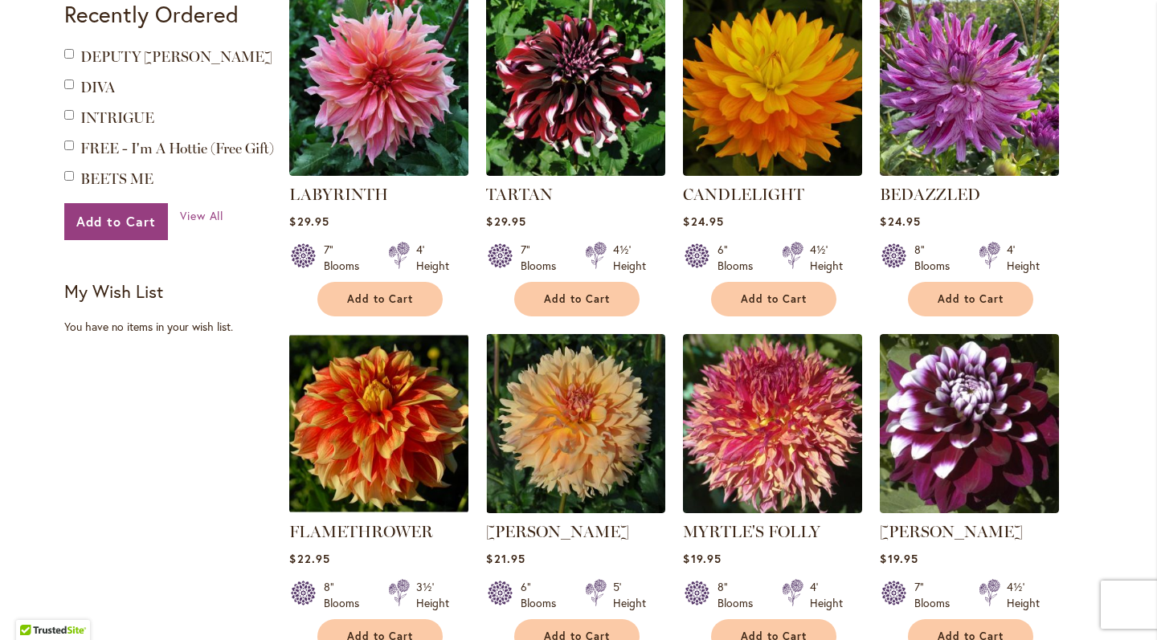
scroll to position [1121, 0]
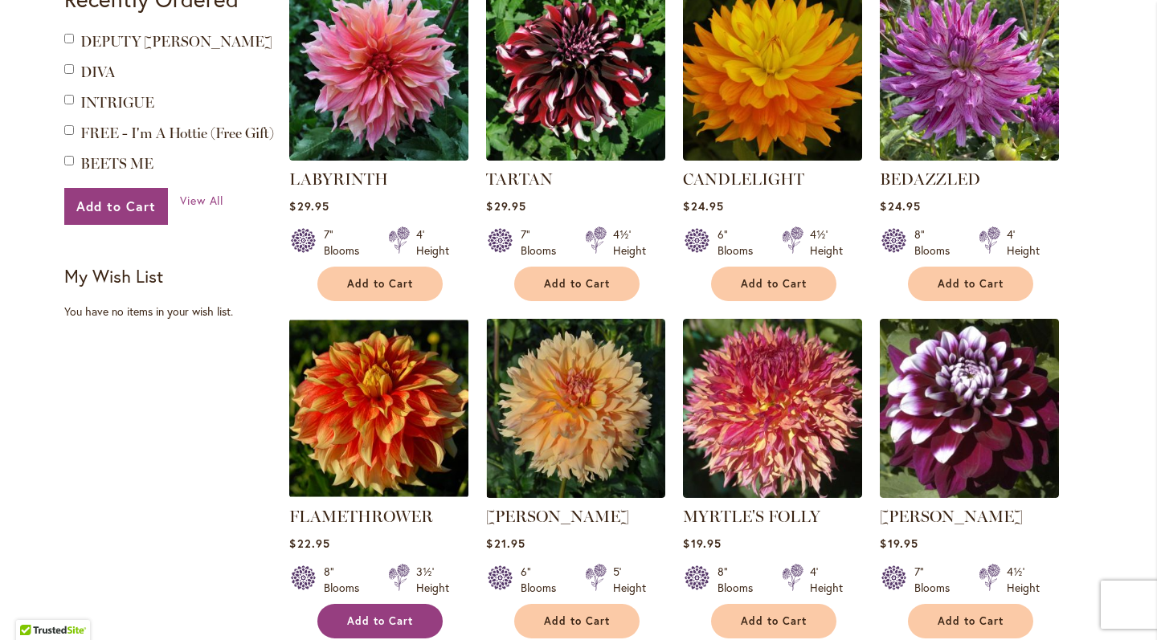
click at [410, 604] on button "Add to Cart" at bounding box center [379, 621] width 125 height 35
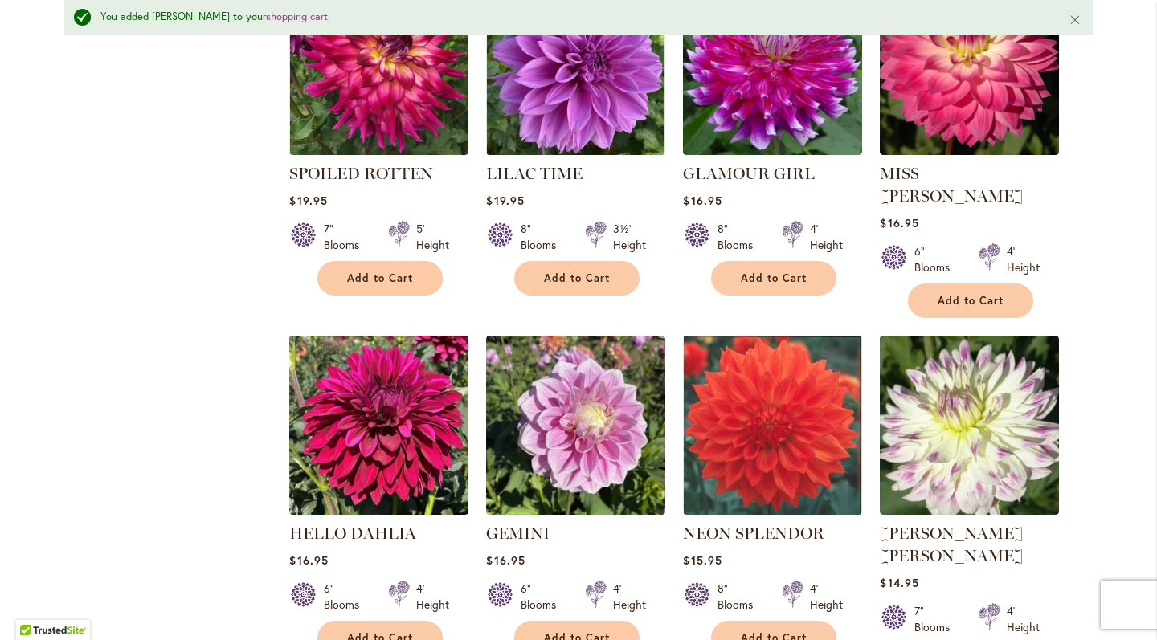
scroll to position [1846, 0]
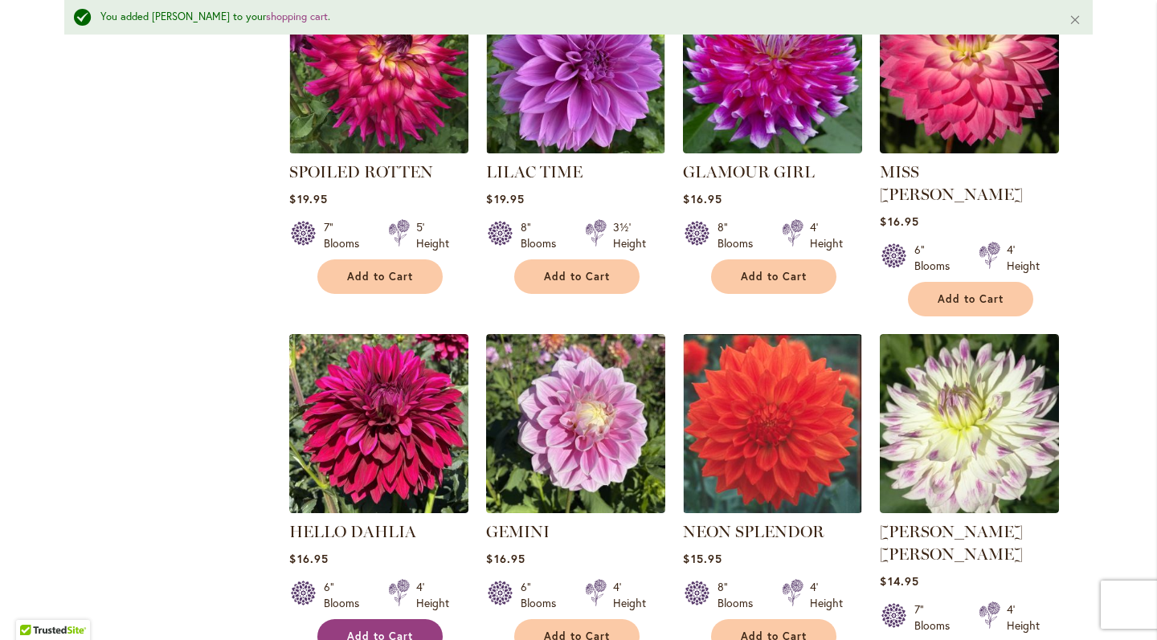
click at [387, 630] on span "Add to Cart" at bounding box center [380, 637] width 66 height 14
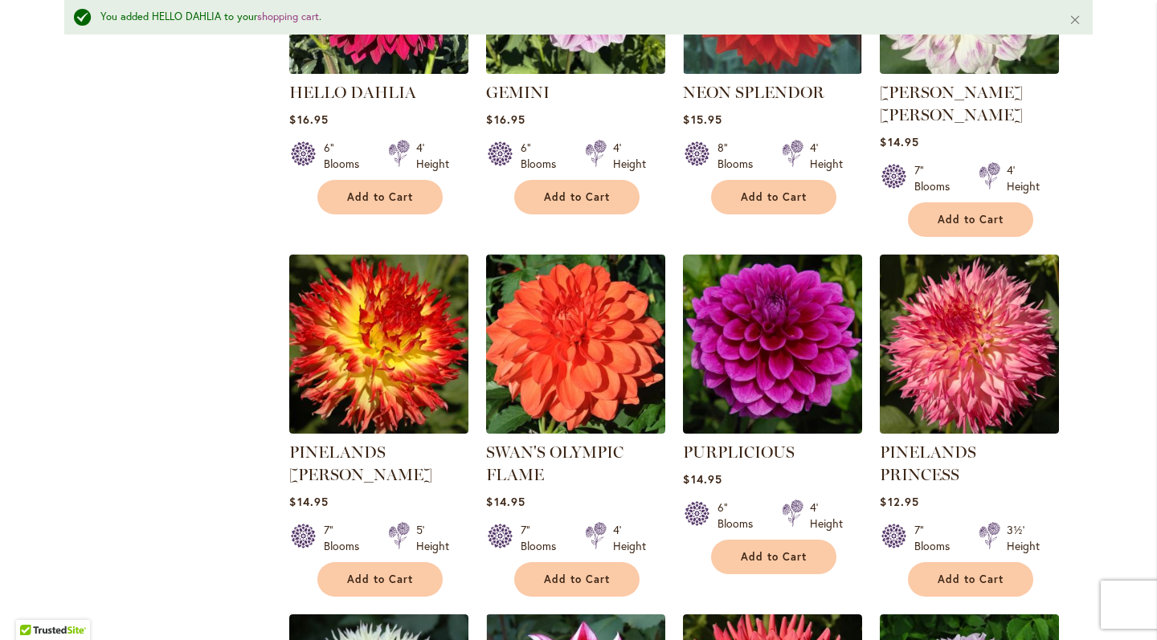
scroll to position [2286, 0]
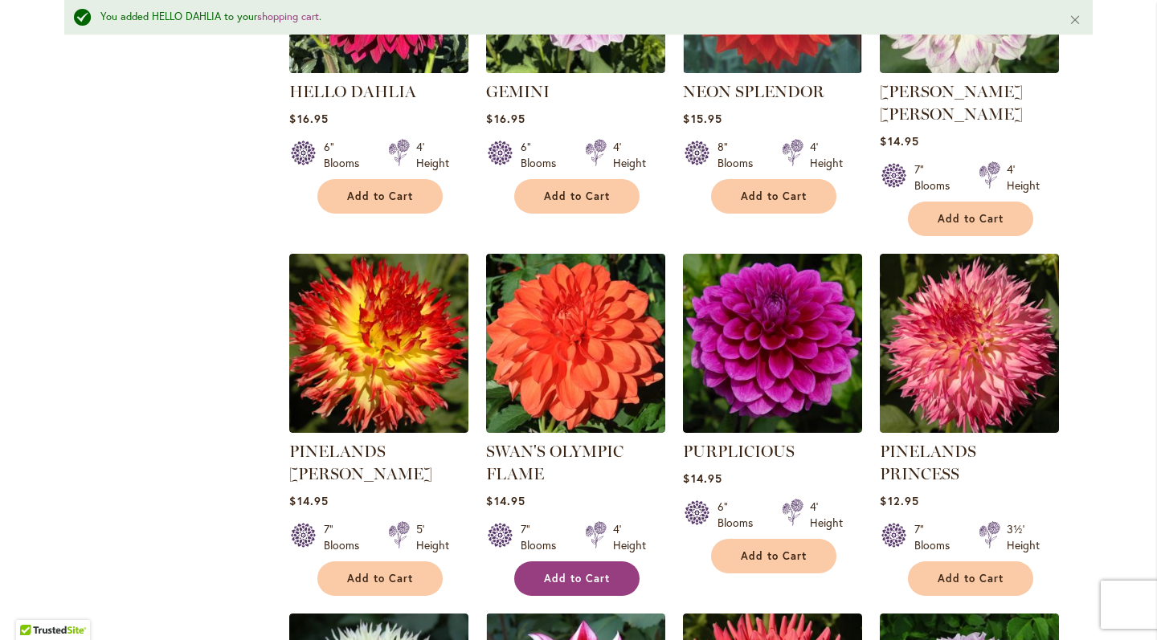
click at [565, 561] on button "Add to Cart" at bounding box center [576, 578] width 125 height 35
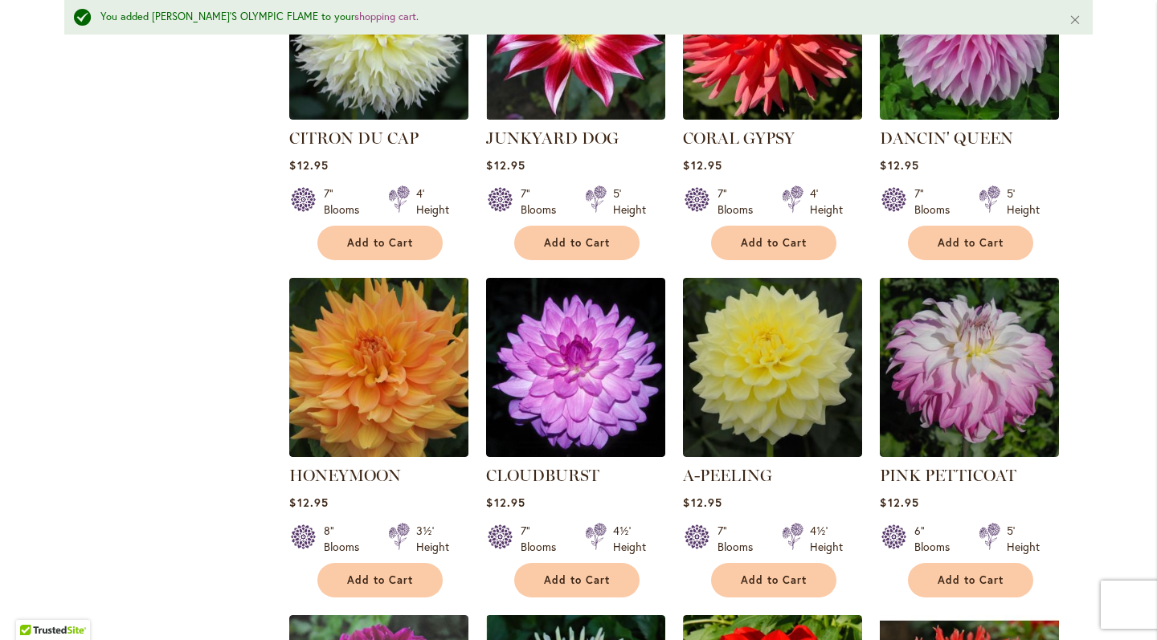
scroll to position [2960, 0]
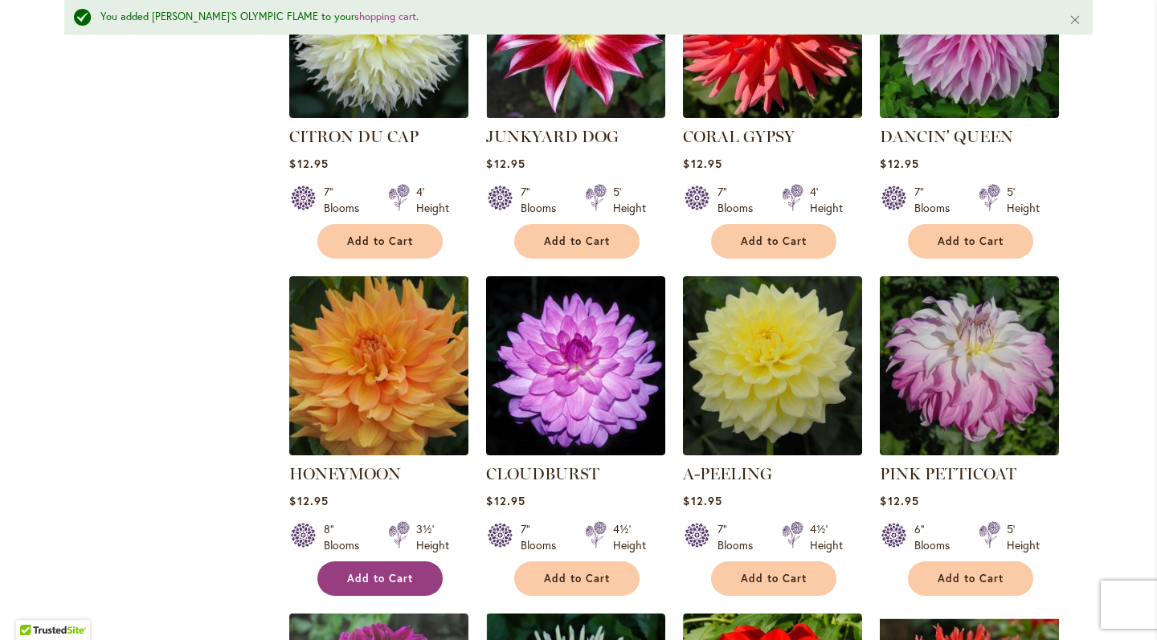
click at [386, 561] on button "Add to Cart" at bounding box center [379, 578] width 125 height 35
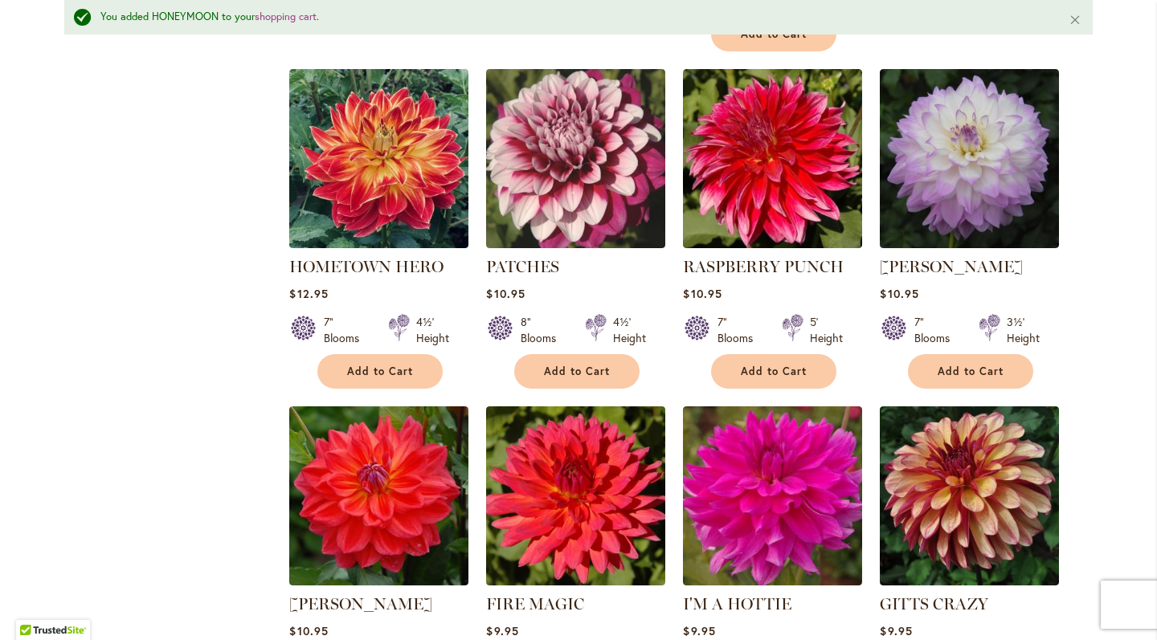
scroll to position [3866, 0]
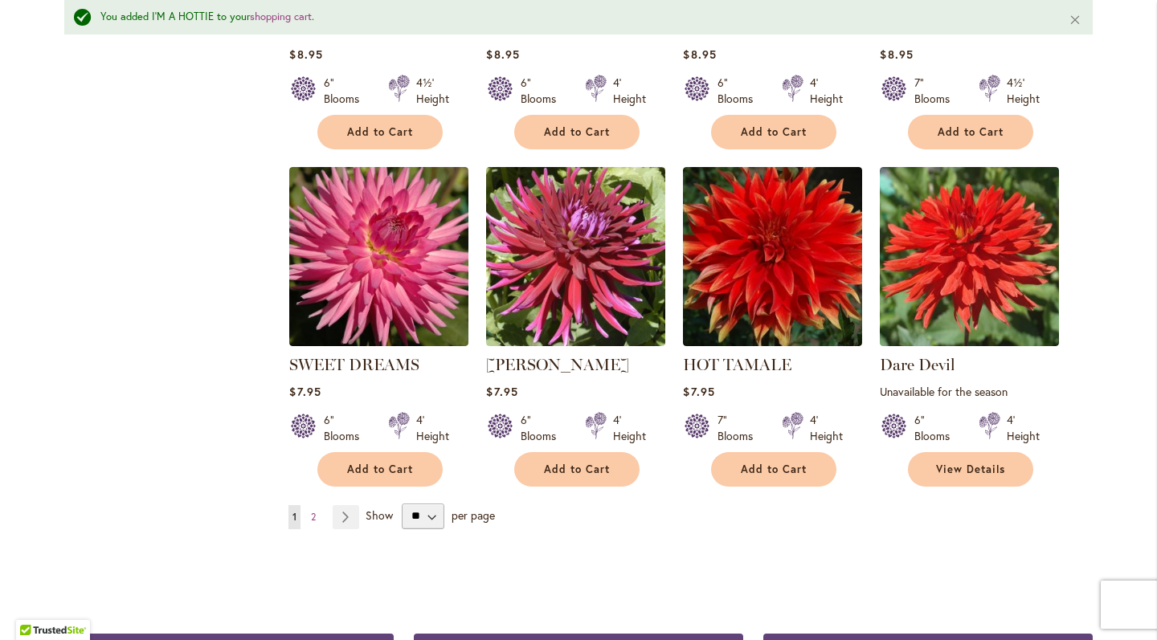
scroll to position [5491, 0]
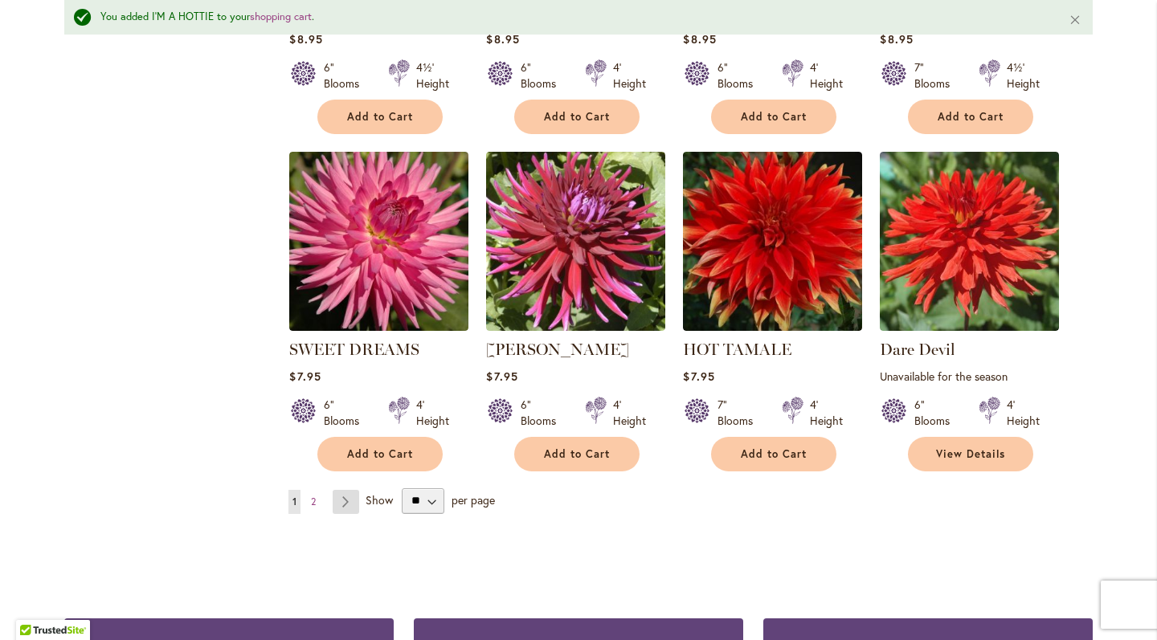
click at [341, 490] on link "Page Next" at bounding box center [346, 502] width 27 height 24
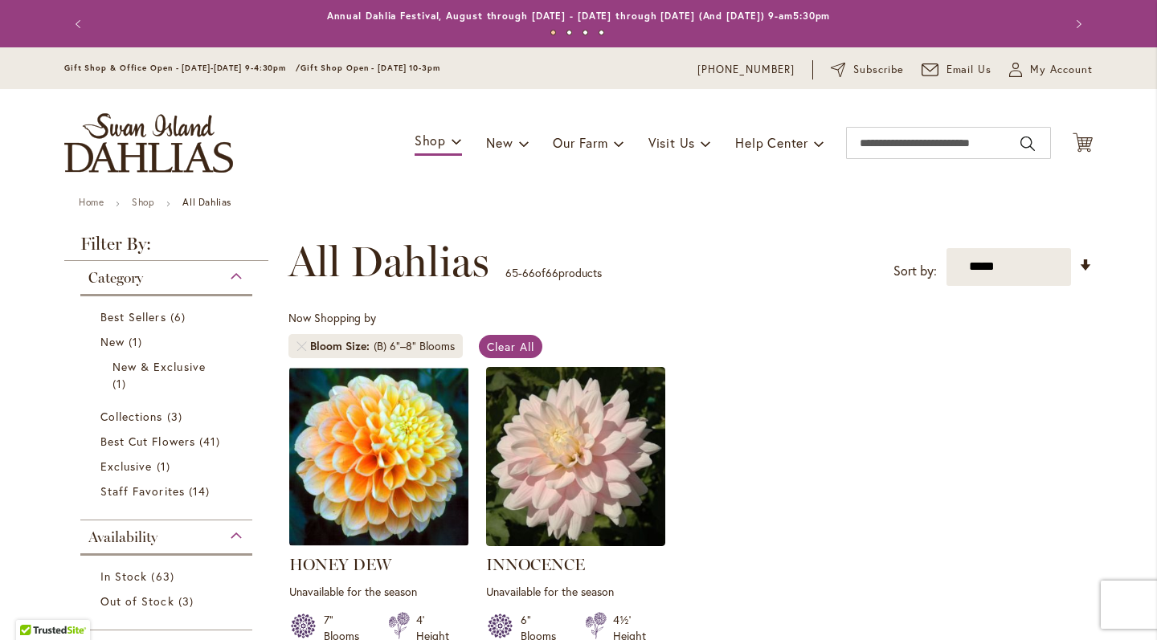
scroll to position [298, 0]
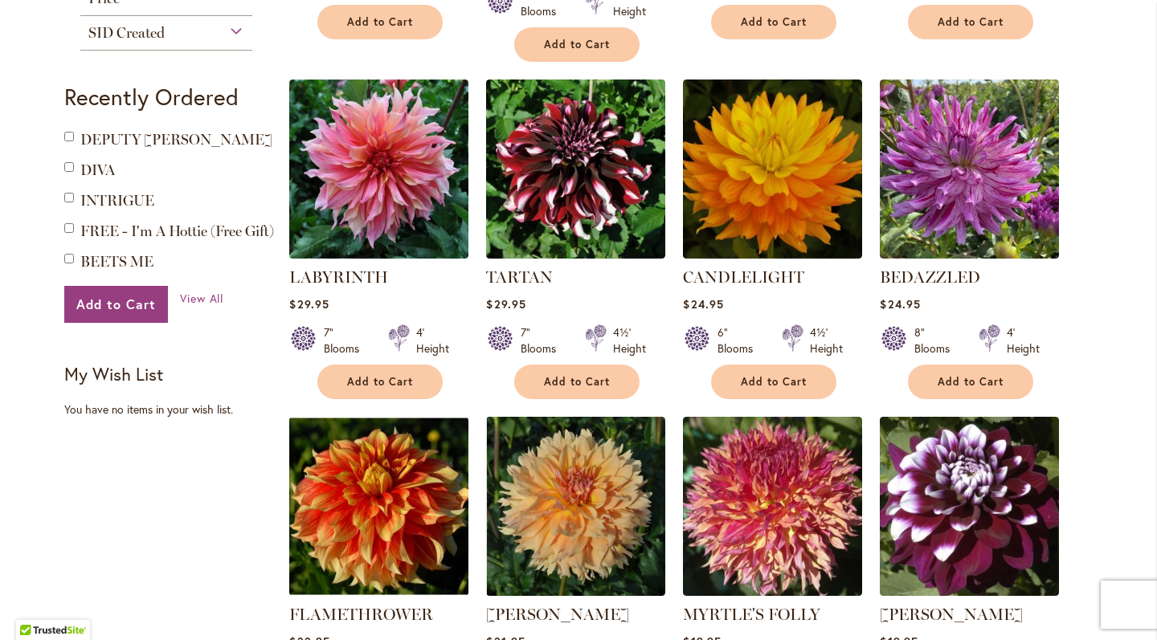
scroll to position [1024, 0]
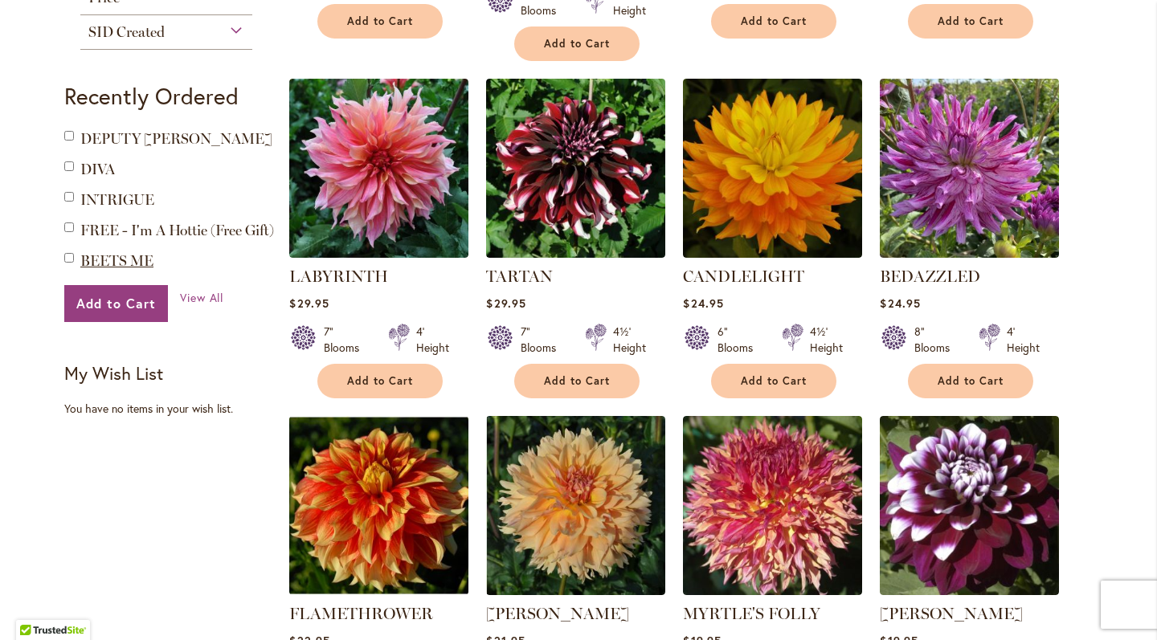
click at [100, 261] on span "BEETS ME" at bounding box center [116, 261] width 73 height 18
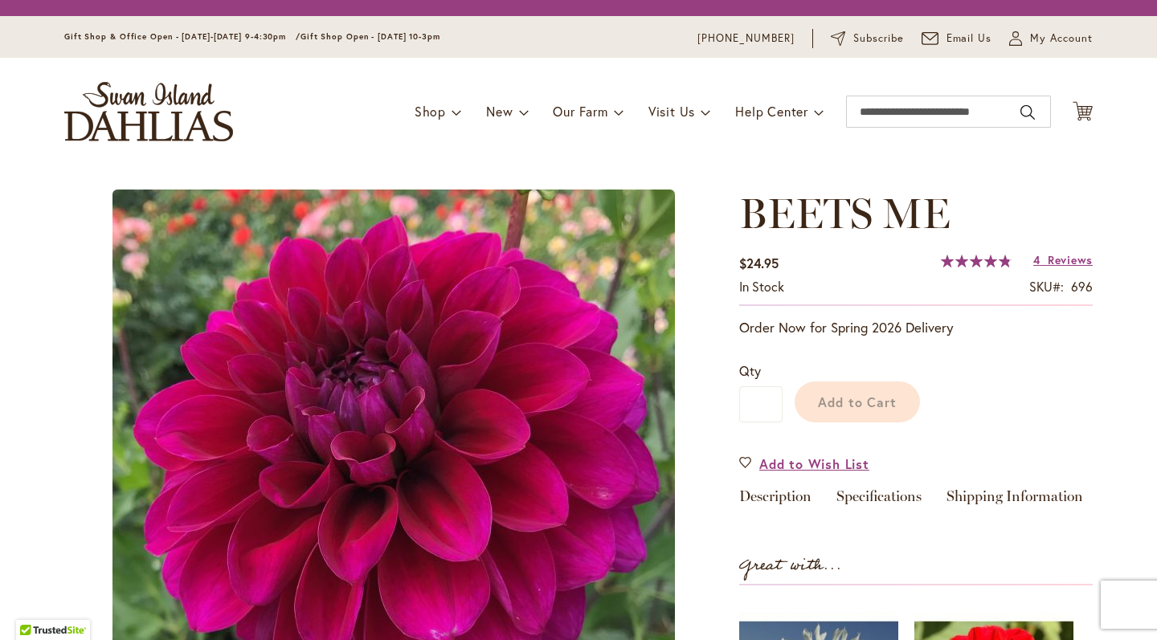
type input "*****"
